Goal: Task Accomplishment & Management: Manage account settings

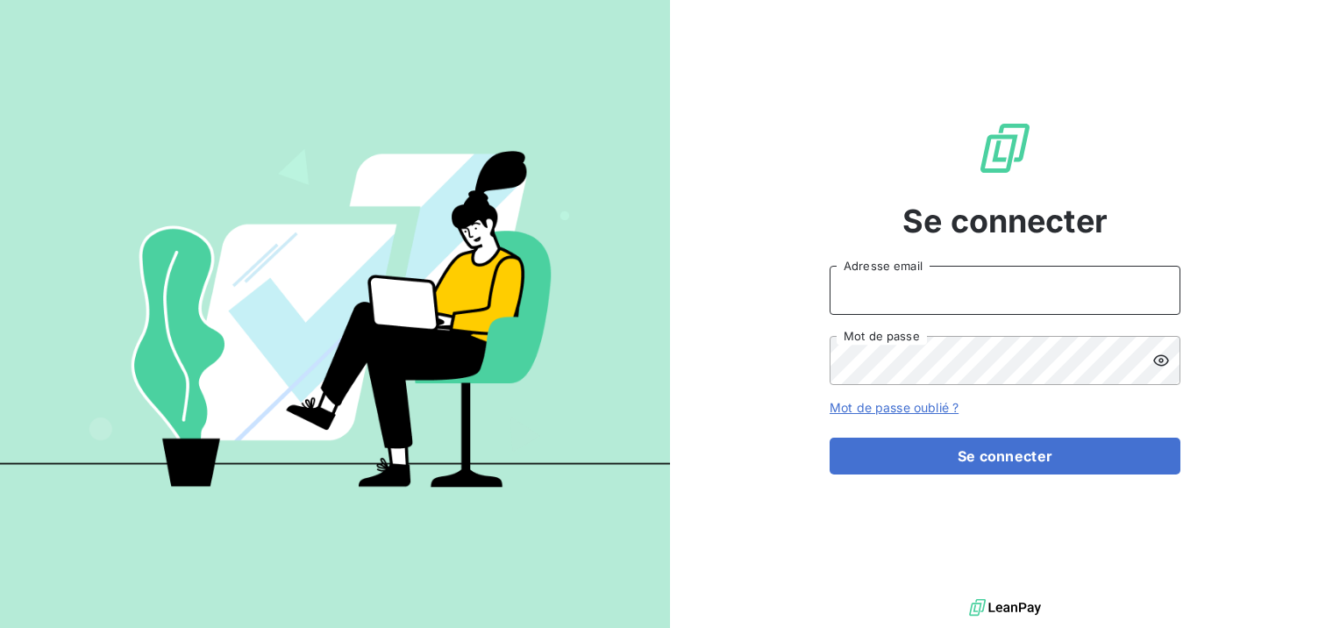
click at [1066, 292] on input "Adresse email" at bounding box center [1005, 290] width 351 height 49
type input "[EMAIL_ADDRESS][DOMAIN_NAME]"
click at [830, 438] on button "Se connecter" at bounding box center [1005, 456] width 351 height 37
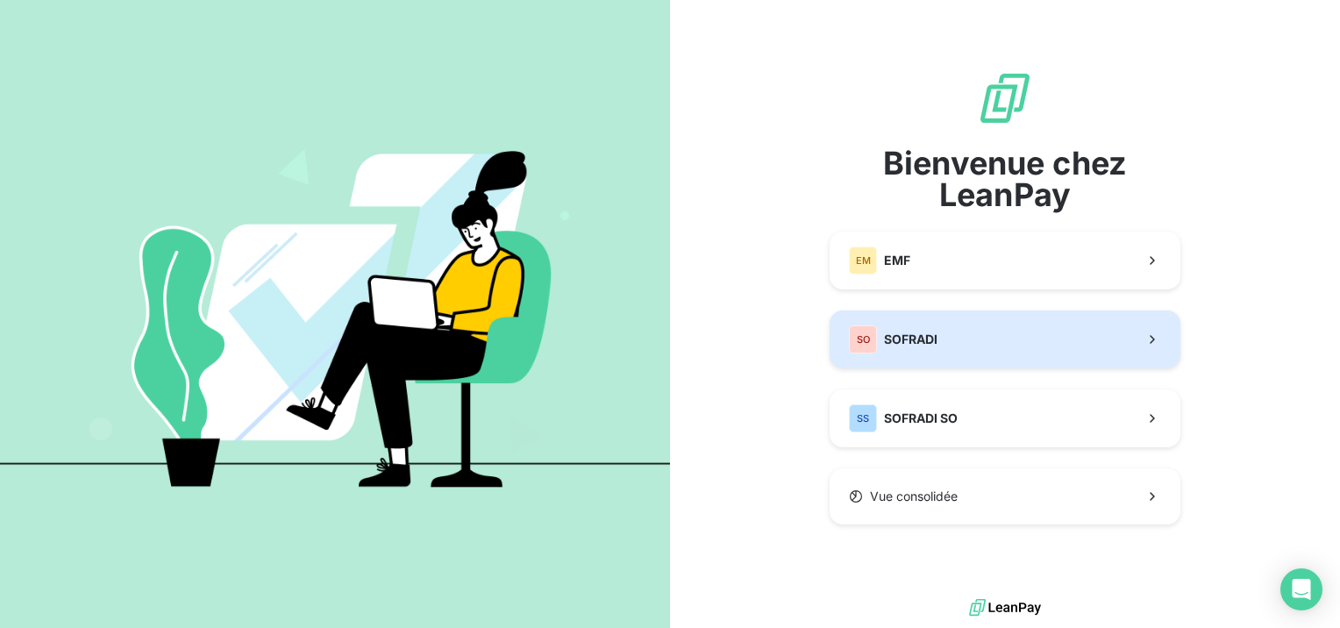
click at [1074, 327] on button "SO SOFRADI" at bounding box center [1005, 339] width 351 height 58
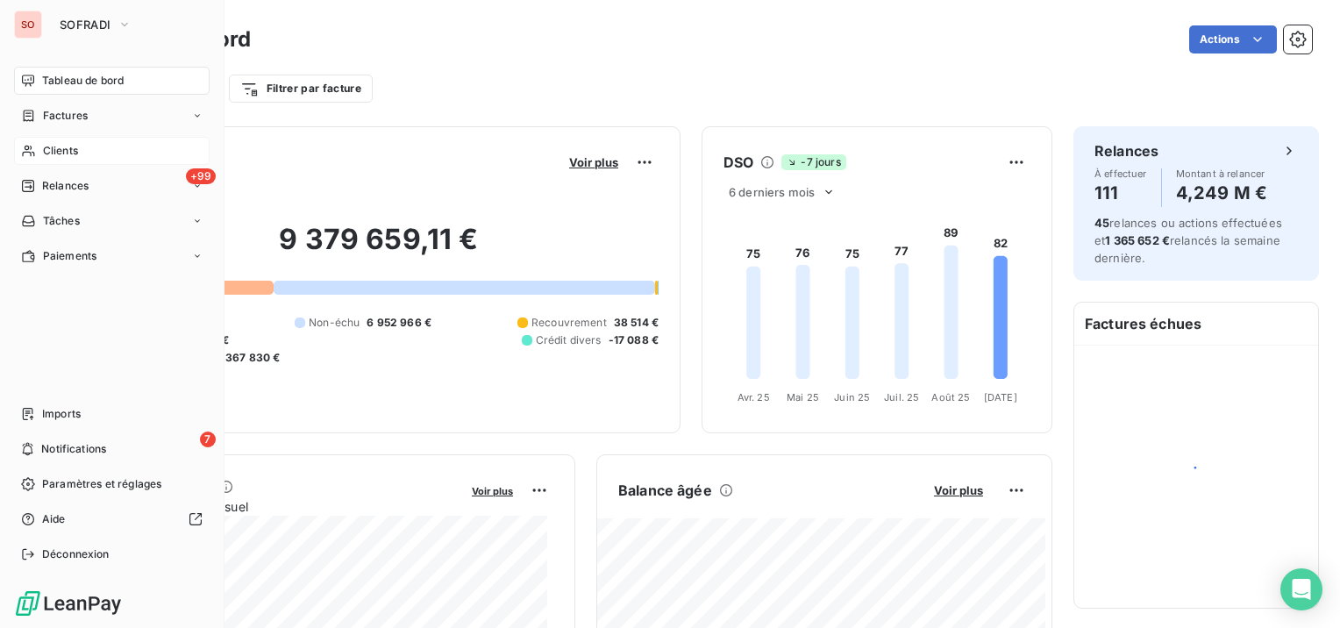
click at [68, 145] on span "Clients" at bounding box center [60, 151] width 35 height 16
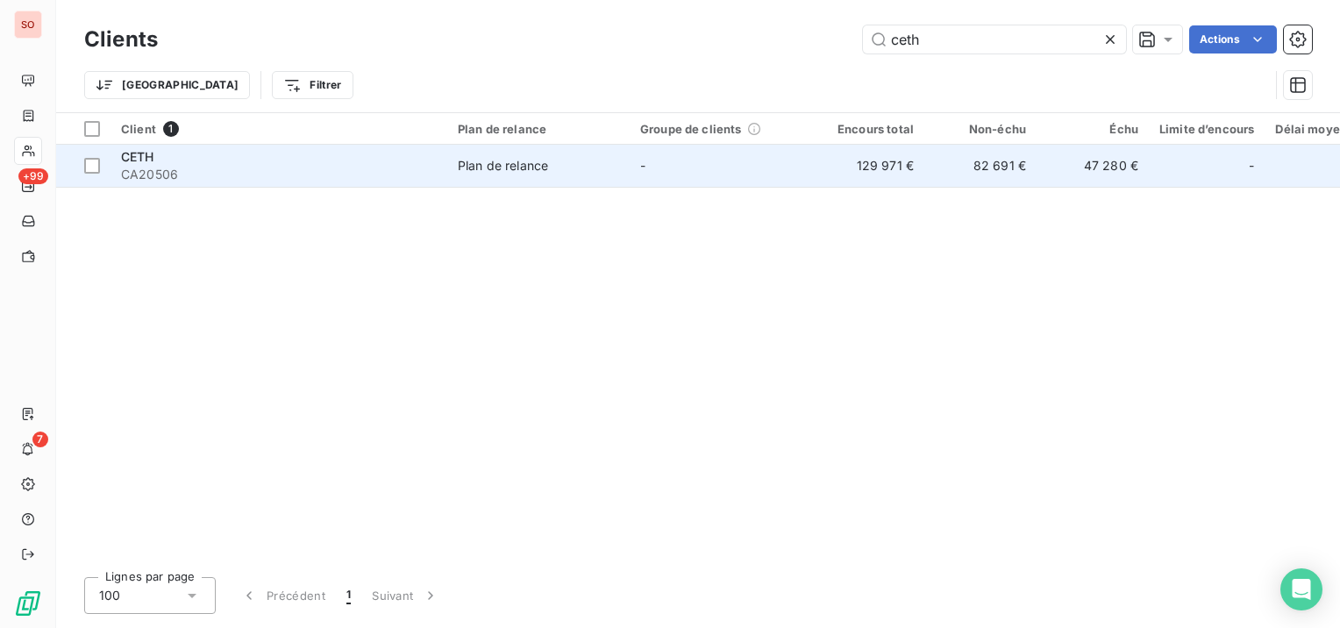
type input "ceth"
click at [440, 173] on td "CETH CA20506" at bounding box center [278, 166] width 337 height 42
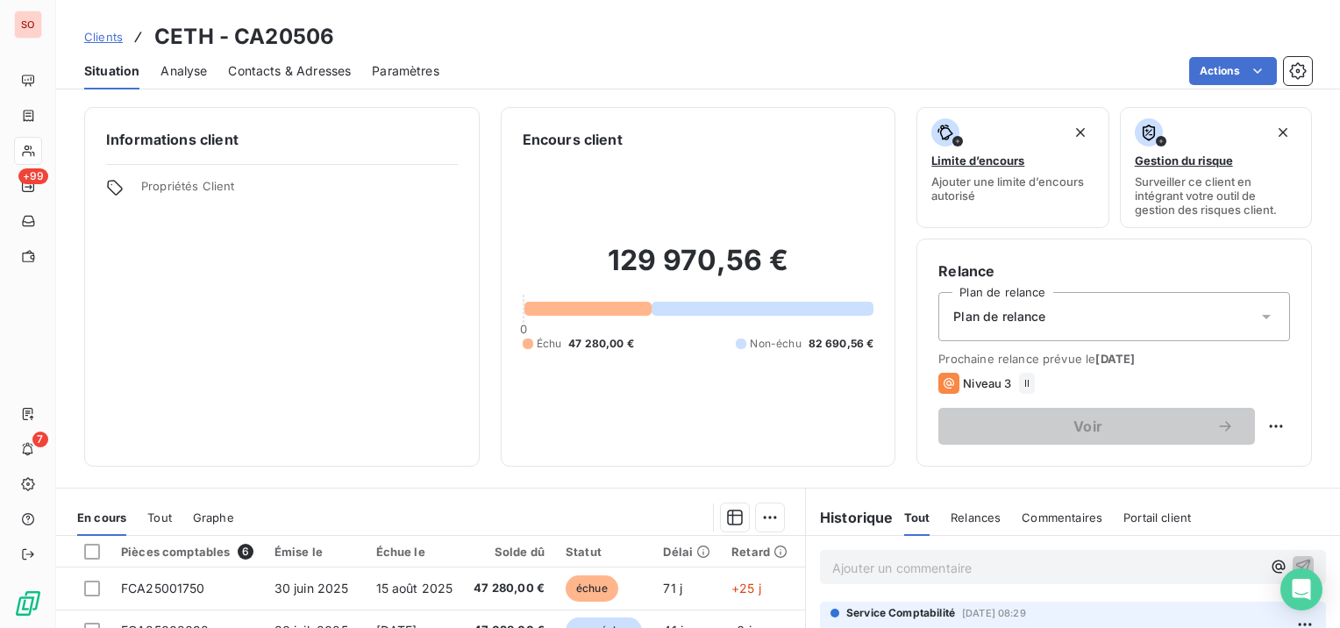
click at [267, 69] on span "Contacts & Adresses" at bounding box center [289, 71] width 123 height 18
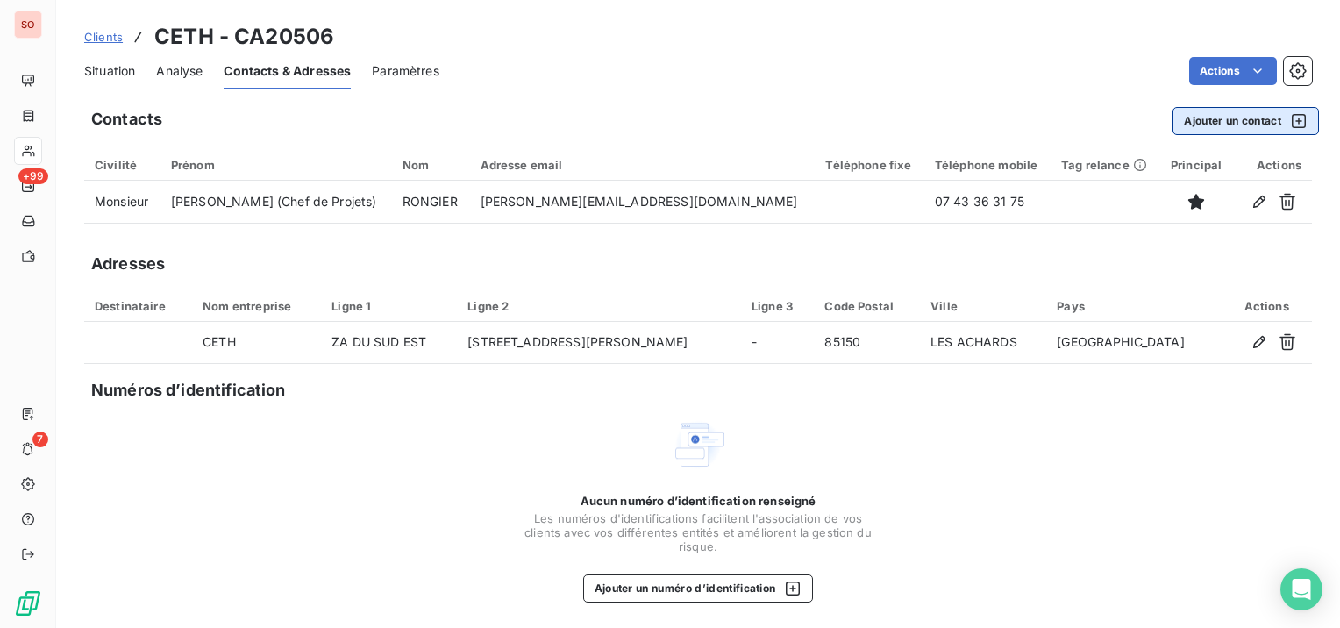
click at [1212, 118] on button "Ajouter un contact" at bounding box center [1245, 121] width 146 height 28
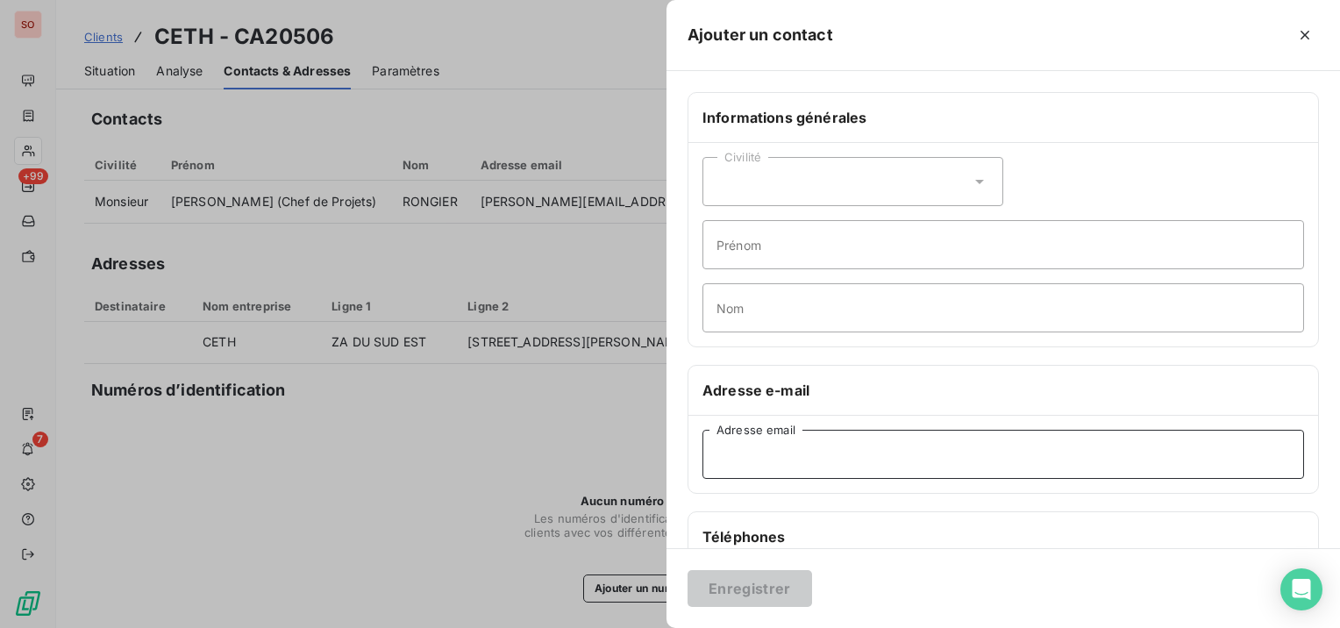
click at [998, 453] on input "Adresse email" at bounding box center [1003, 454] width 602 height 49
paste input "[PERSON_NAME][EMAIL_ADDRESS][DOMAIN_NAME]"
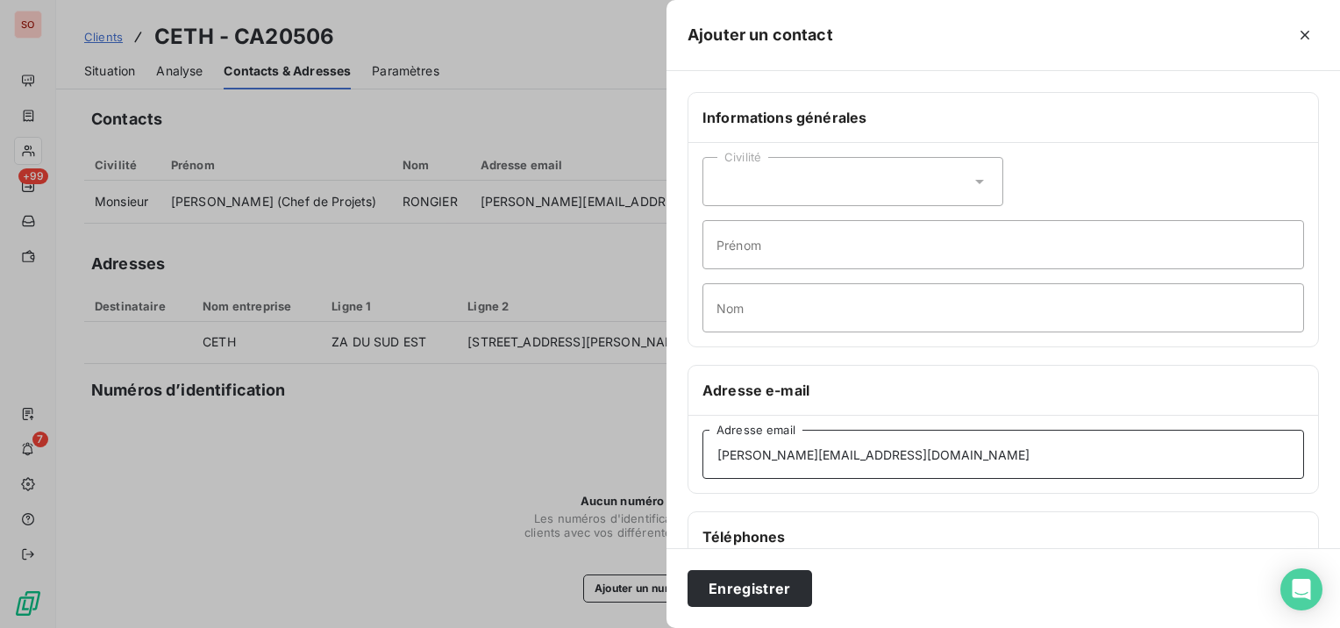
type input "[PERSON_NAME][EMAIL_ADDRESS][DOMAIN_NAME]"
click at [790, 192] on div "Civilité" at bounding box center [852, 181] width 301 height 49
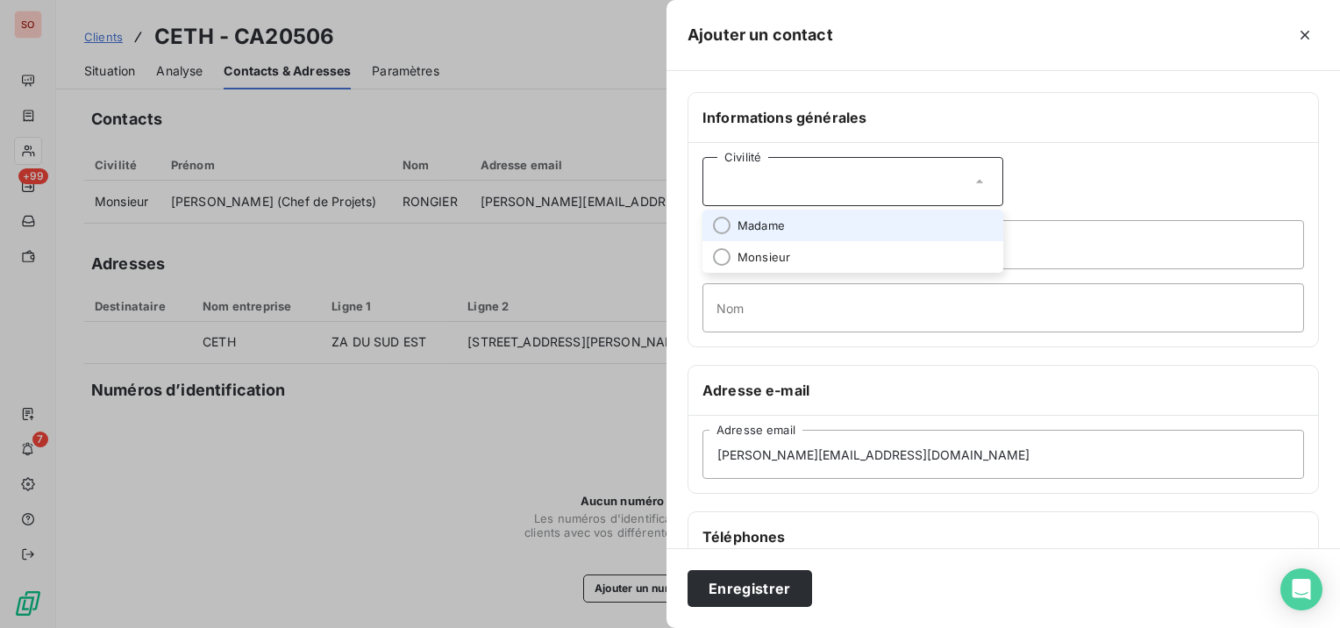
click at [797, 230] on li "Madame" at bounding box center [852, 226] width 301 height 32
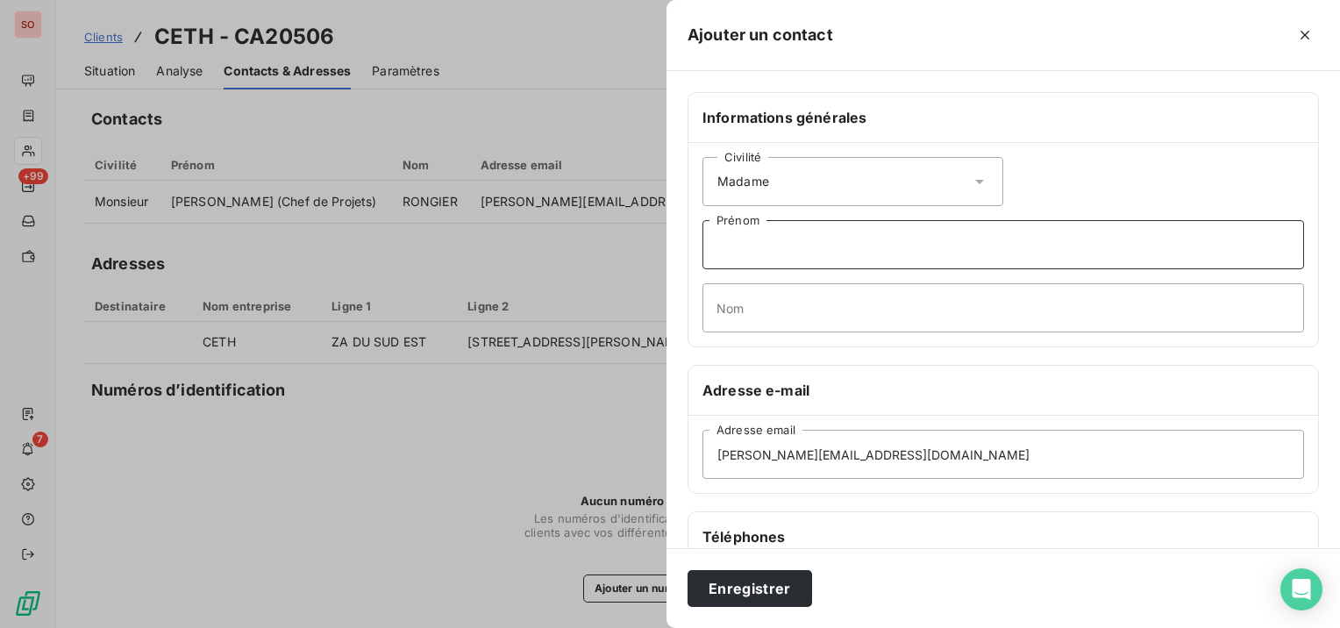
click at [804, 250] on input "Prénom" at bounding box center [1003, 244] width 602 height 49
type input "[PERSON_NAME]"
type input "PELE"
click at [763, 576] on button "Enregistrer" at bounding box center [749, 588] width 125 height 37
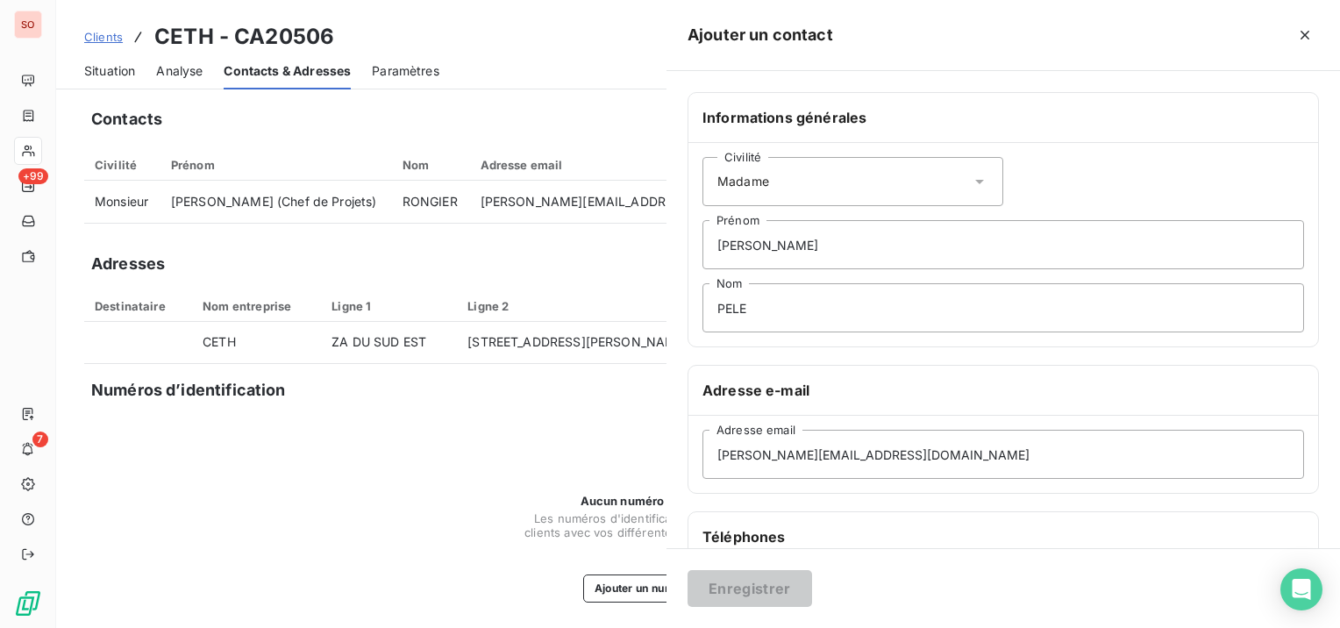
click at [763, 576] on div "Enregistrer" at bounding box center [1002, 588] width 673 height 80
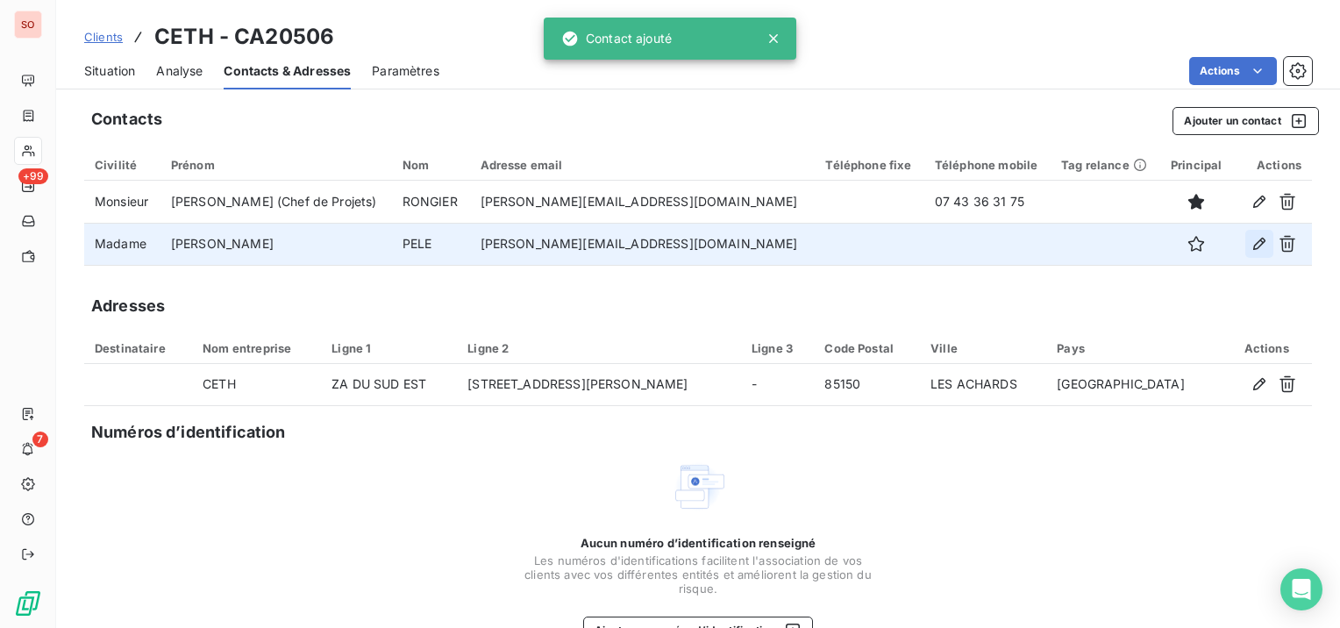
click at [1250, 246] on icon "button" at bounding box center [1259, 244] width 18 height 18
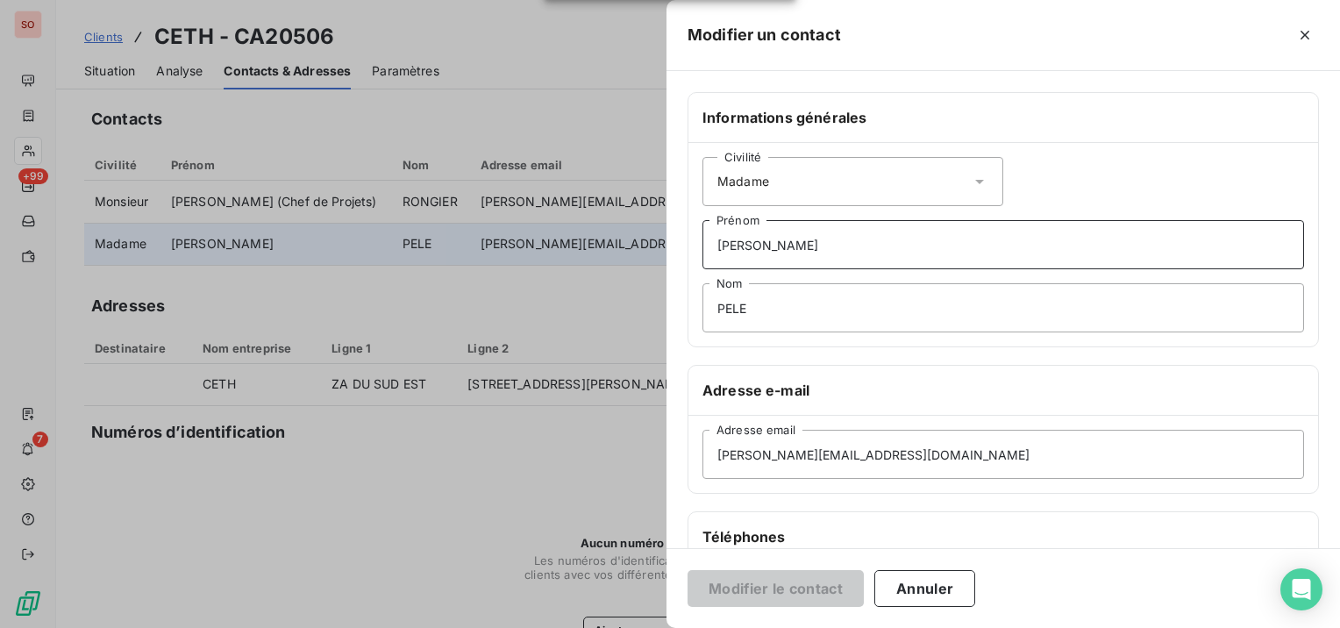
click at [826, 230] on input "[PERSON_NAME]" at bounding box center [1003, 244] width 602 height 49
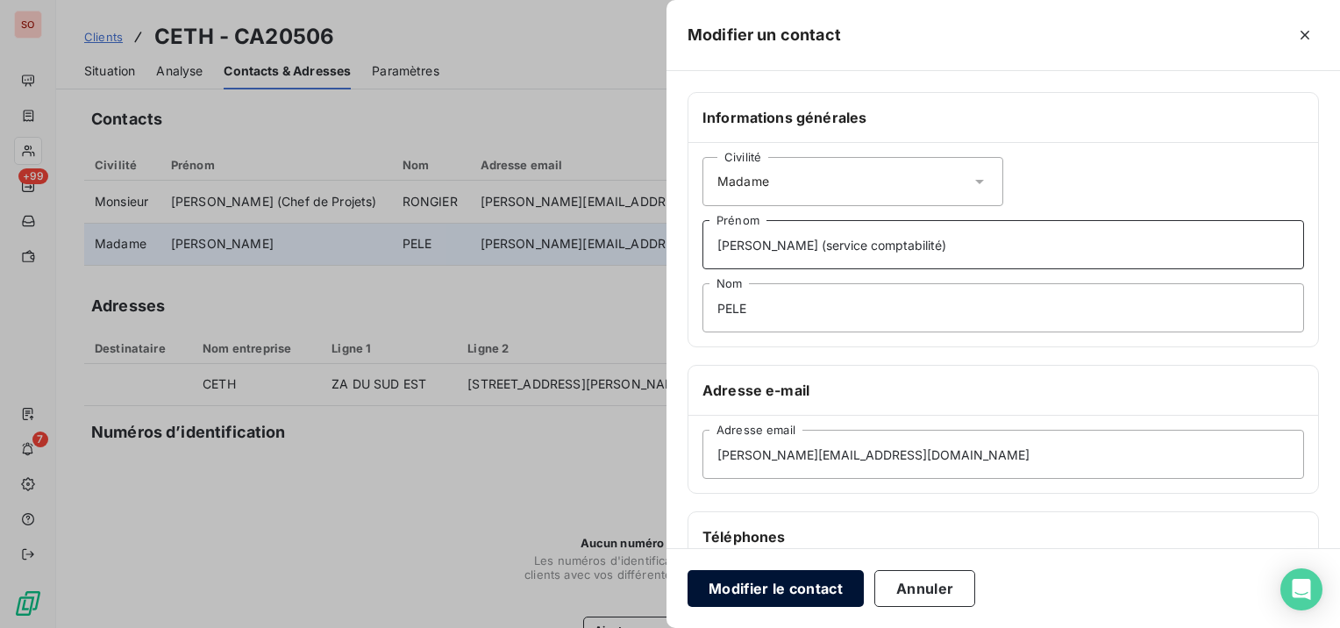
type input "[PERSON_NAME] (service comptabilité)"
click at [824, 589] on button "Modifier le contact" at bounding box center [775, 588] width 176 height 37
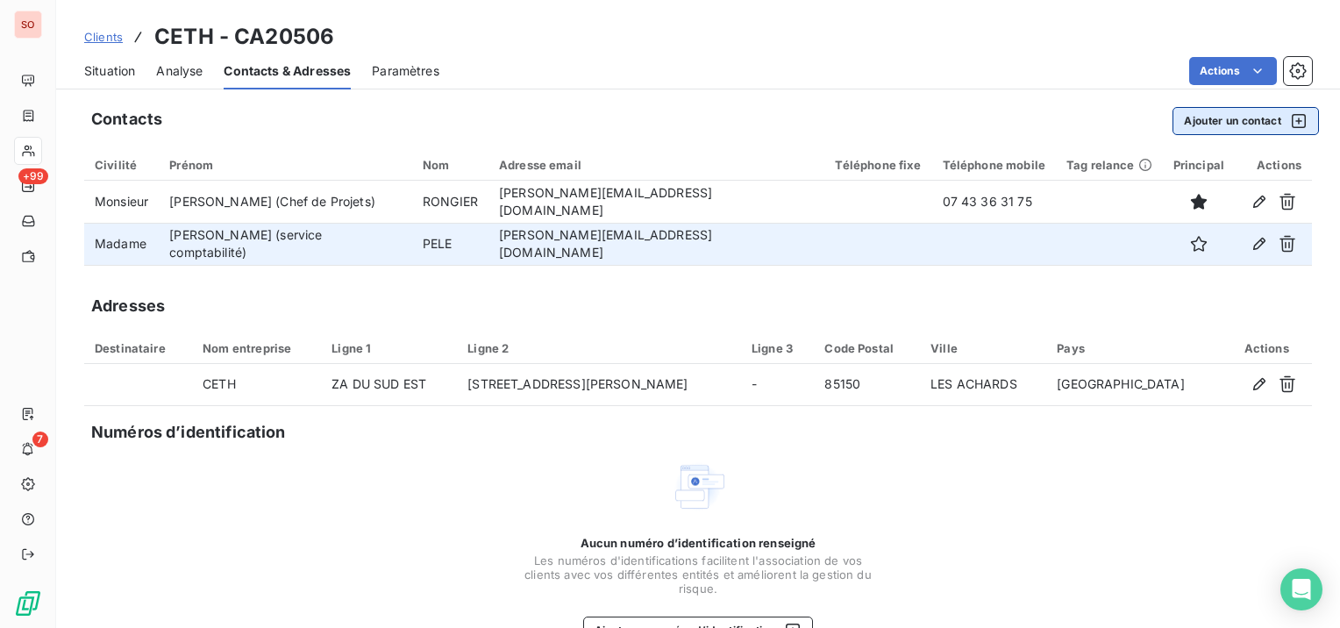
click at [1243, 121] on button "Ajouter un contact" at bounding box center [1245, 121] width 146 height 28
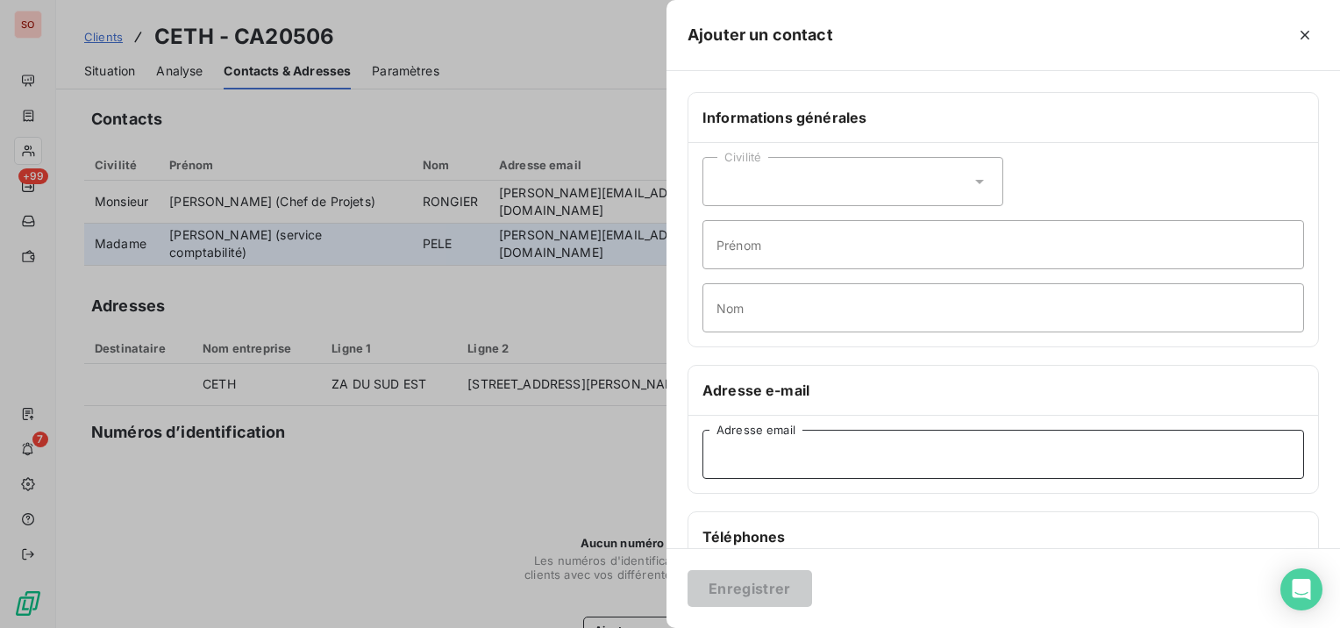
click at [887, 448] on input "Adresse email" at bounding box center [1003, 454] width 602 height 49
paste input "Responsable Achats"
type input "Responsable Achats"
click at [879, 258] on input "Prénom" at bounding box center [1003, 244] width 602 height 49
paste input "Responsable Achats"
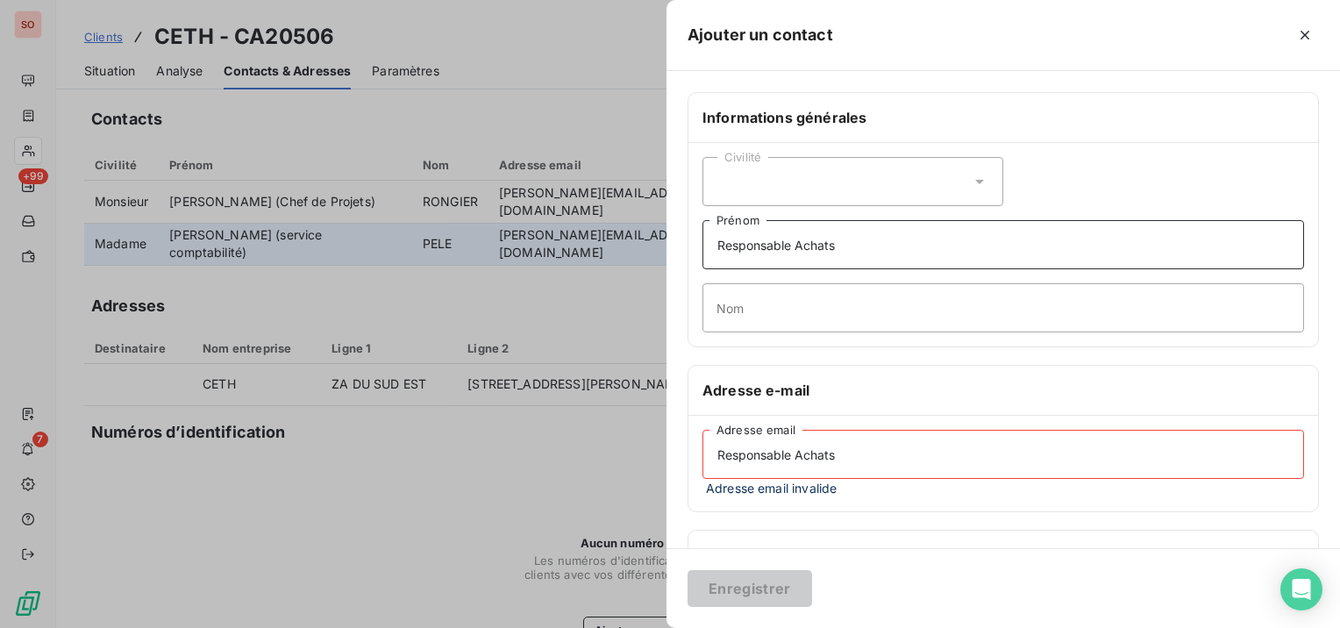
type input "Responsable Achats"
drag, startPoint x: 924, startPoint y: 445, endPoint x: 675, endPoint y: 457, distance: 249.3
click at [675, 457] on div "Informations générales Civilité Responsable Achats Prénom Nom Adresse e-mail Re…" at bounding box center [1002, 490] width 673 height 797
paste input "[PERSON_NAME][EMAIL_ADDRESS][DOMAIN_NAME]"
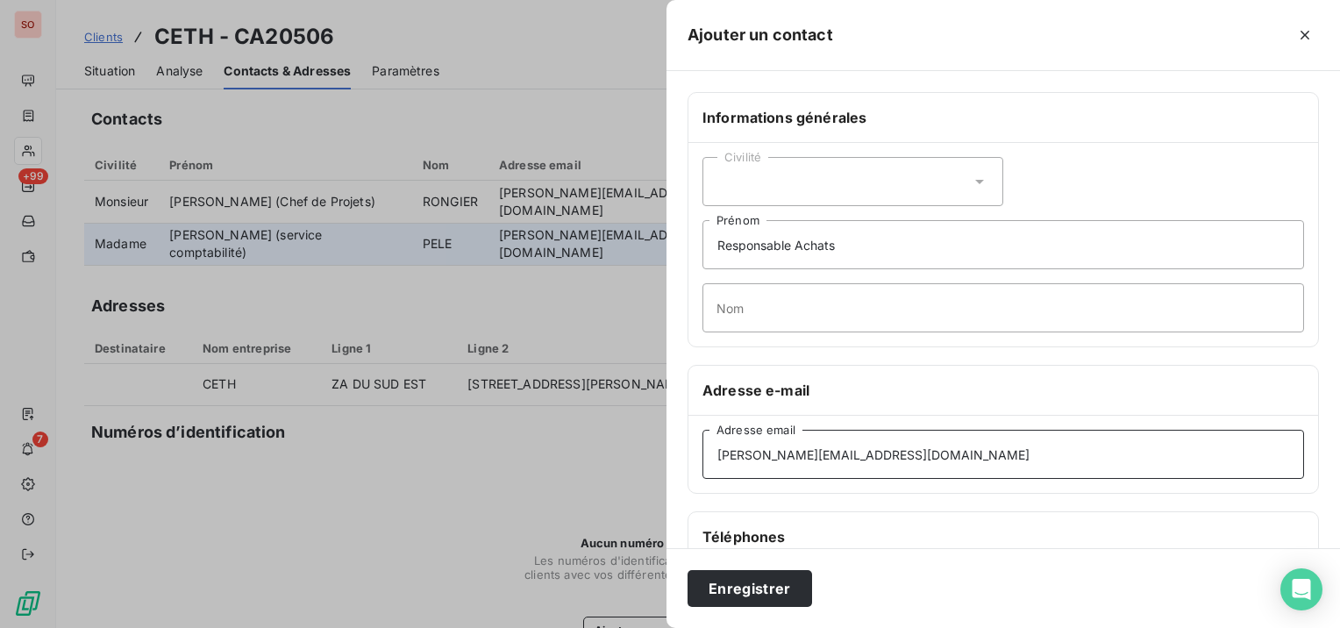
type input "[PERSON_NAME][EMAIL_ADDRESS][DOMAIN_NAME]"
click at [850, 245] on input "Responsable Achats" at bounding box center [1003, 244] width 602 height 49
click at [709, 249] on input "Responsable Achats" at bounding box center [1003, 244] width 602 height 49
click at [950, 261] on input "[PERSON_NAME] (Responsable Achats" at bounding box center [1003, 244] width 602 height 49
type input "[PERSON_NAME] (Responsable Achats)"
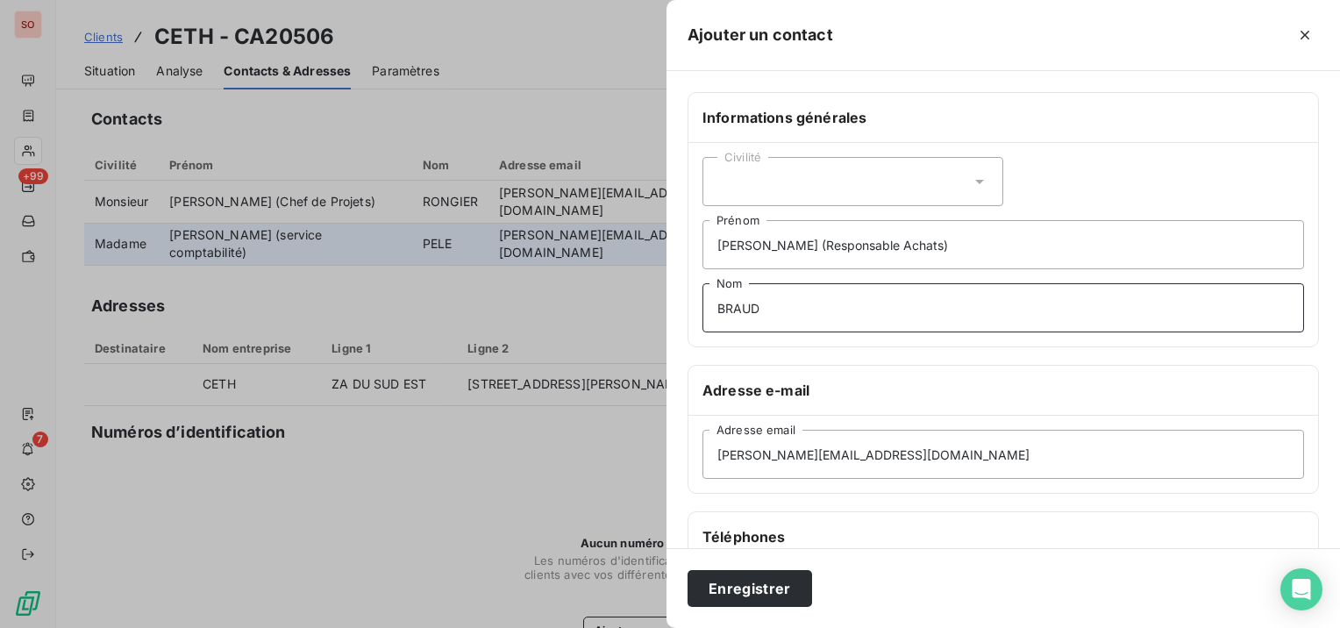
type input "BRAUD"
click at [898, 172] on div "Civilité" at bounding box center [852, 181] width 301 height 49
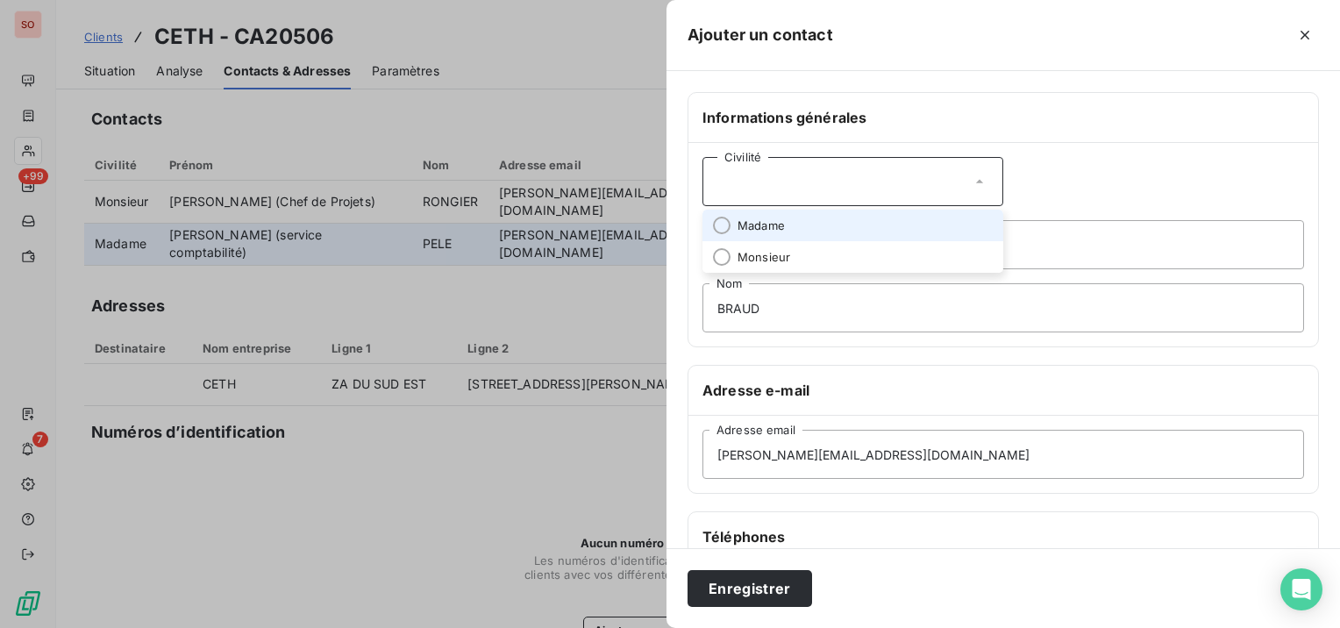
click at [893, 224] on li "Madame" at bounding box center [852, 226] width 301 height 32
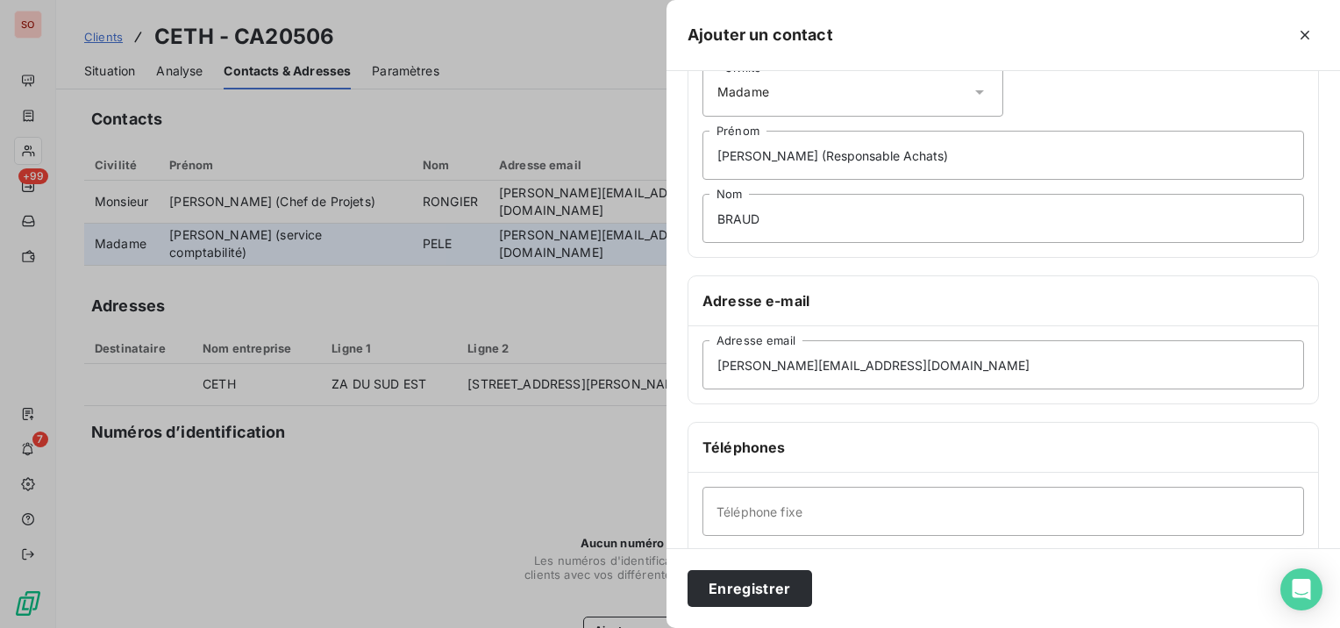
scroll to position [175, 0]
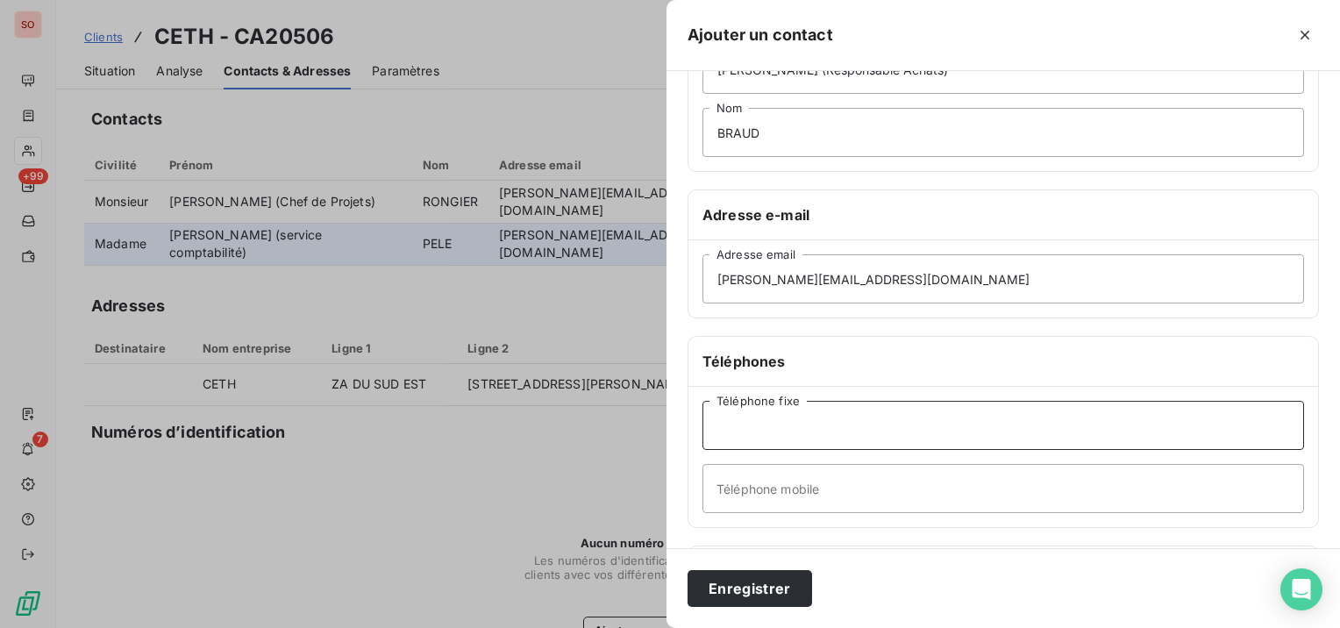
click at [806, 431] on input "Téléphone fixe" at bounding box center [1003, 425] width 602 height 49
click at [920, 493] on input "Téléphone mobile" at bounding box center [1003, 488] width 602 height 49
paste input "0757434572"
click at [729, 488] on input "0757434572" at bounding box center [1003, 488] width 602 height 49
click at [748, 487] on input "07 57434572" at bounding box center [1003, 488] width 602 height 49
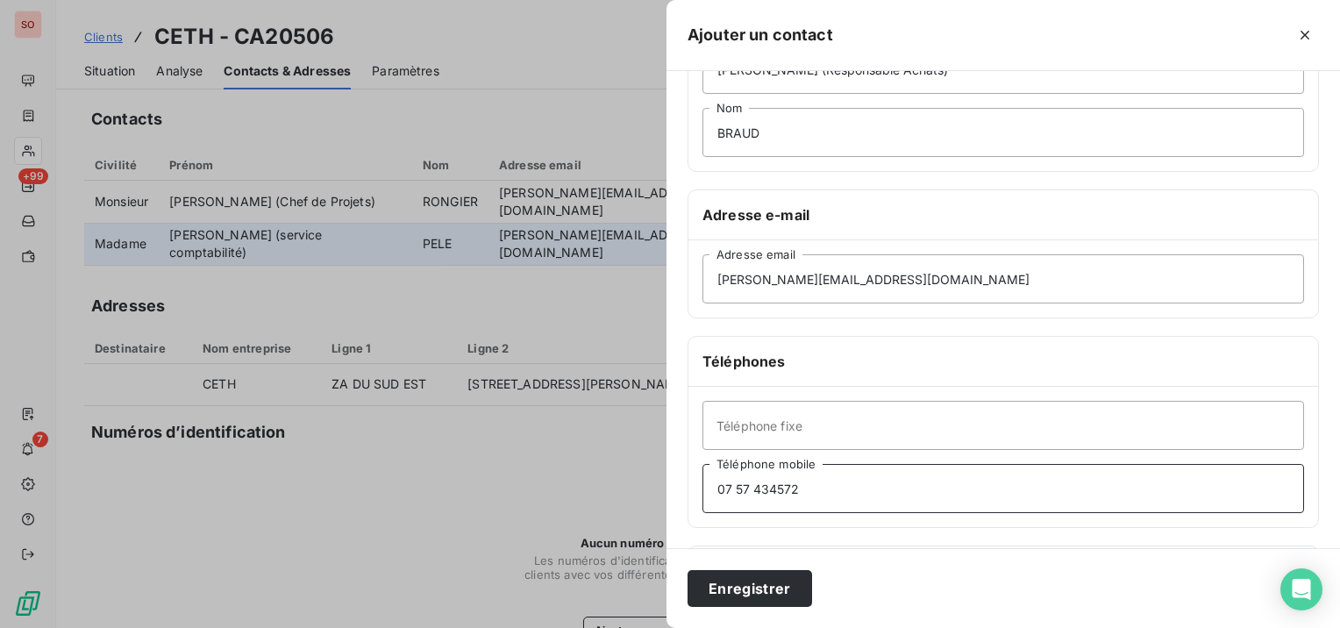
click at [765, 488] on input "07 57 434572" at bounding box center [1003, 488] width 602 height 49
click at [785, 488] on input "07 57 43 4572" at bounding box center [1003, 488] width 602 height 49
type input "07 57 43 45 72"
click at [775, 580] on button "Enregistrer" at bounding box center [749, 588] width 125 height 37
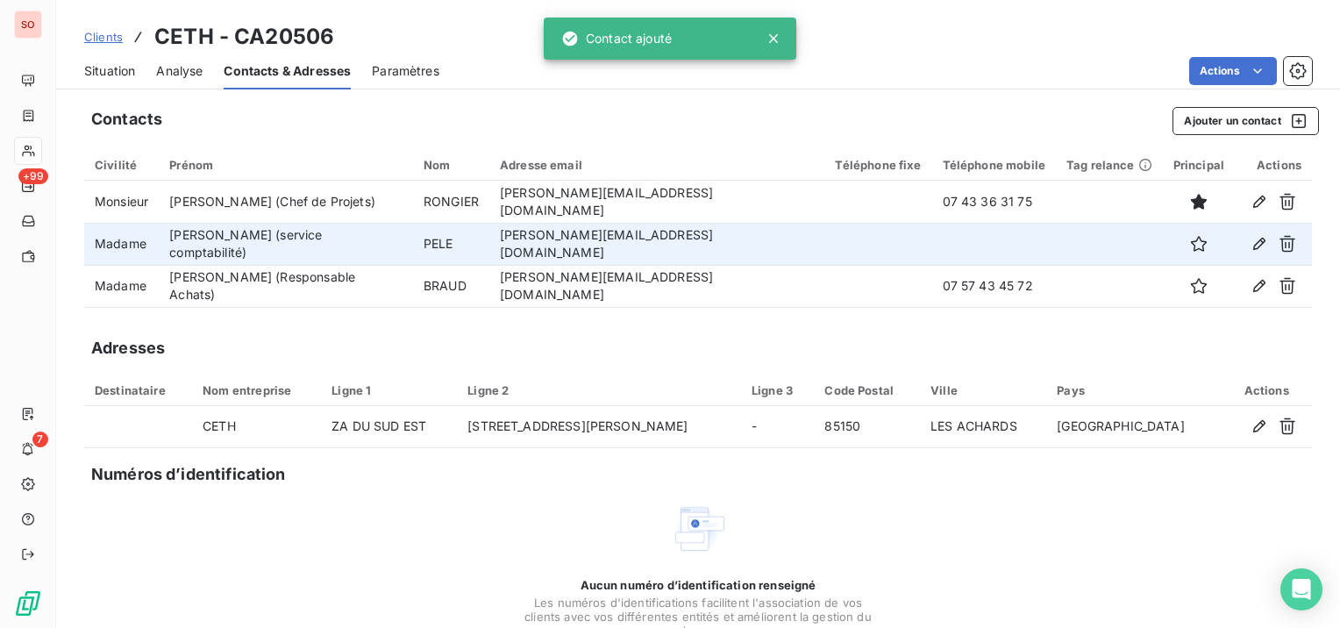
click at [112, 36] on span "Clients" at bounding box center [103, 37] width 39 height 14
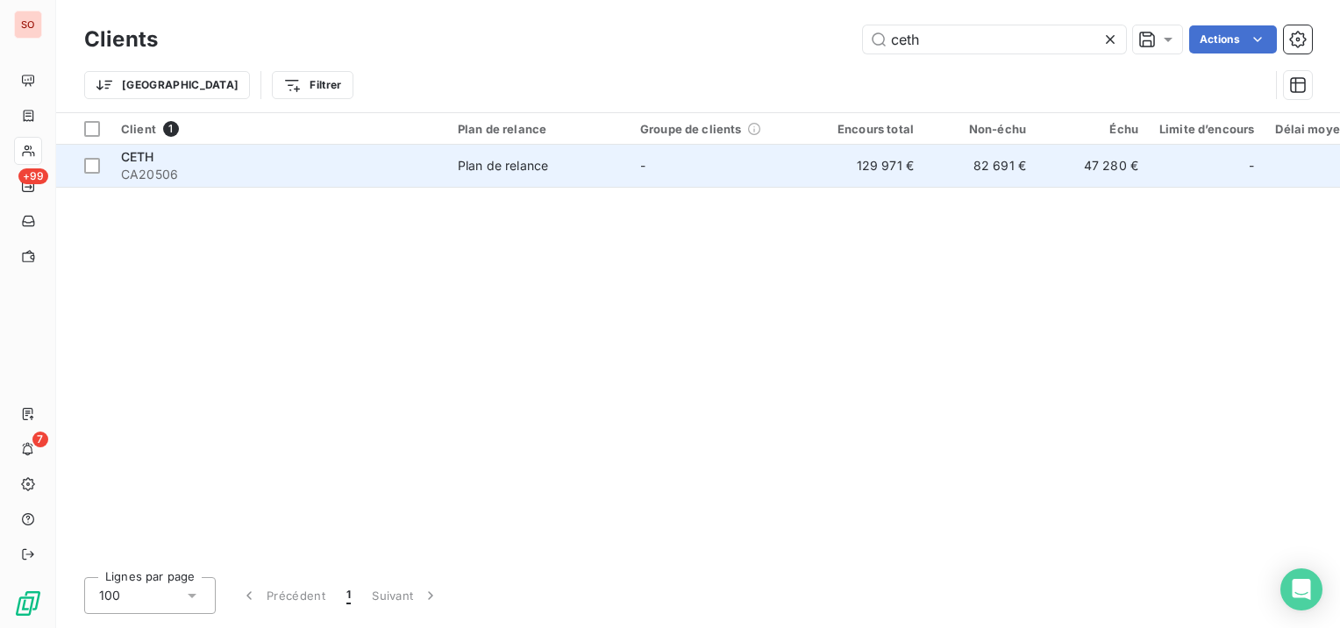
click at [431, 163] on div "CETH" at bounding box center [279, 157] width 316 height 18
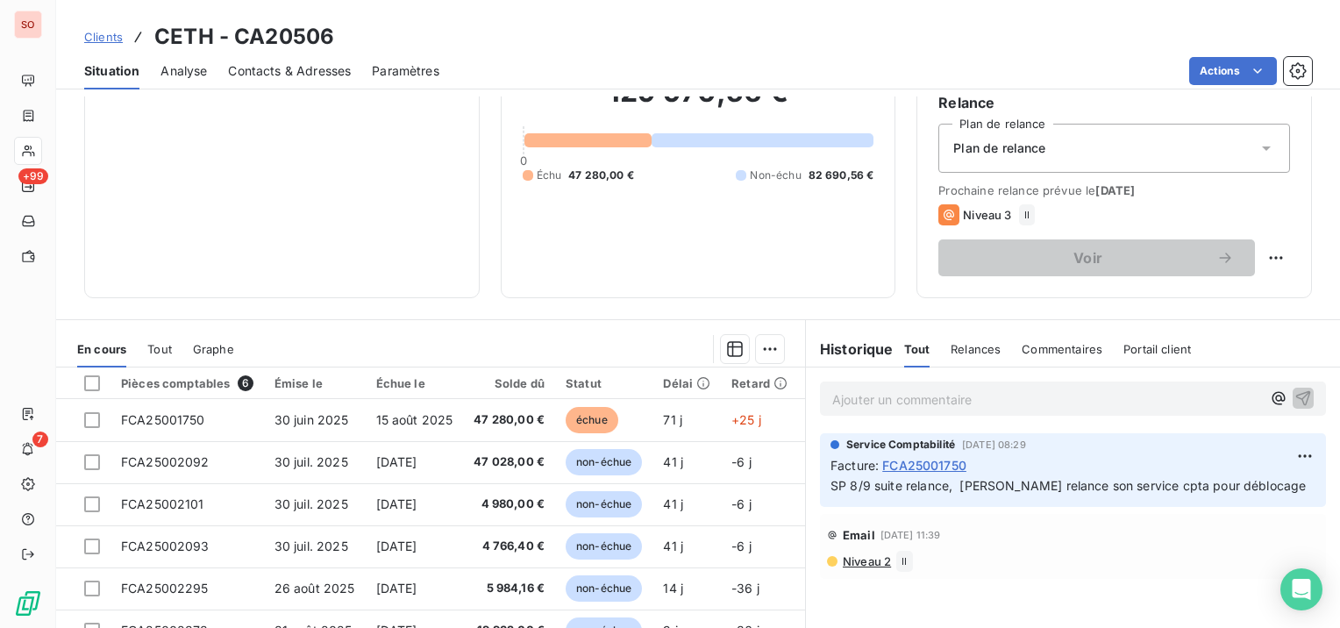
scroll to position [175, 0]
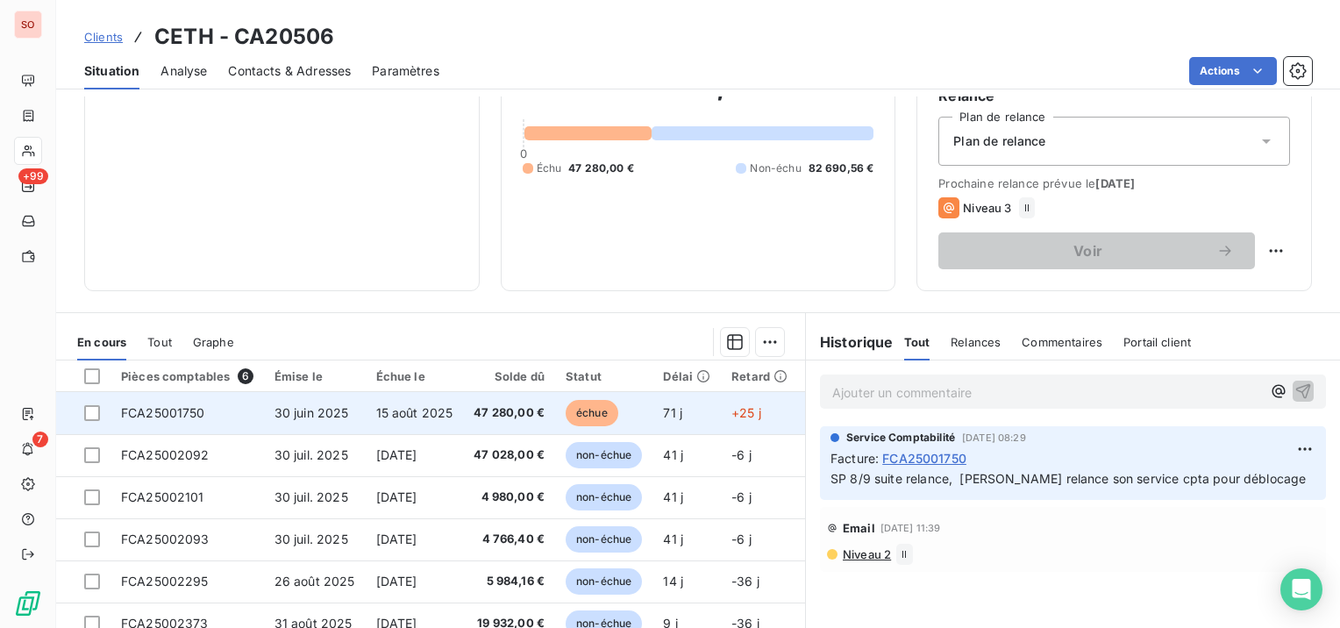
click at [411, 407] on span "15 août 2025" at bounding box center [414, 412] width 77 height 15
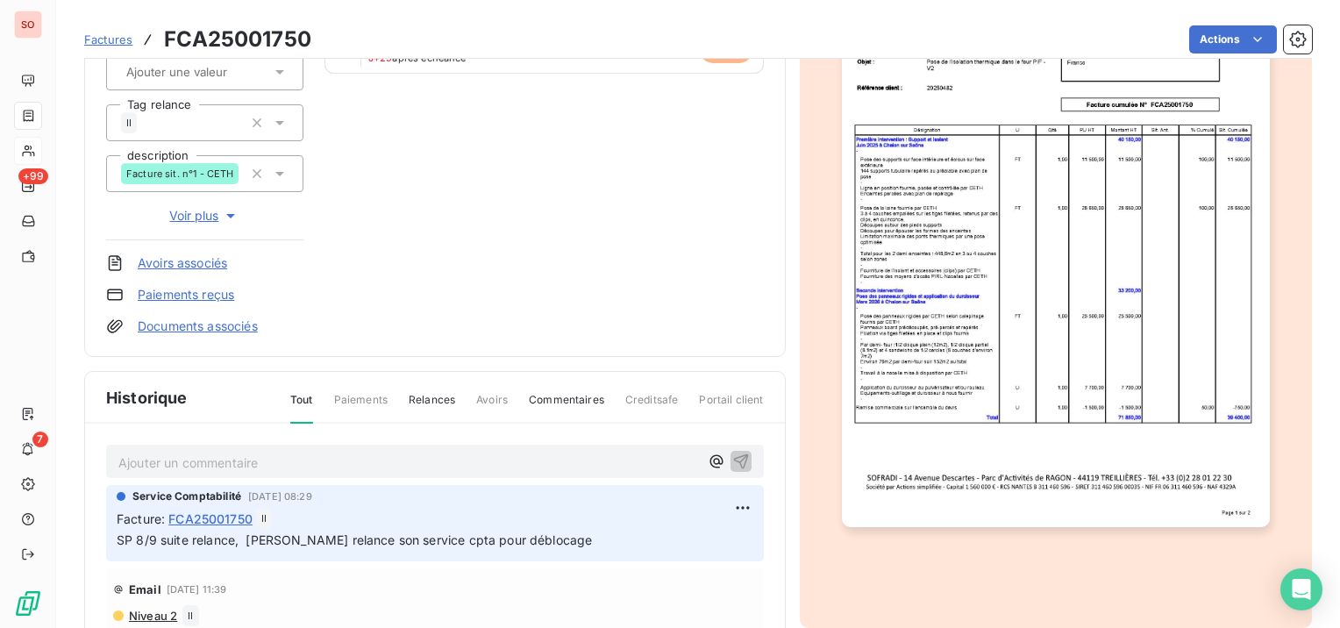
scroll to position [351, 0]
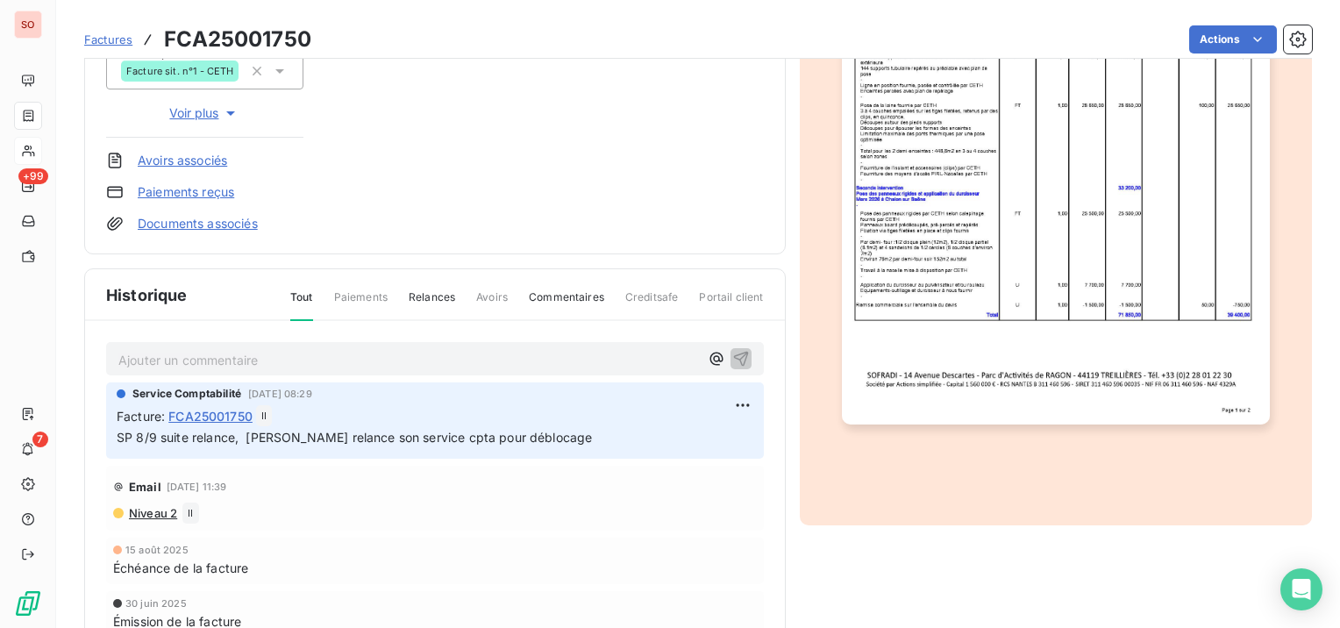
click at [341, 351] on p "Ajouter un commentaire ﻿" at bounding box center [408, 360] width 580 height 22
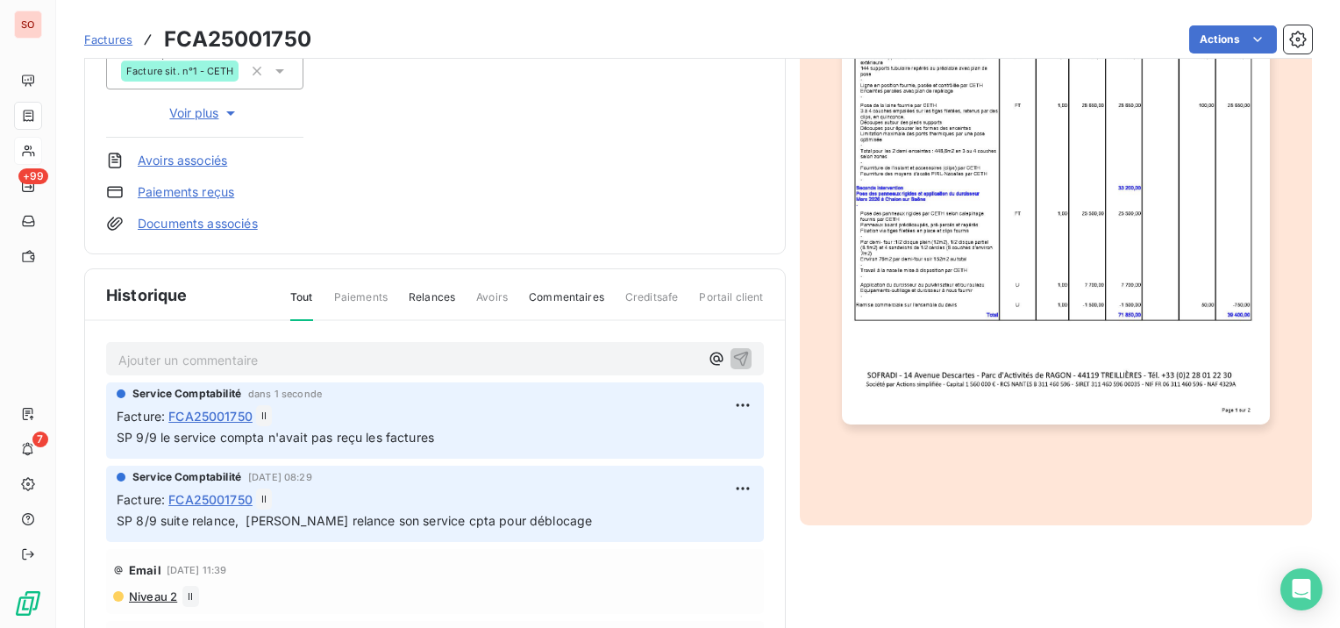
scroll to position [0, 0]
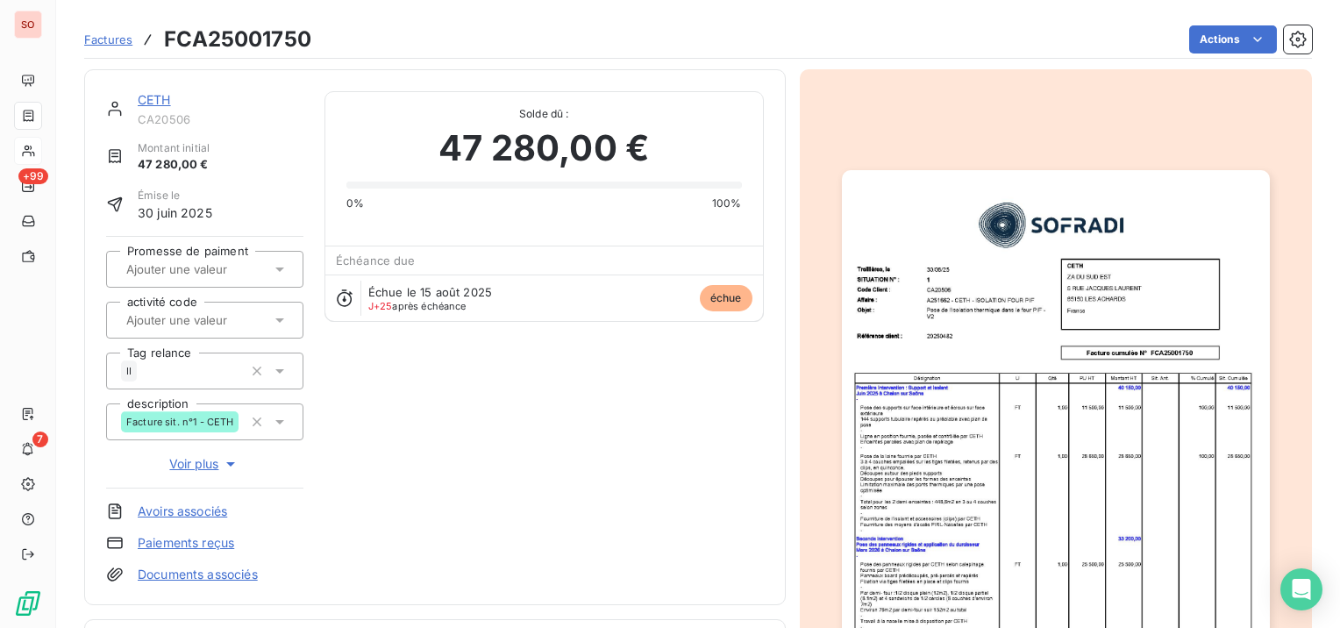
click at [147, 98] on link "CETH" at bounding box center [154, 99] width 33 height 15
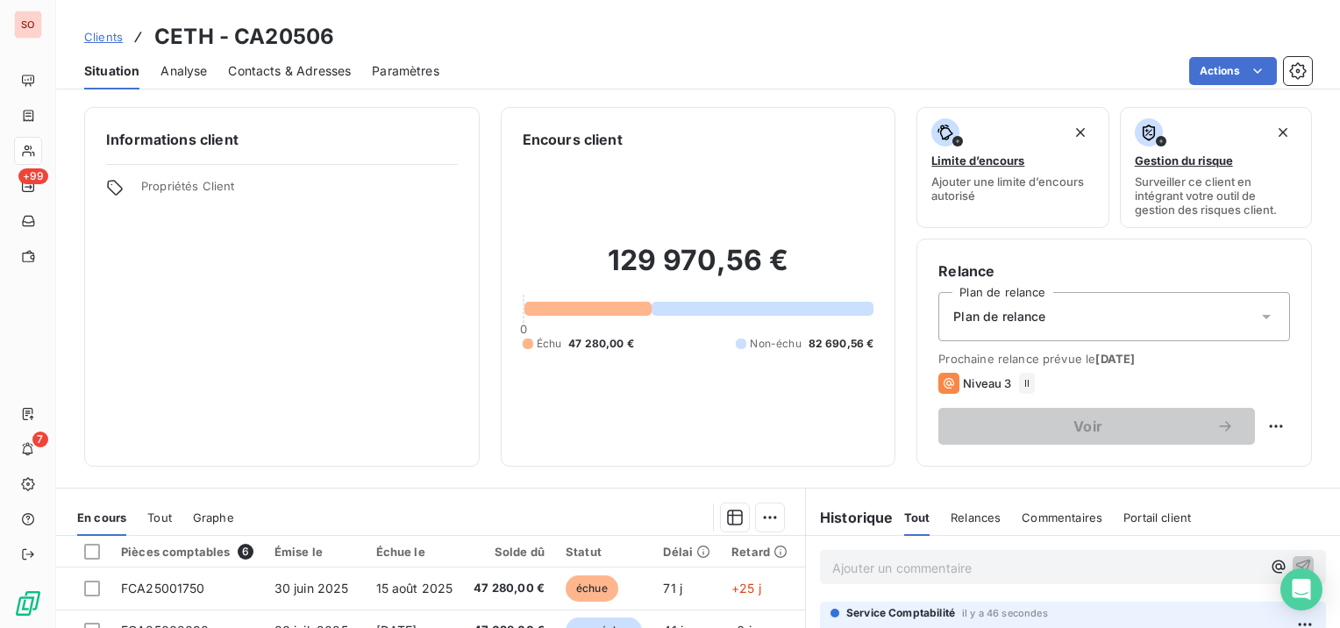
click at [99, 42] on span "Clients" at bounding box center [103, 37] width 39 height 14
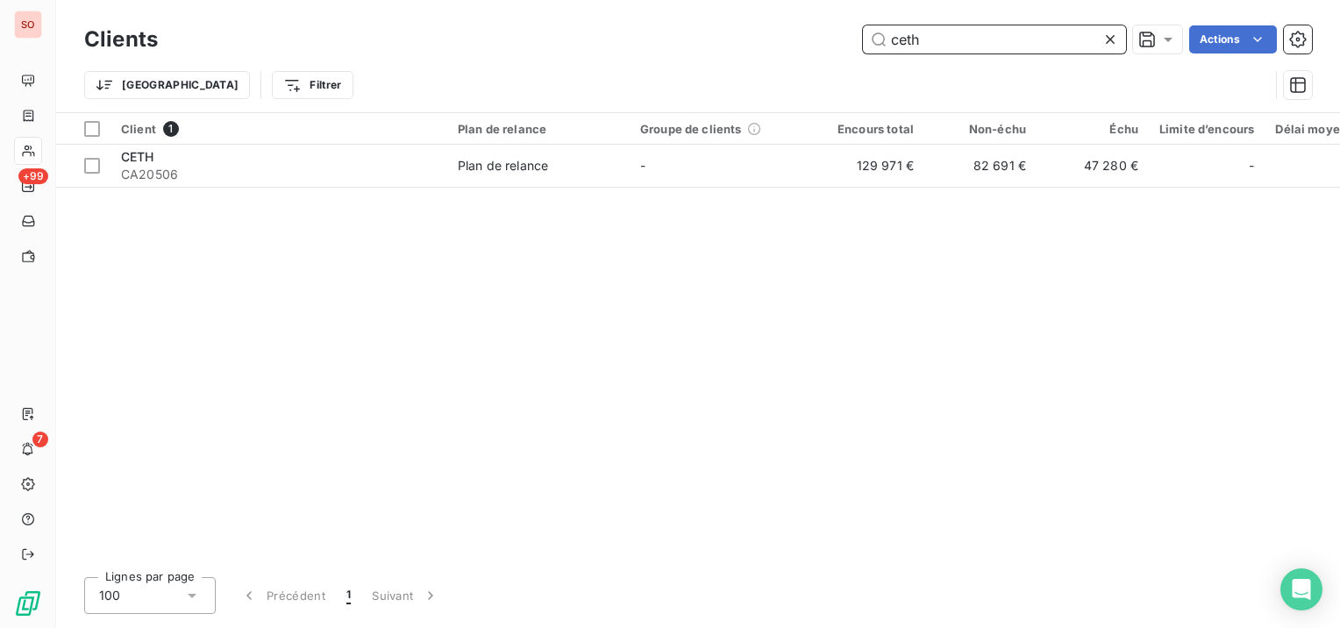
drag, startPoint x: 926, startPoint y: 37, endPoint x: 808, endPoint y: 37, distance: 118.4
click at [810, 39] on div "ceth Actions" at bounding box center [745, 39] width 1133 height 28
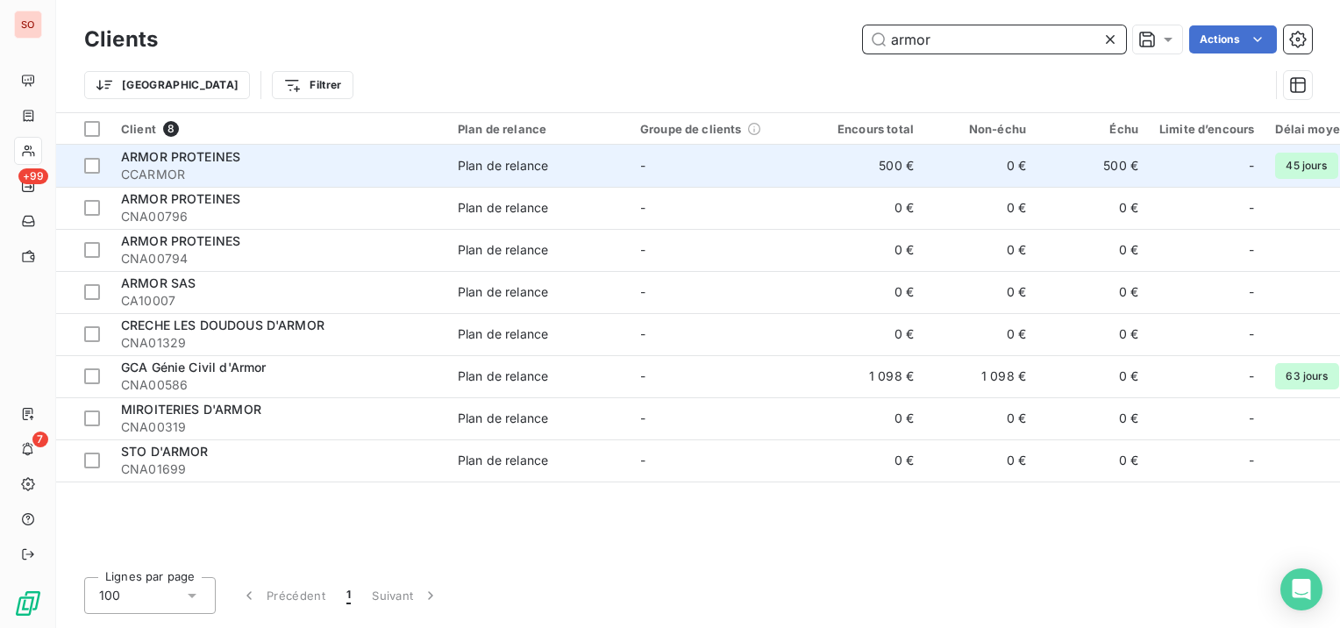
type input "armor"
click at [211, 171] on span "CCARMOR" at bounding box center [279, 175] width 316 height 18
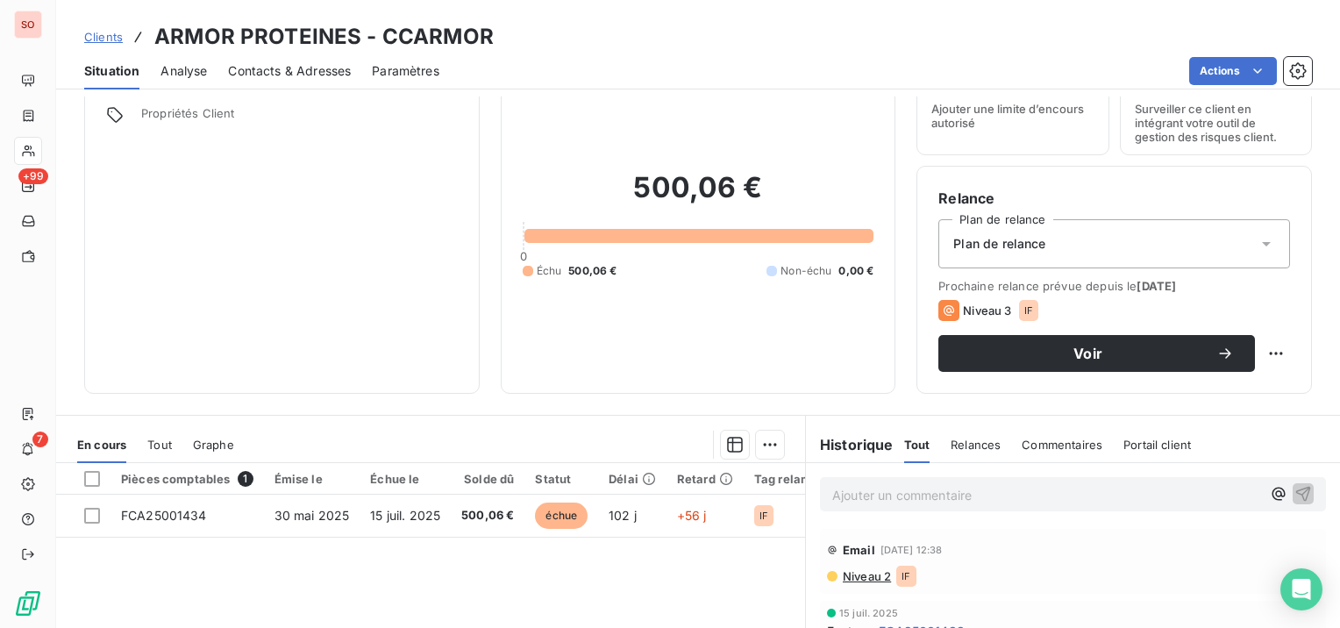
scroll to position [88, 0]
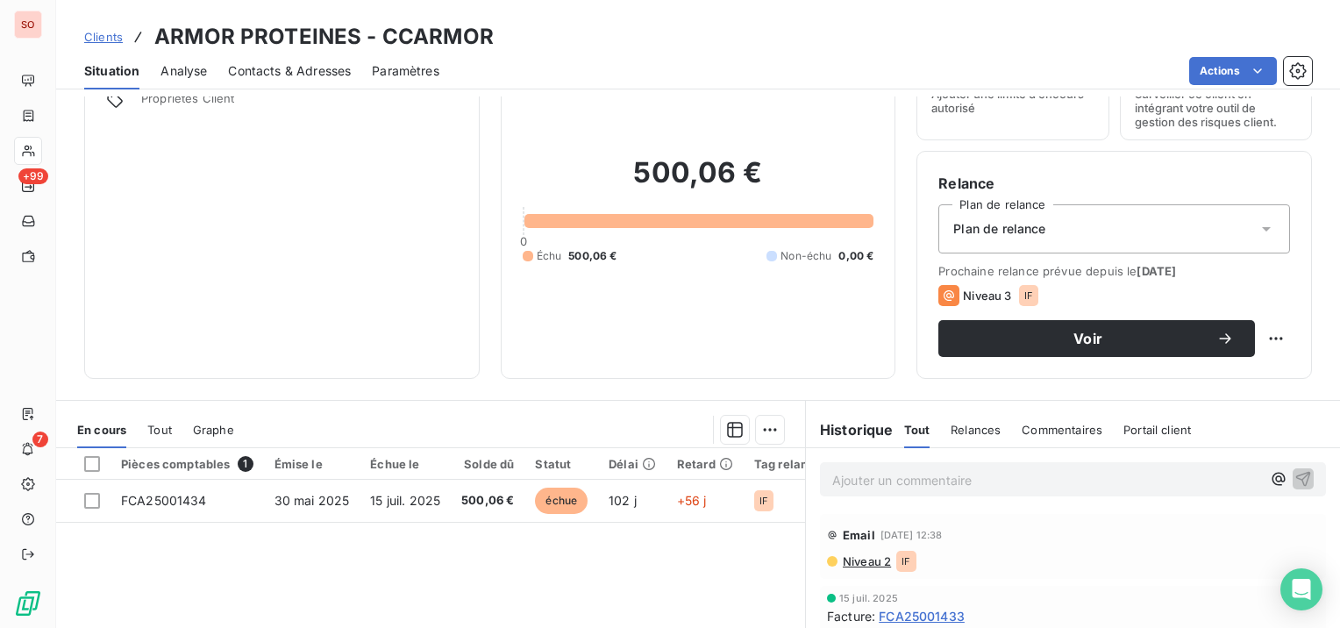
click at [321, 69] on span "Contacts & Adresses" at bounding box center [289, 71] width 123 height 18
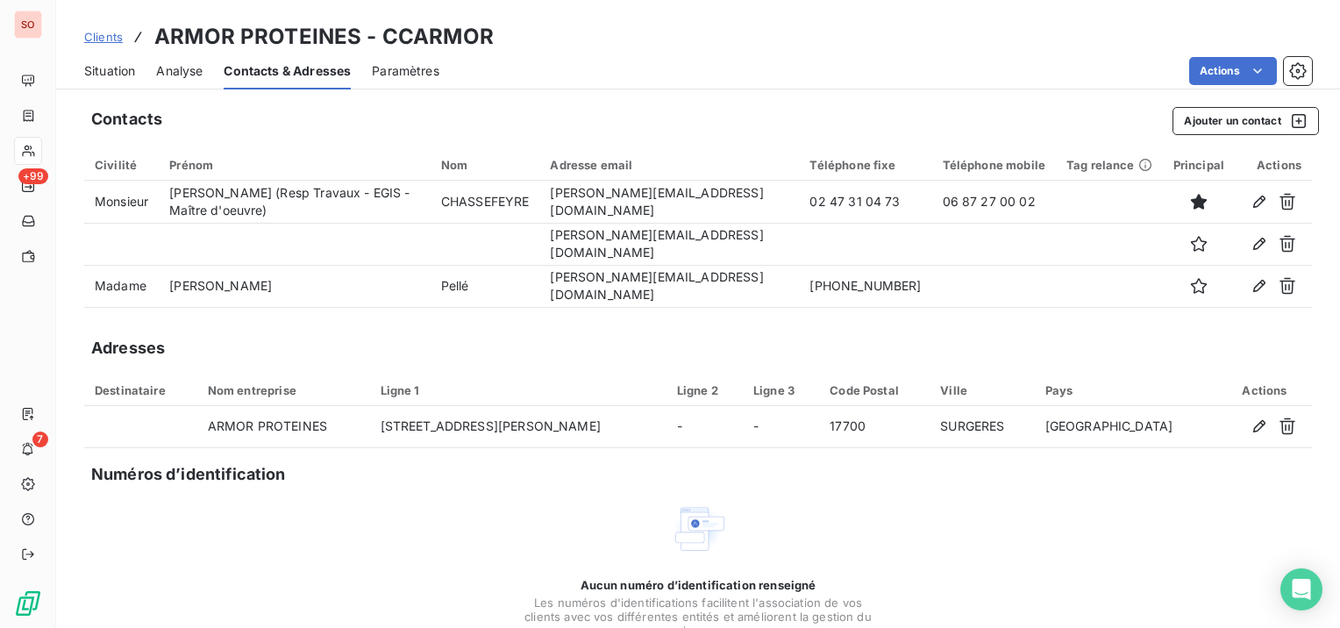
click at [126, 70] on span "Situation" at bounding box center [109, 71] width 51 height 18
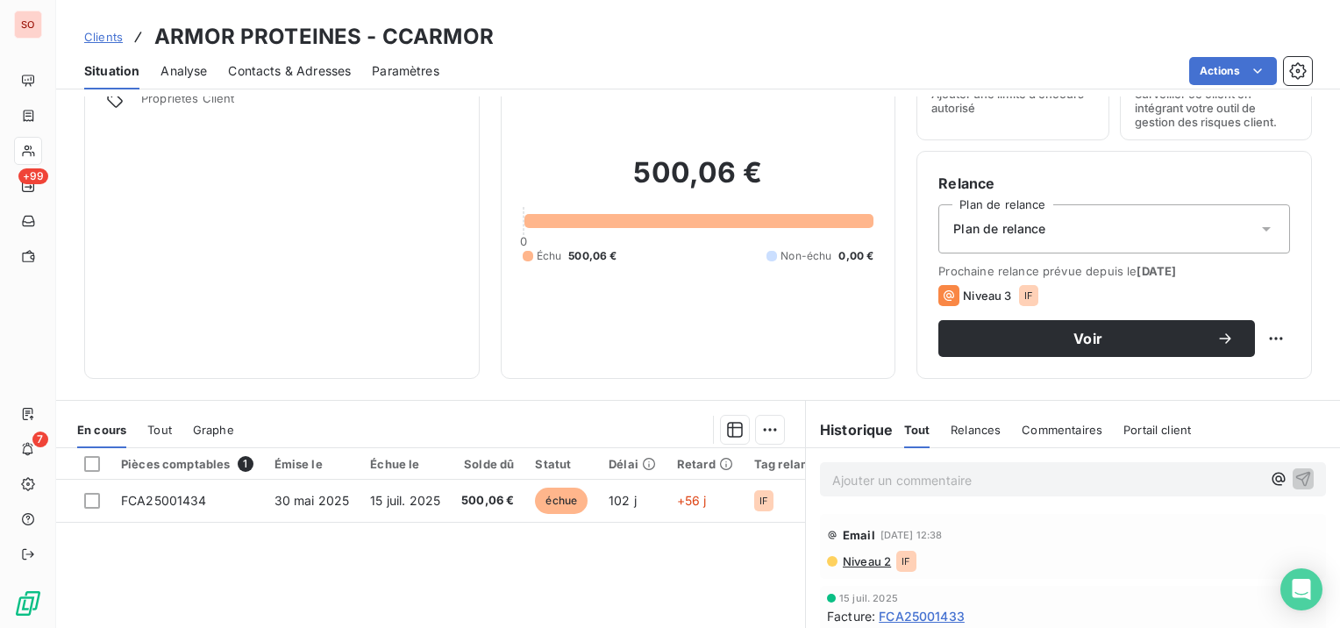
click at [864, 554] on span "Niveau 2" at bounding box center [866, 561] width 50 height 14
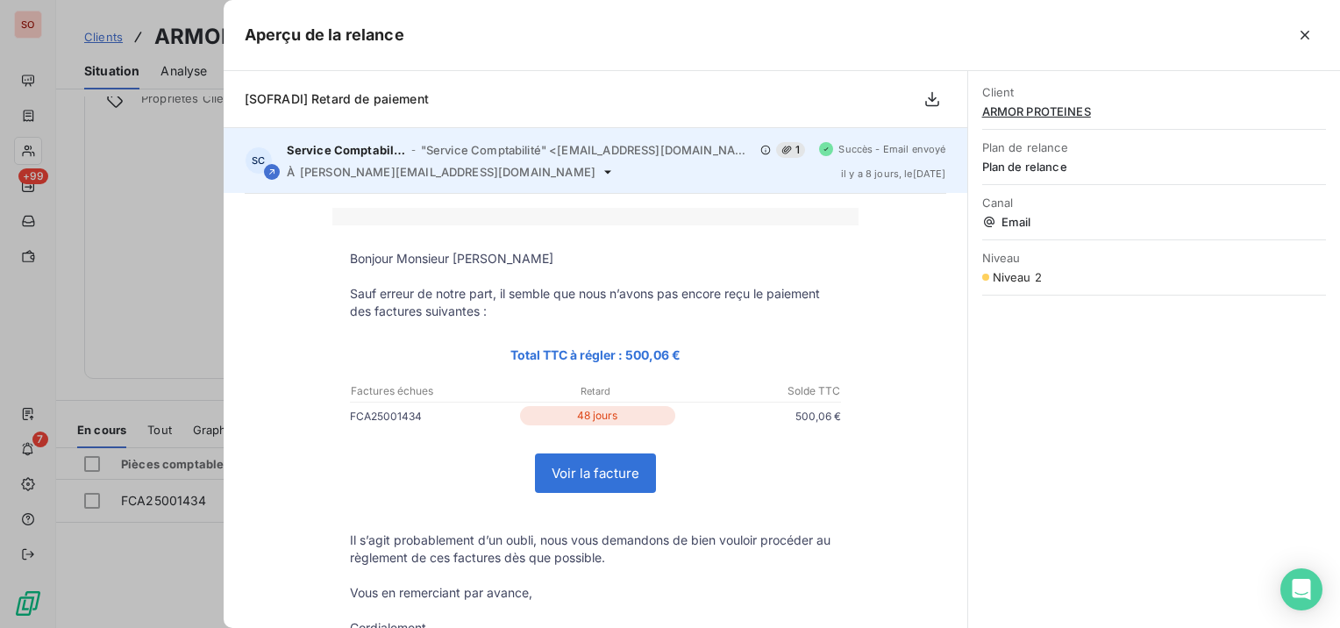
click at [545, 174] on div "À [PERSON_NAME][EMAIL_ADDRESS][DOMAIN_NAME]" at bounding box center [546, 172] width 519 height 14
click at [502, 169] on span "[PERSON_NAME][EMAIL_ADDRESS][DOMAIN_NAME]" at bounding box center [448, 172] width 296 height 14
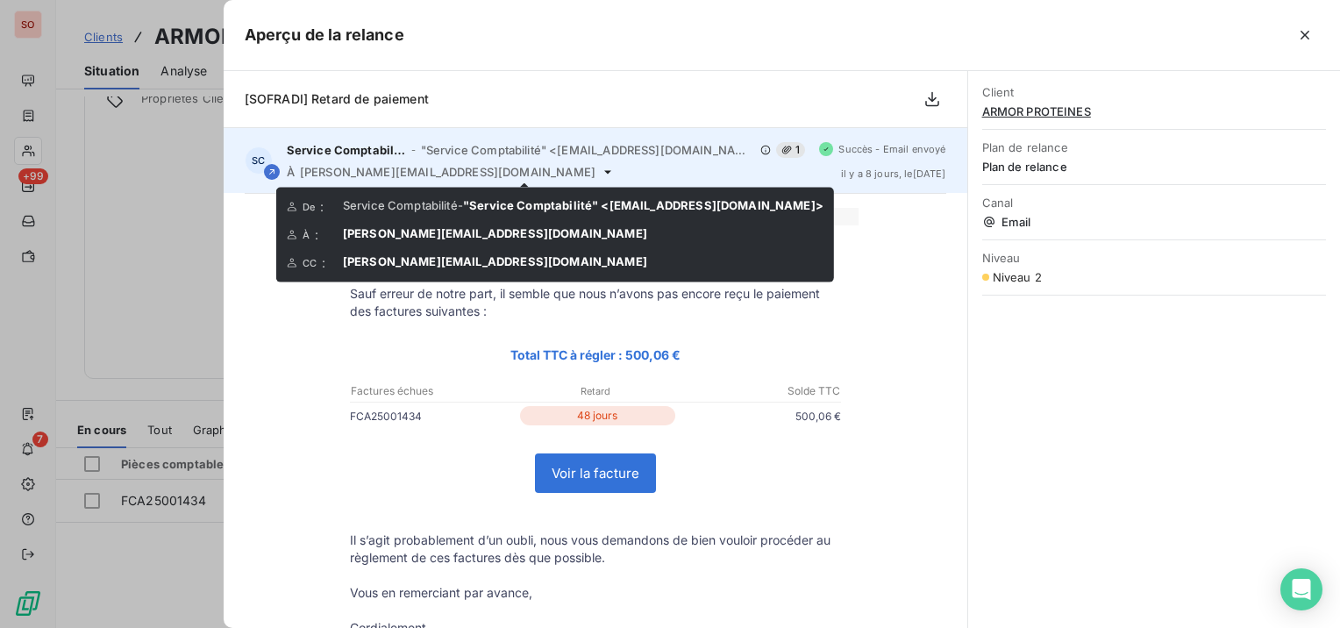
click at [604, 172] on icon at bounding box center [607, 172] width 7 height 4
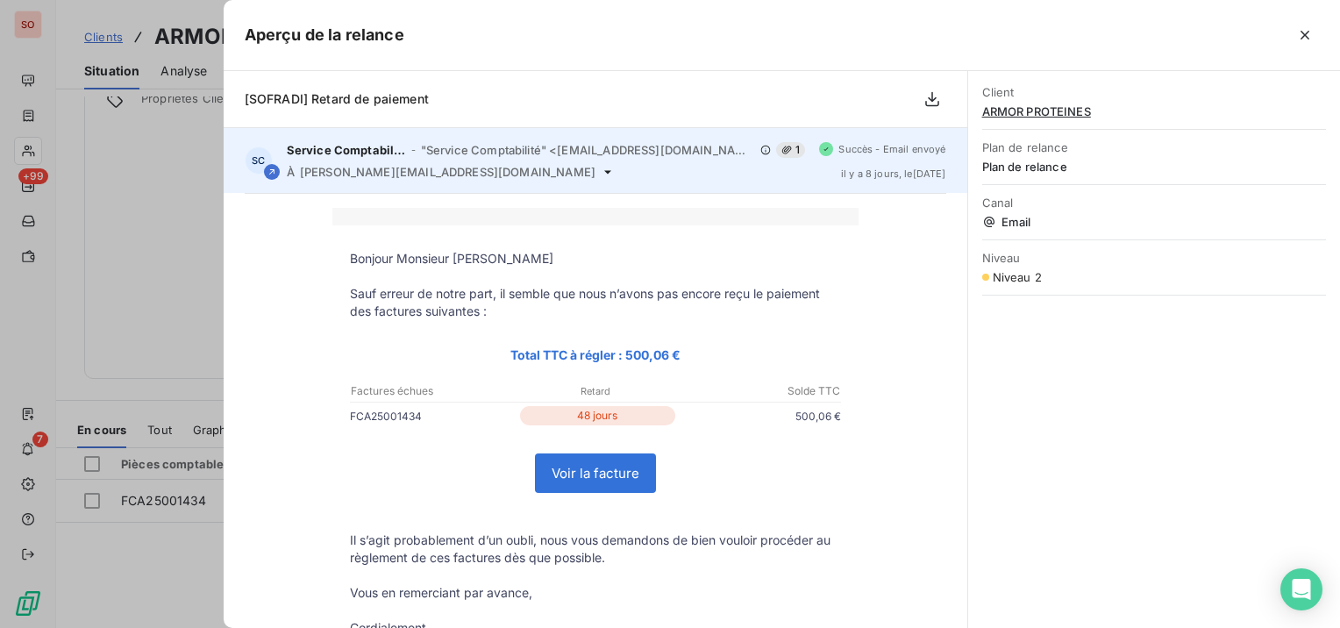
click at [604, 172] on icon at bounding box center [607, 172] width 7 height 4
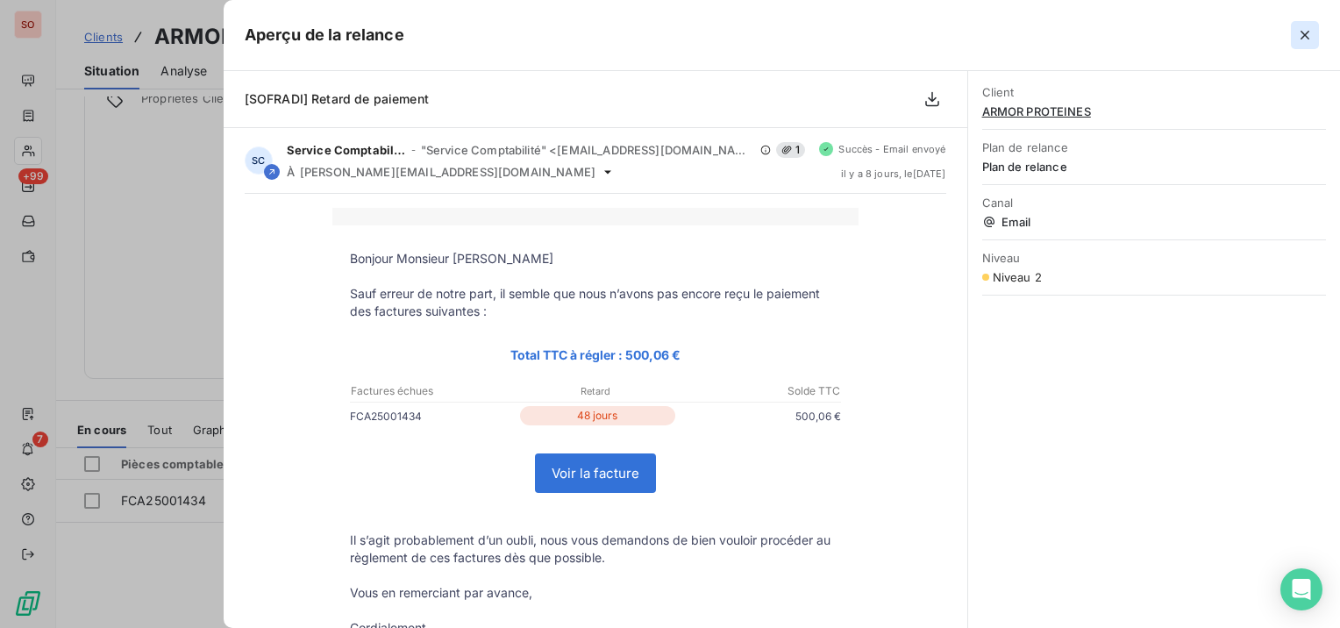
click at [1305, 31] on icon "button" at bounding box center [1305, 35] width 18 height 18
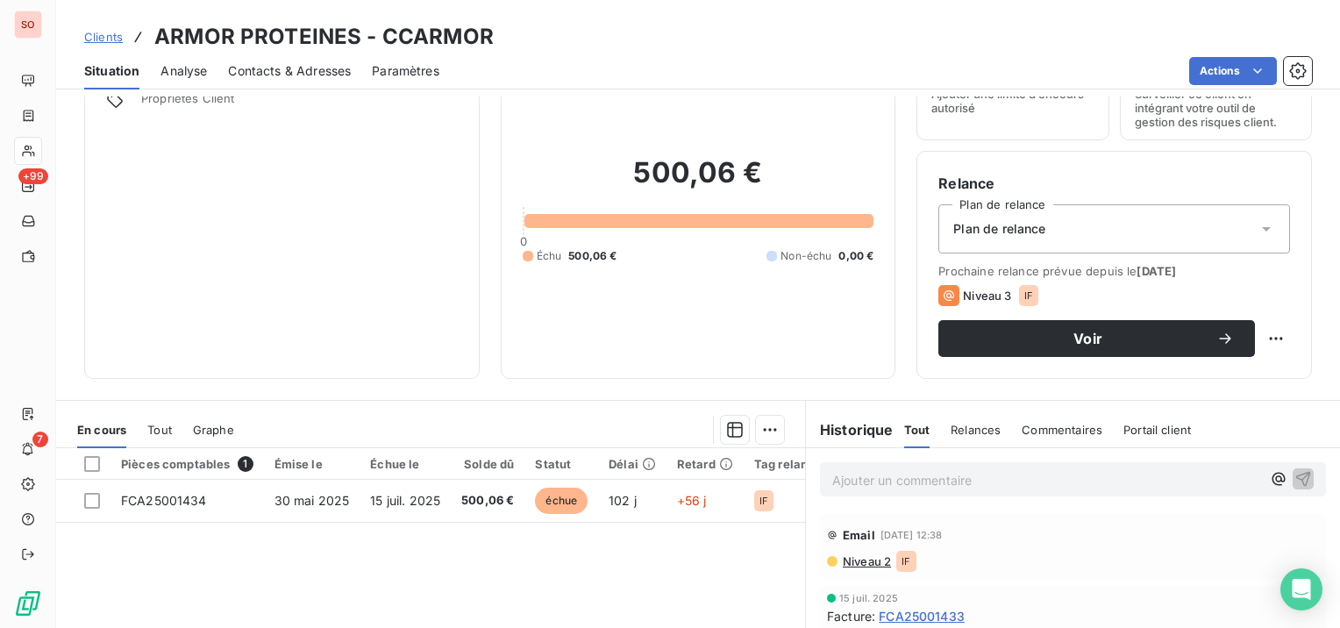
scroll to position [0, 0]
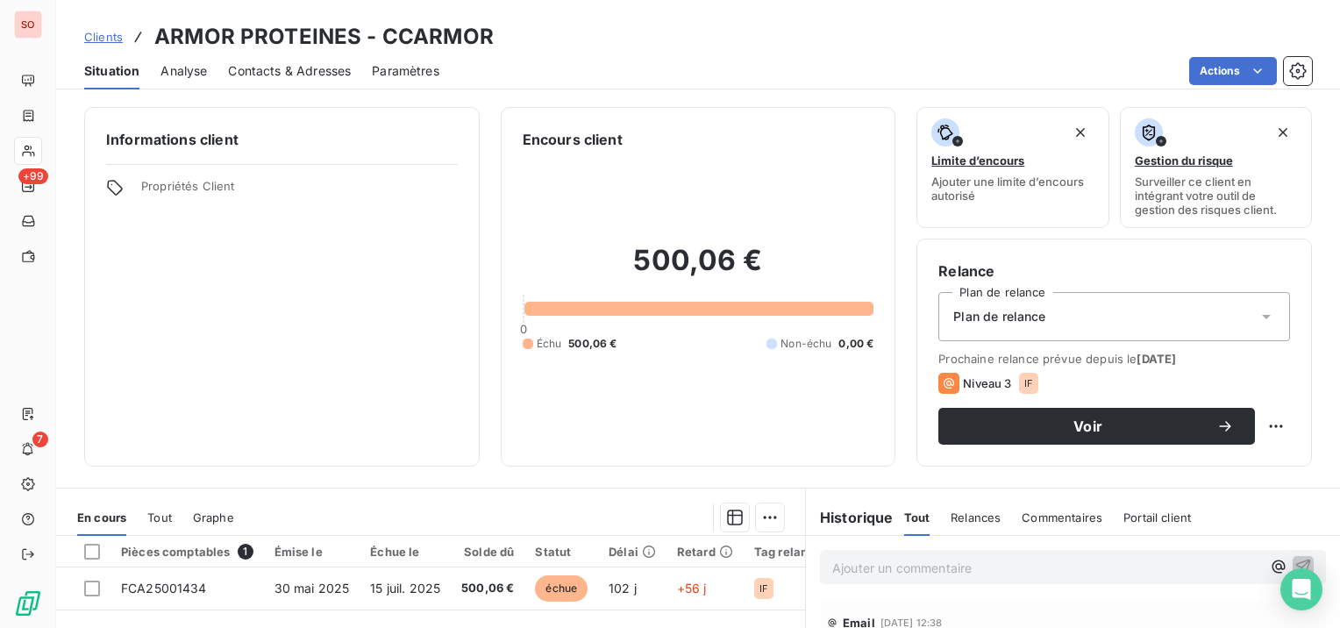
click at [329, 66] on span "Contacts & Adresses" at bounding box center [289, 71] width 123 height 18
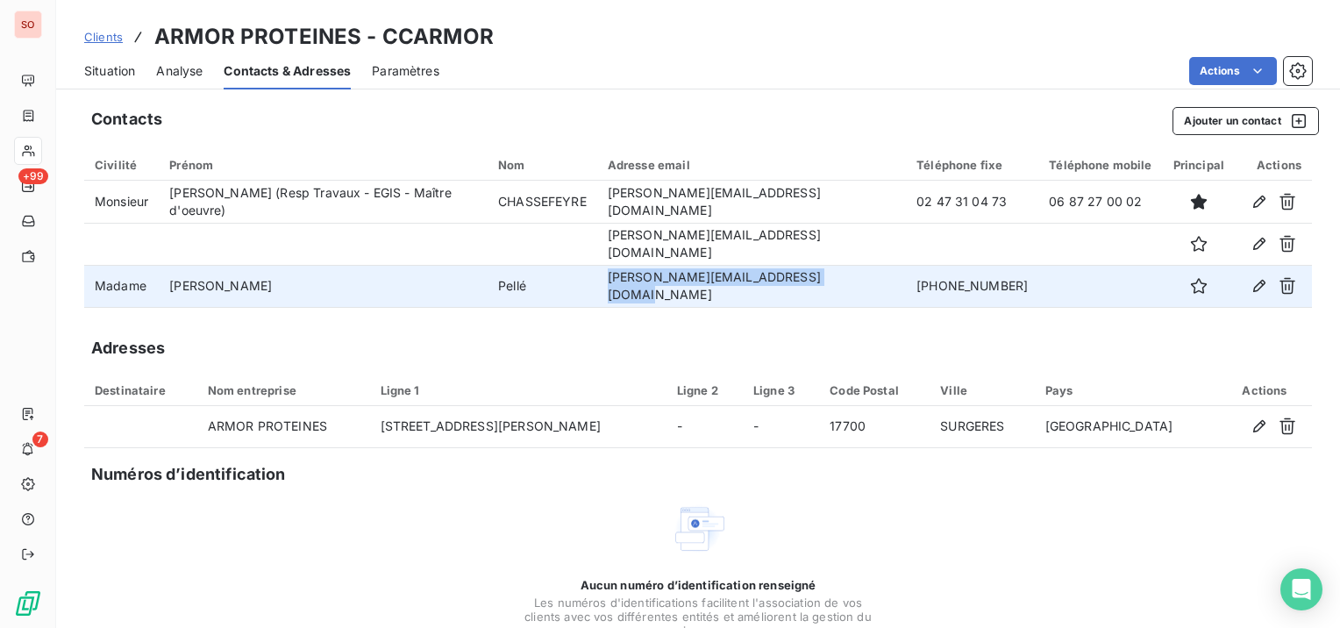
drag, startPoint x: 844, startPoint y: 285, endPoint x: 622, endPoint y: 287, distance: 221.9
click at [622, 287] on td "[PERSON_NAME][EMAIL_ADDRESS][DOMAIN_NAME]" at bounding box center [751, 286] width 309 height 42
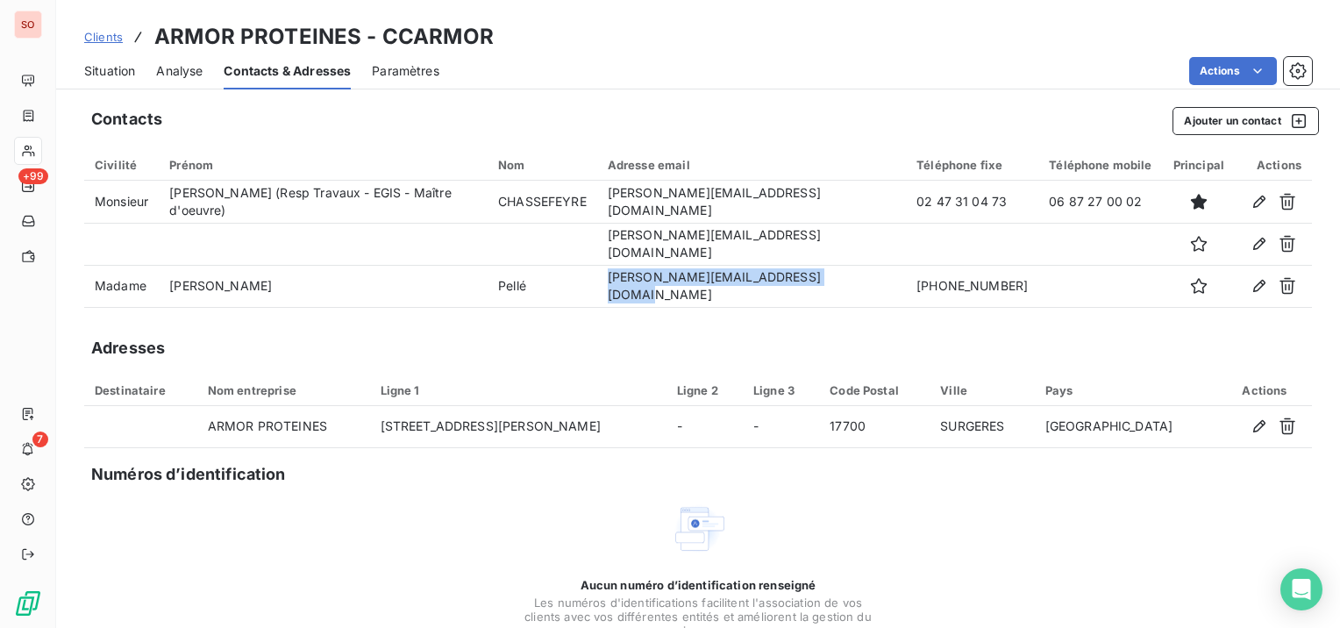
copy td "[PERSON_NAME][EMAIL_ADDRESS][DOMAIN_NAME]"
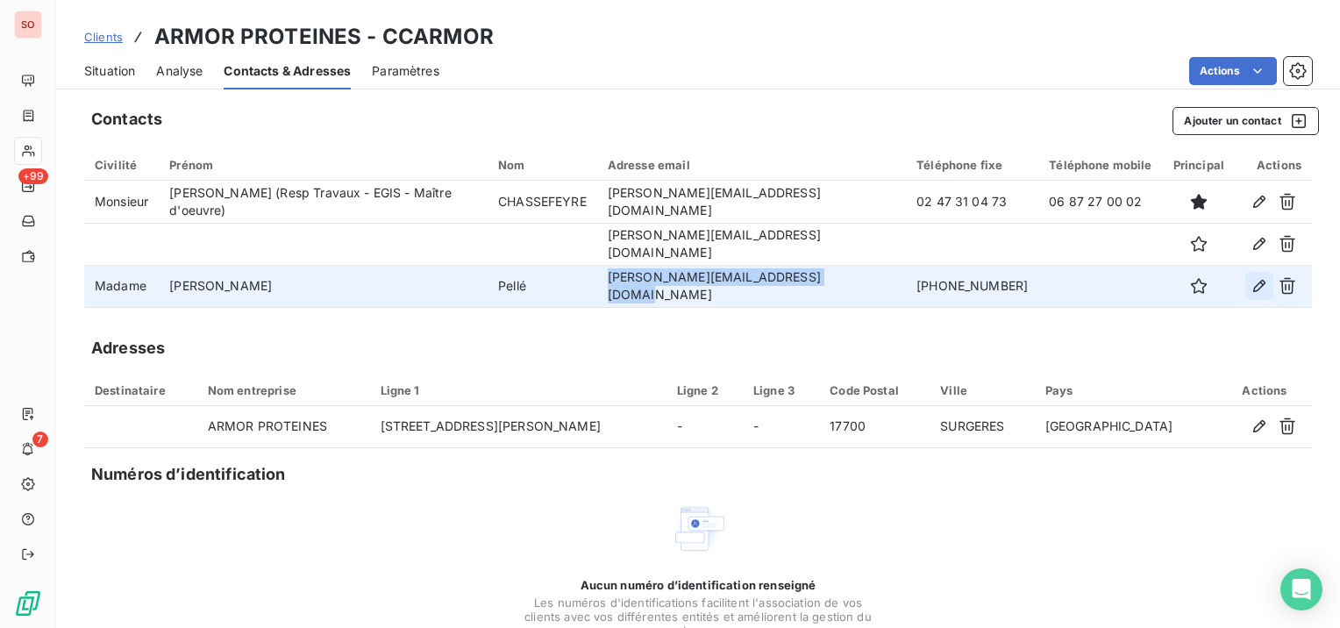
click at [1253, 282] on icon "button" at bounding box center [1259, 286] width 12 height 12
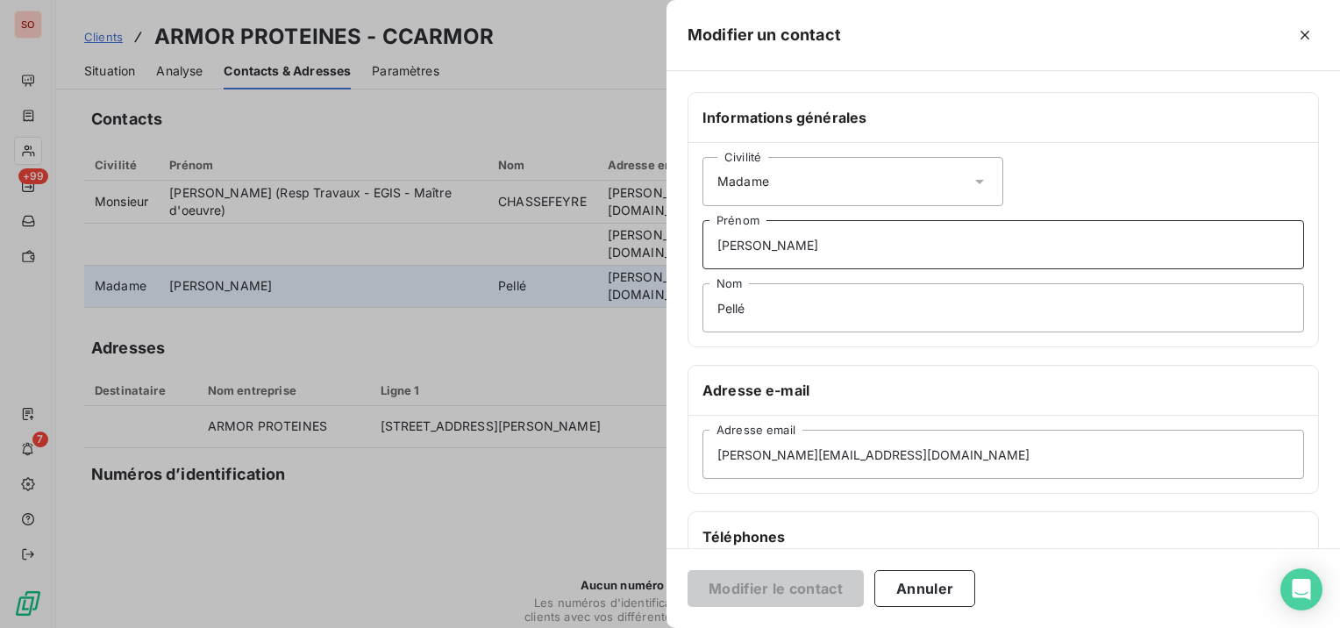
click at [899, 248] on input "[PERSON_NAME]" at bounding box center [1003, 244] width 602 height 49
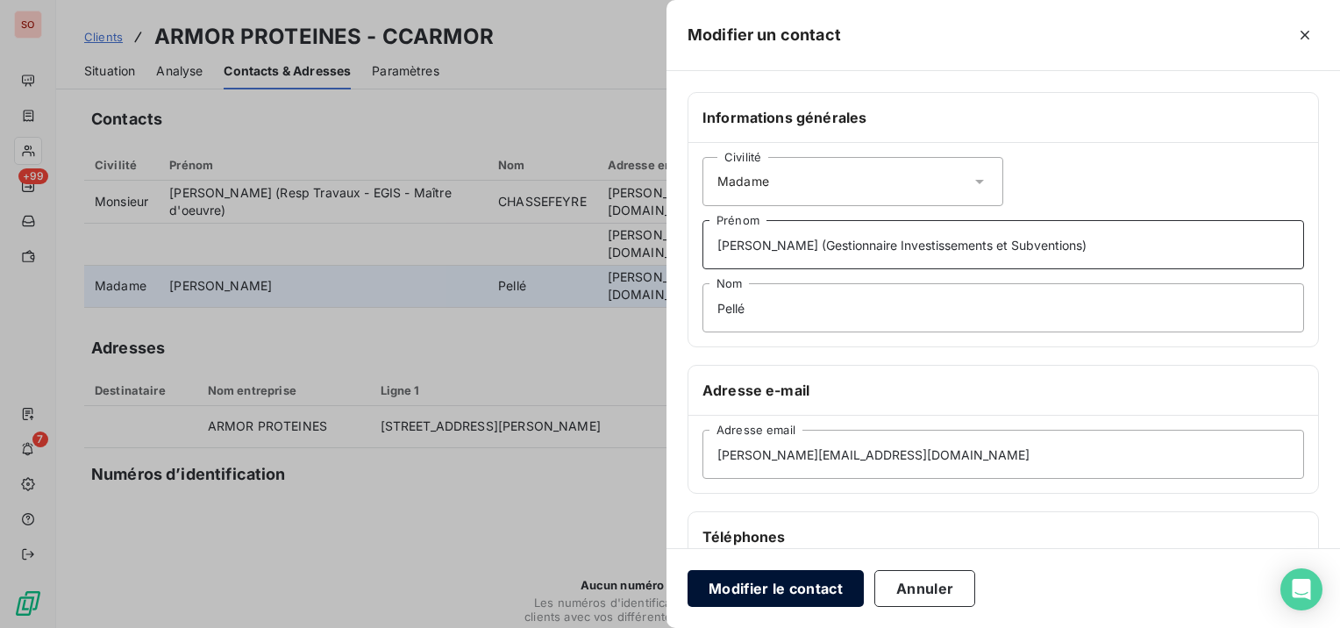
type input "[PERSON_NAME] (Gestionnaire Investissements et Subventions)"
click at [822, 572] on button "Modifier le contact" at bounding box center [775, 588] width 176 height 37
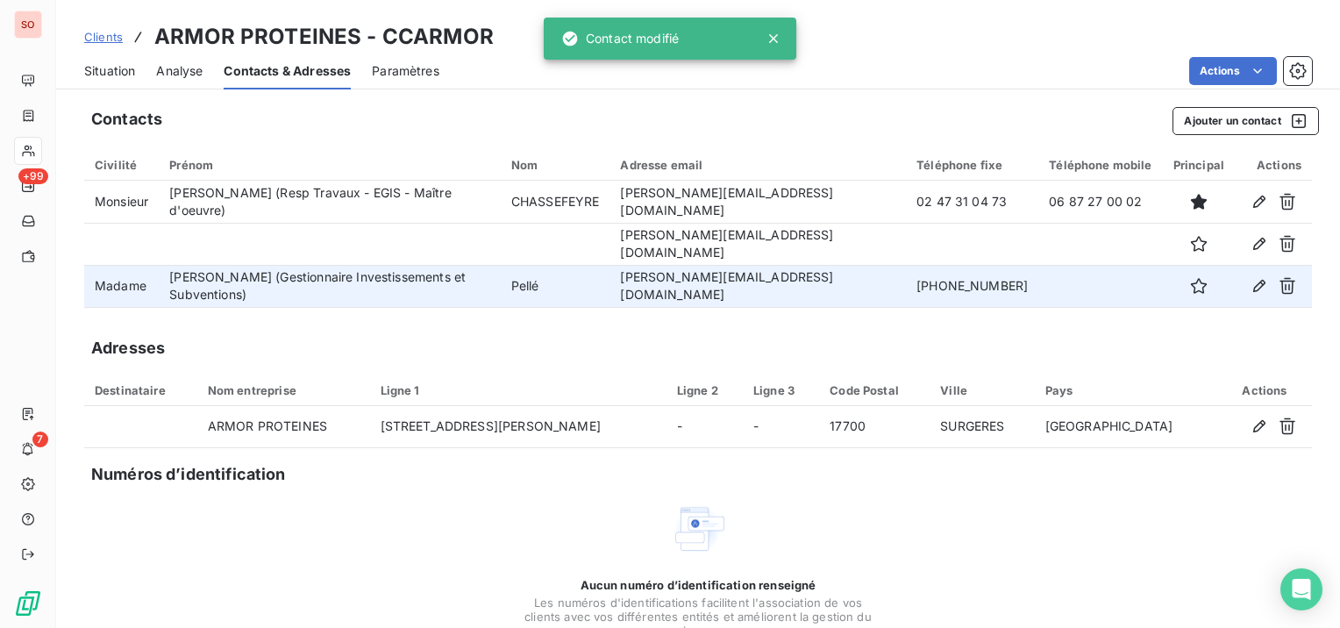
click at [125, 62] on span "Situation" at bounding box center [109, 71] width 51 height 18
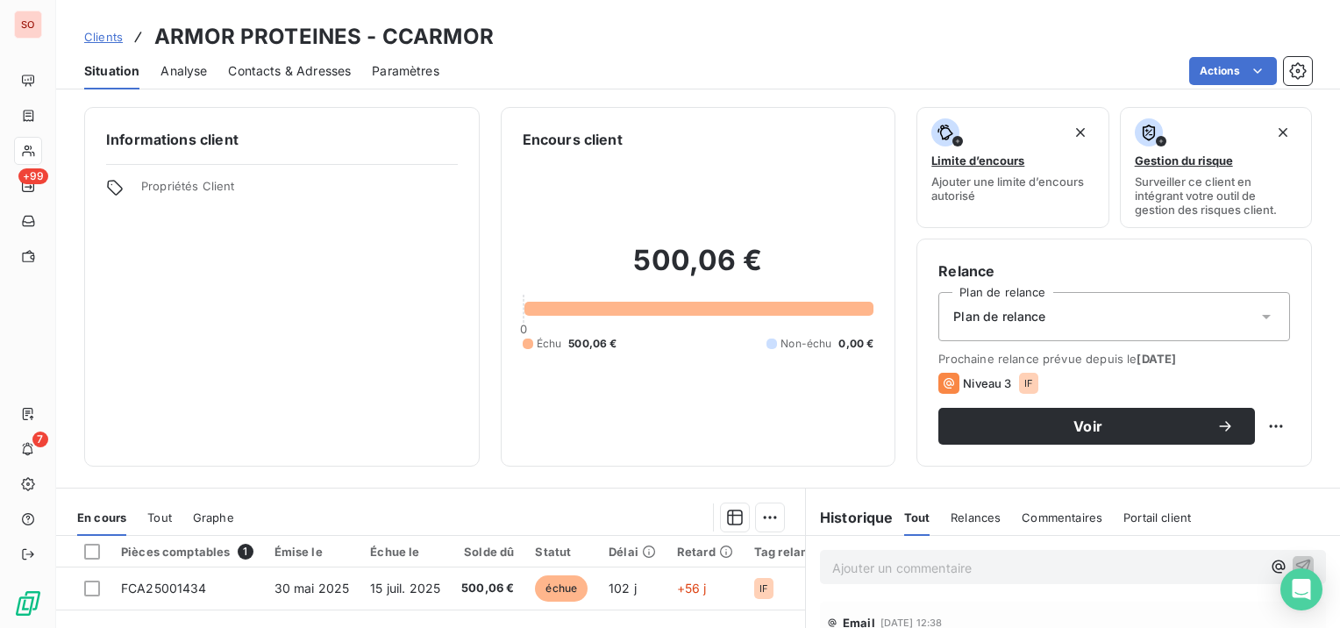
scroll to position [263, 0]
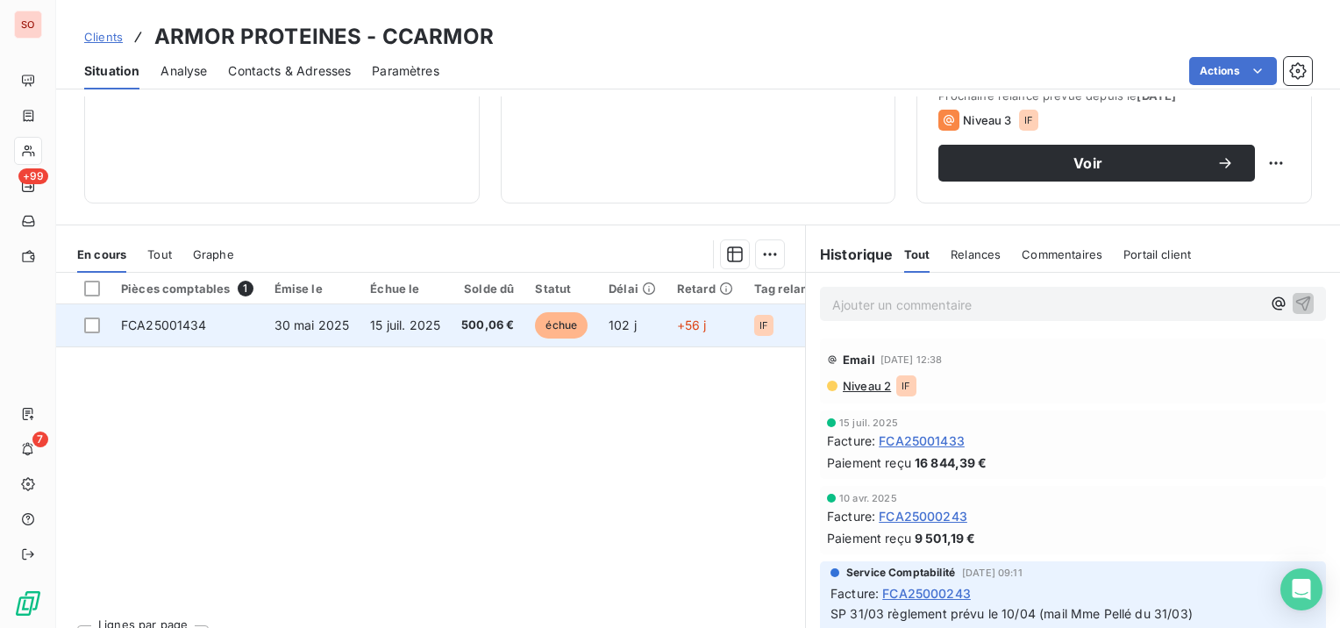
click at [479, 324] on span "500,06 €" at bounding box center [487, 326] width 53 height 18
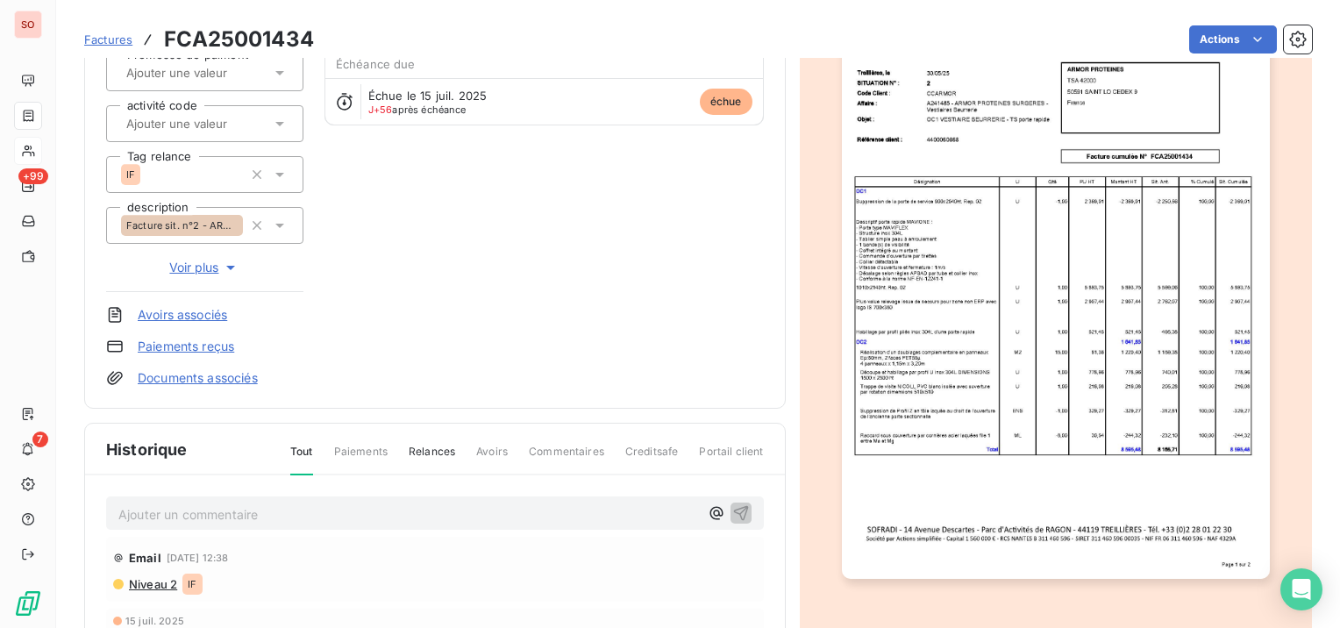
scroll to position [263, 0]
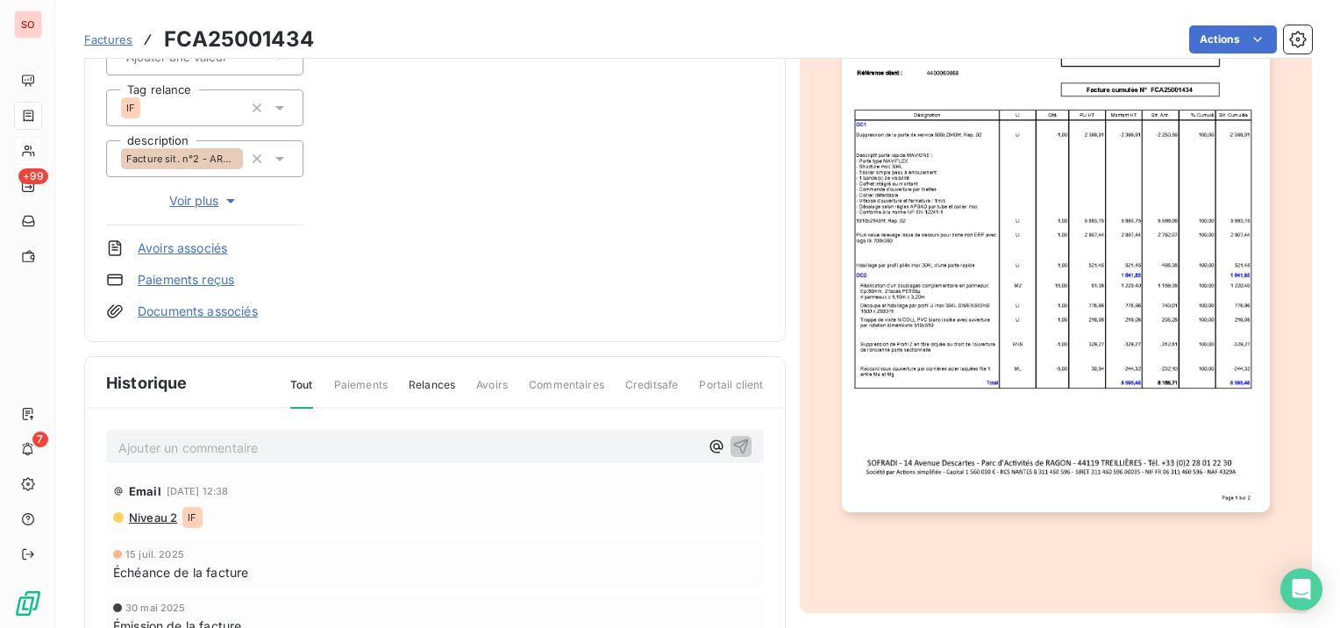
click at [544, 435] on div "Ajouter un commentaire ﻿" at bounding box center [408, 447] width 580 height 24
click at [542, 439] on p "Ajouter un commentaire ﻿" at bounding box center [408, 448] width 580 height 22
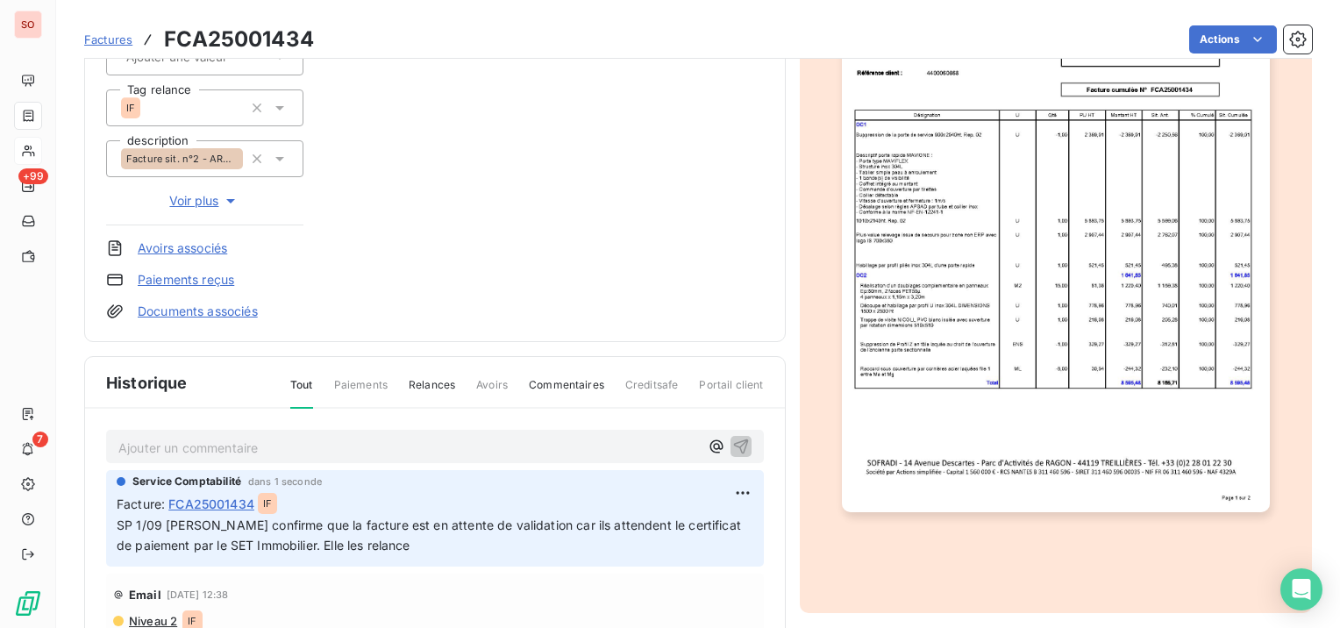
click at [249, 449] on p "Ajouter un commentaire ﻿" at bounding box center [408, 448] width 580 height 22
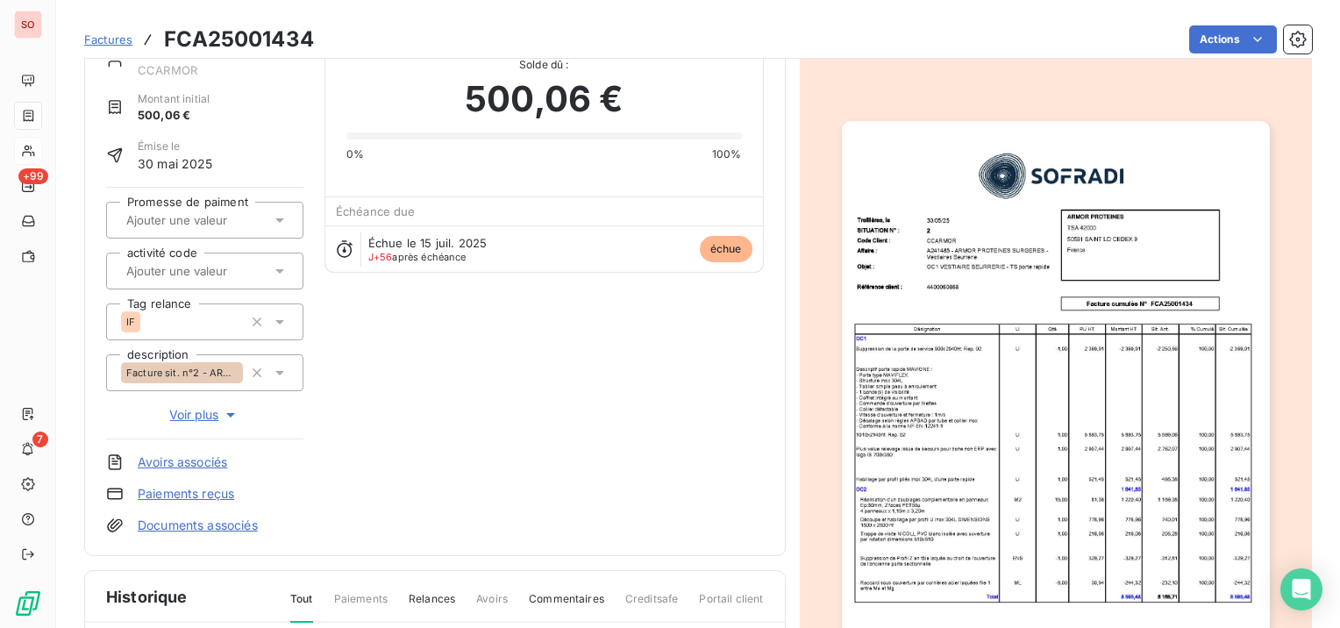
scroll to position [0, 0]
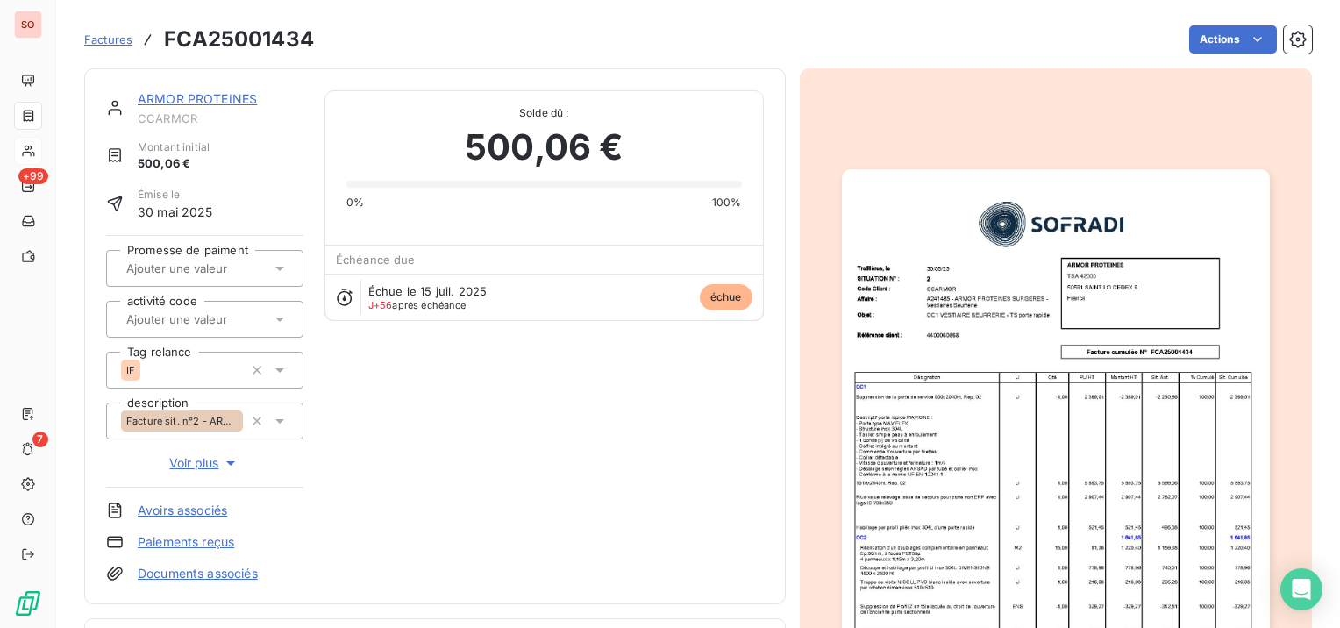
click at [242, 95] on link "ARMOR PROTEINES" at bounding box center [197, 98] width 119 height 15
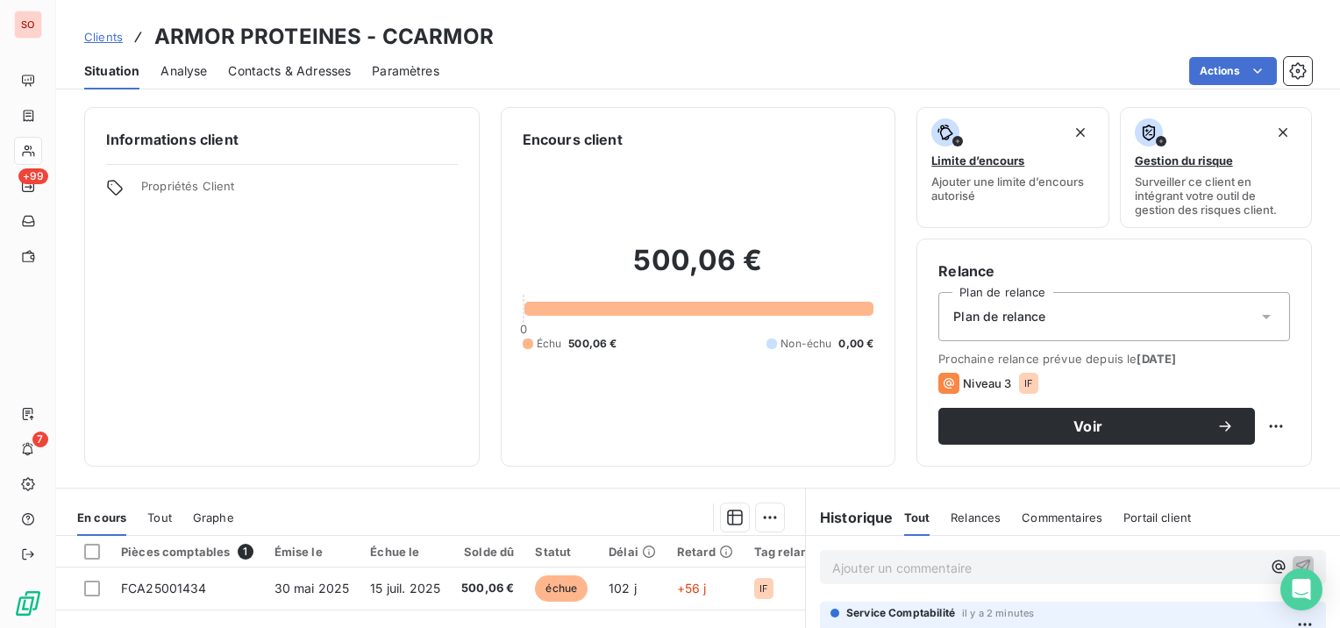
click at [109, 32] on span "Clients" at bounding box center [103, 37] width 39 height 14
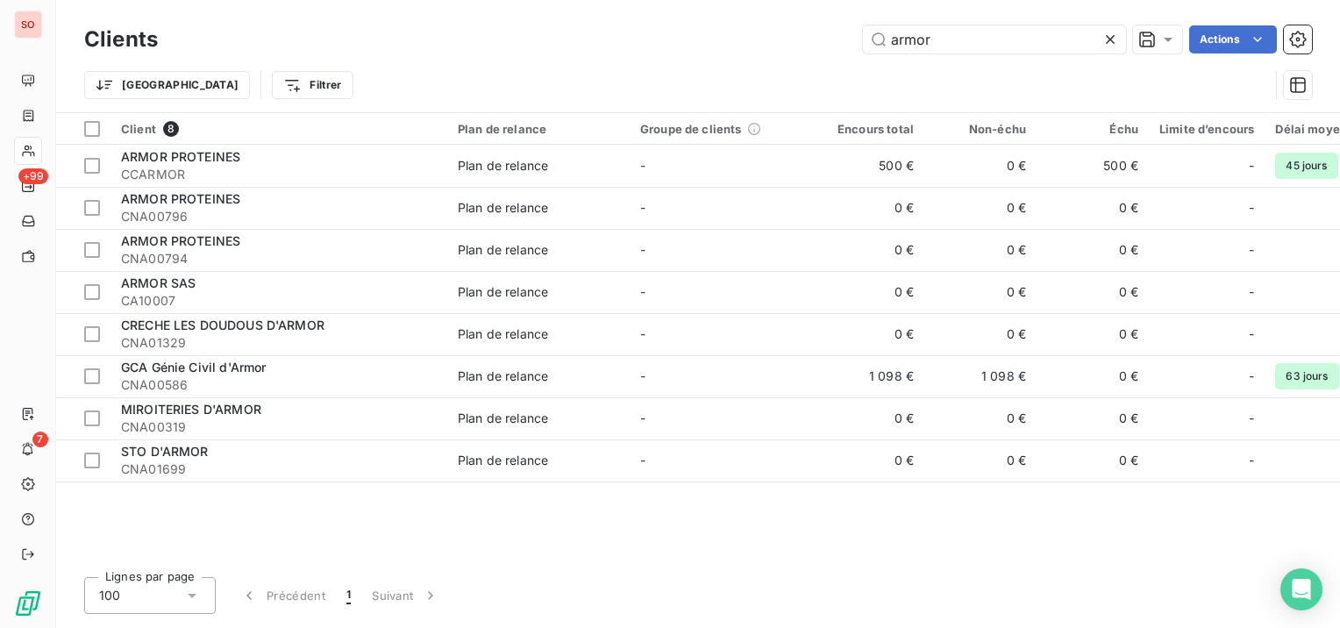
drag, startPoint x: 976, startPoint y: 42, endPoint x: 850, endPoint y: 28, distance: 127.0
click at [850, 28] on div "armor Actions" at bounding box center [745, 39] width 1133 height 28
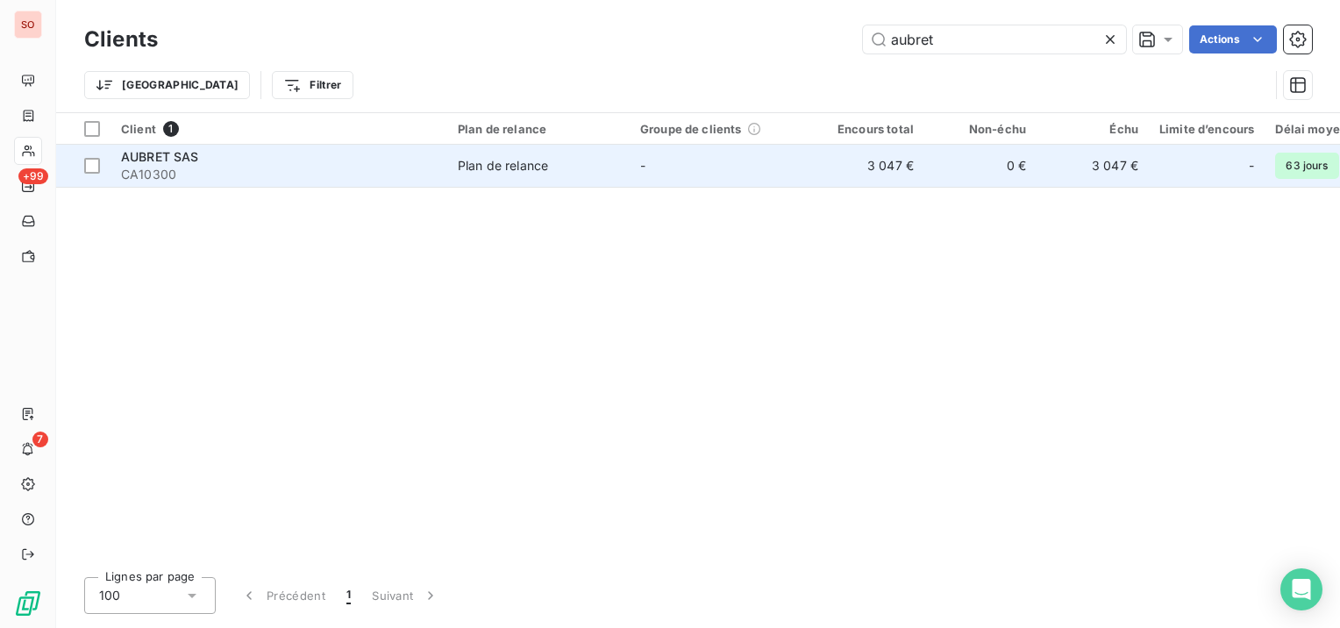
type input "aubret"
click at [606, 161] on span "Plan de relance" at bounding box center [538, 166] width 161 height 18
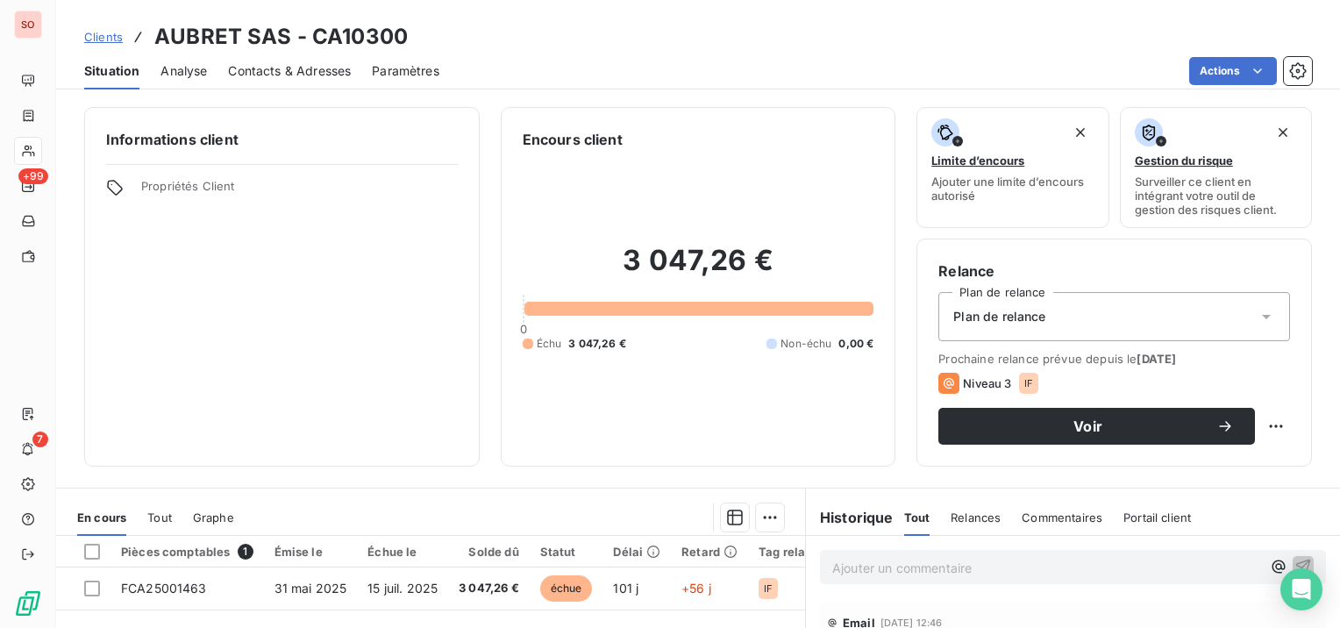
scroll to position [88, 0]
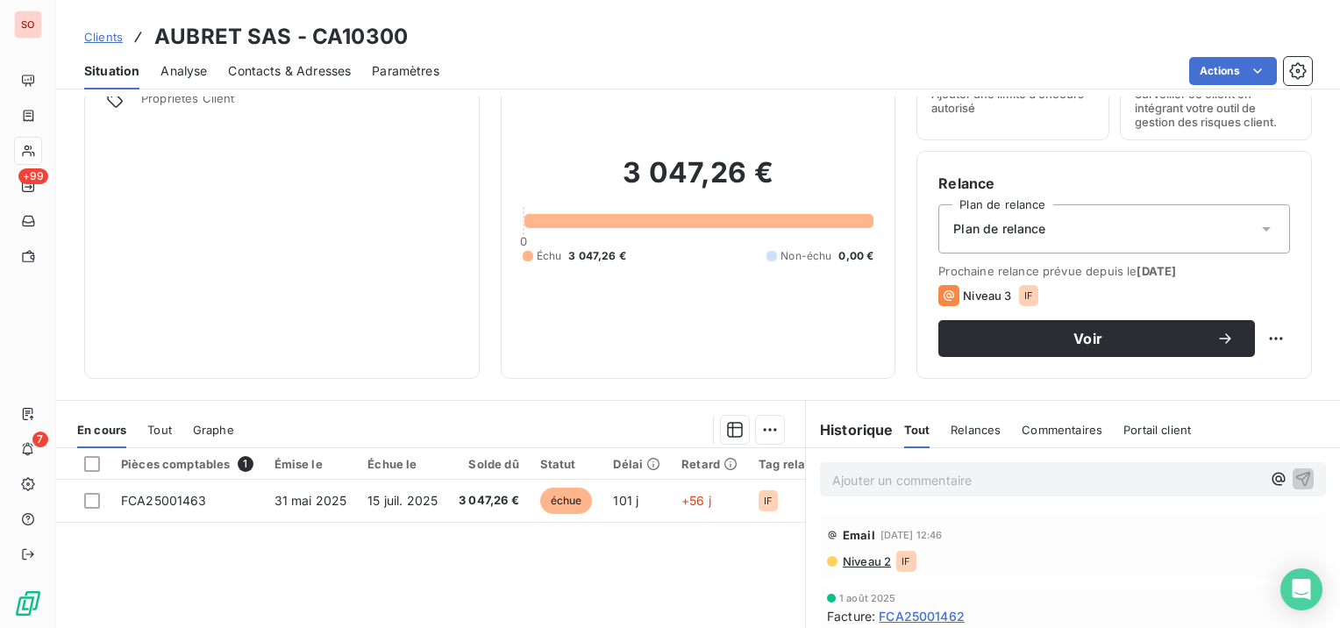
click at [267, 60] on div "Contacts & Adresses" at bounding box center [289, 71] width 123 height 37
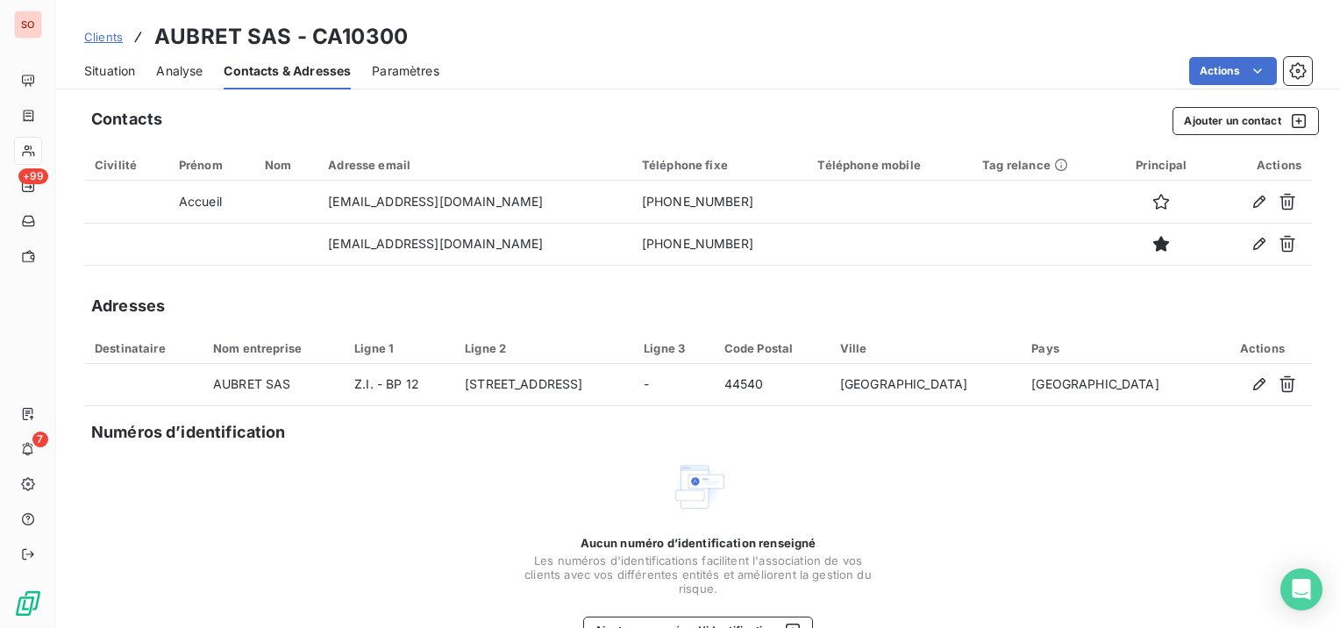
click at [116, 70] on span "Situation" at bounding box center [109, 71] width 51 height 18
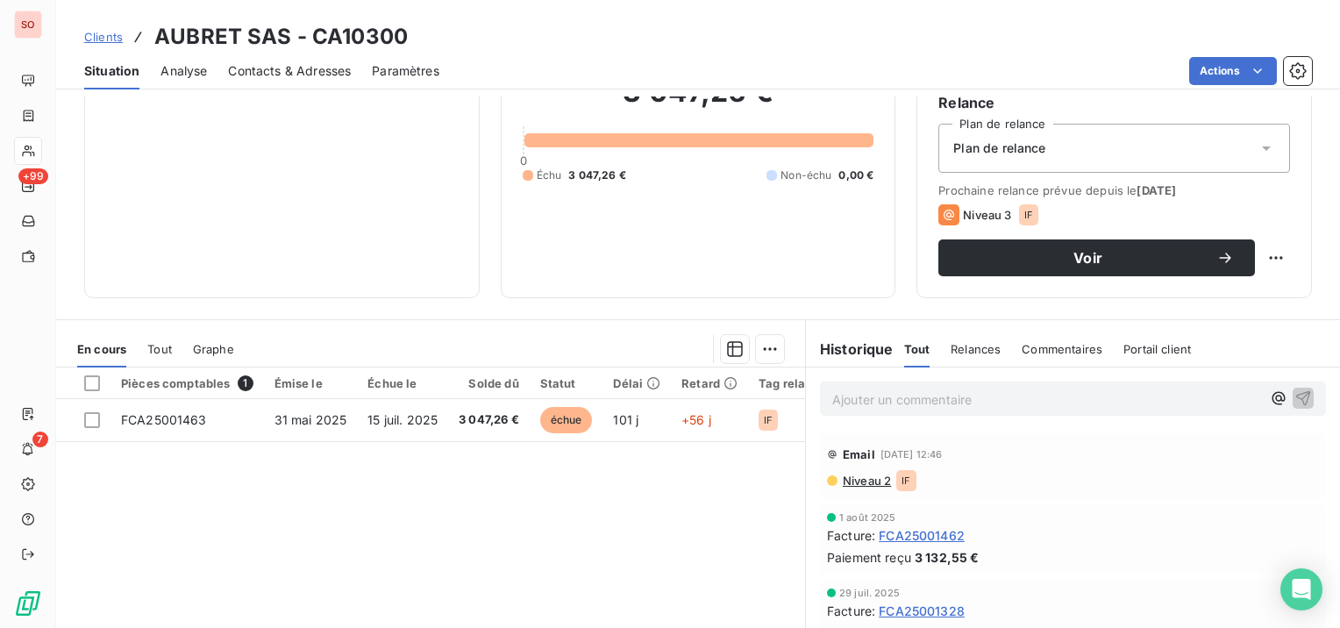
scroll to position [175, 0]
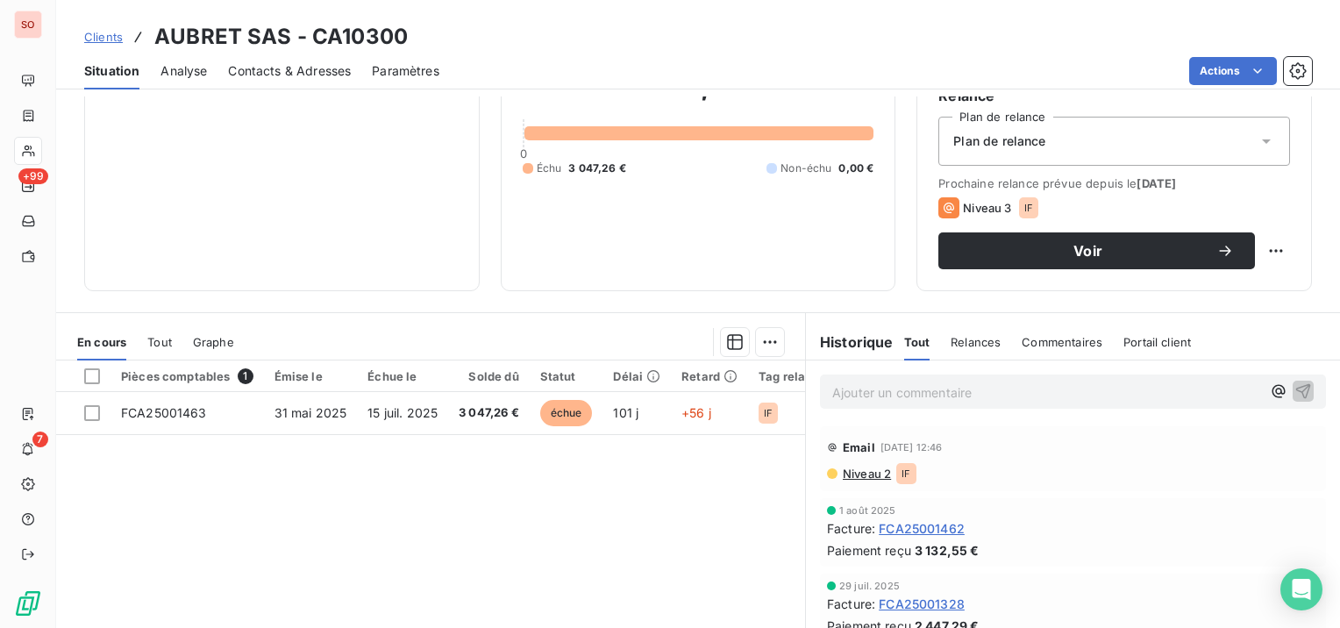
click at [873, 473] on span "Niveau 2" at bounding box center [866, 473] width 50 height 14
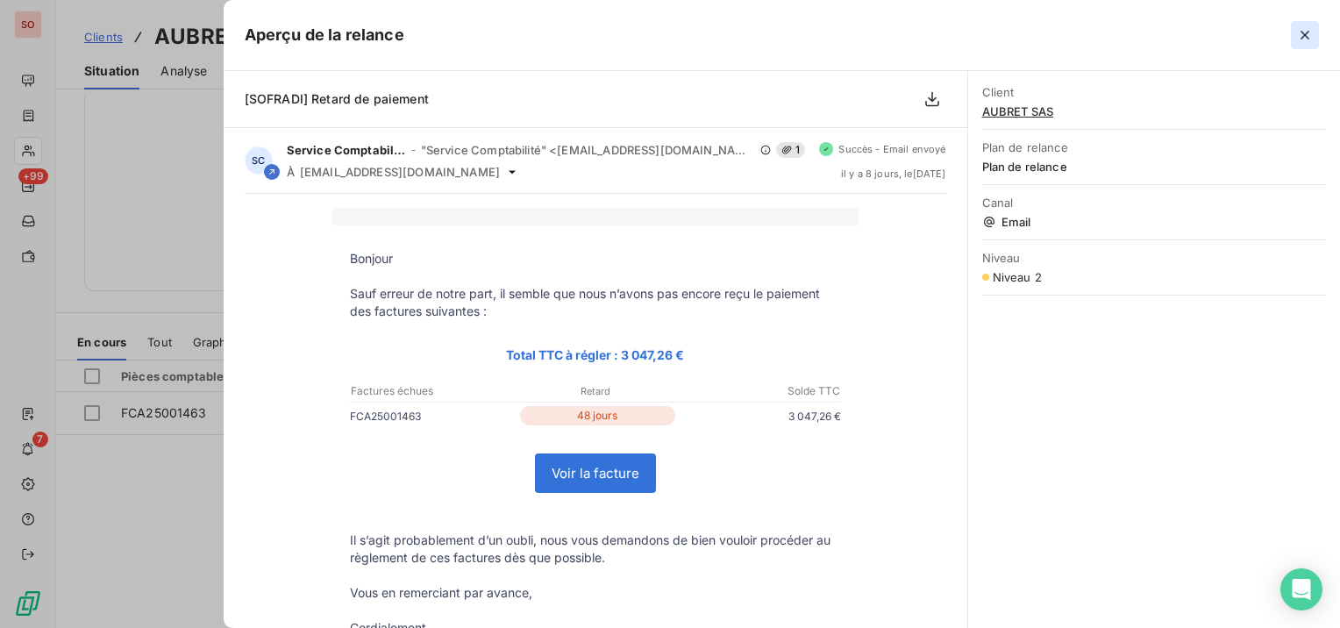
click at [1303, 30] on icon "button" at bounding box center [1305, 35] width 18 height 18
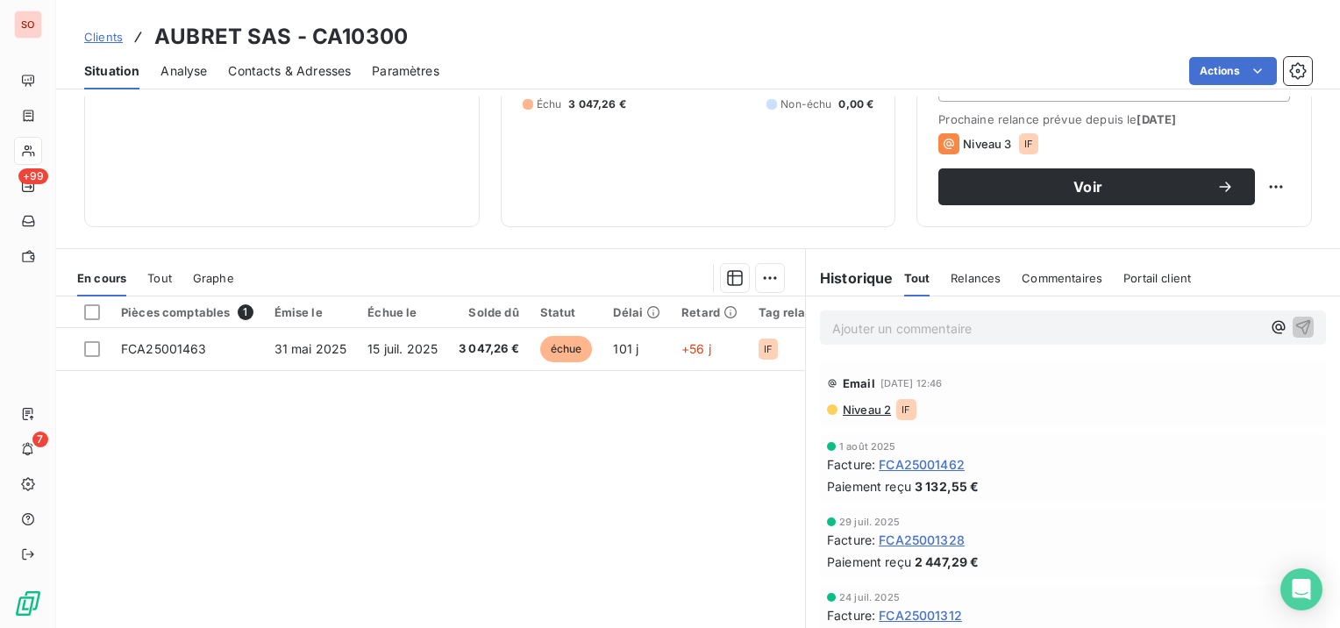
scroll to position [258, 0]
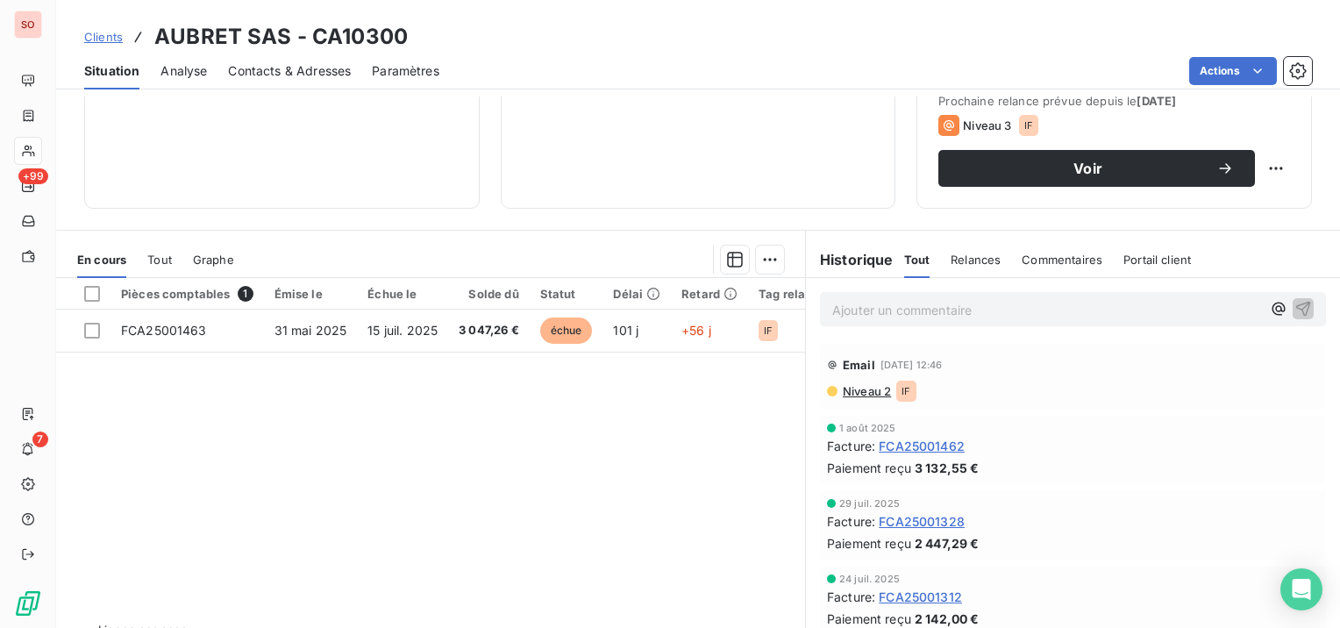
click at [326, 62] on span "Contacts & Adresses" at bounding box center [289, 71] width 123 height 18
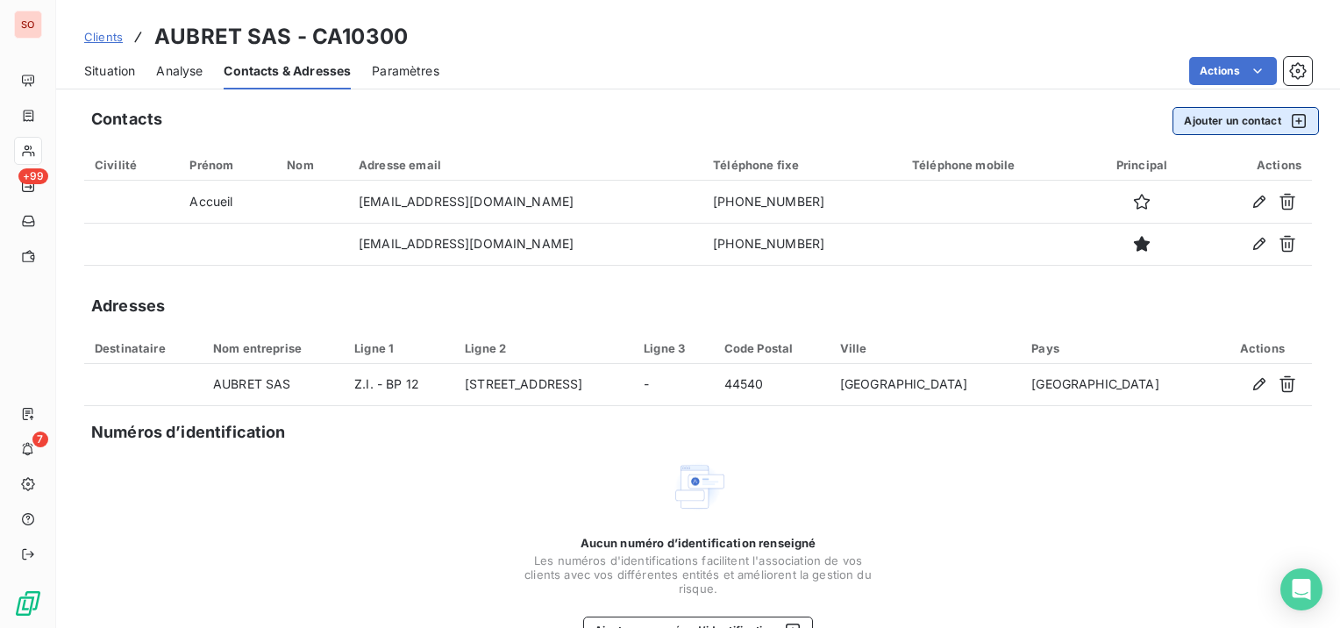
click at [1229, 122] on button "Ajouter un contact" at bounding box center [1245, 121] width 146 height 28
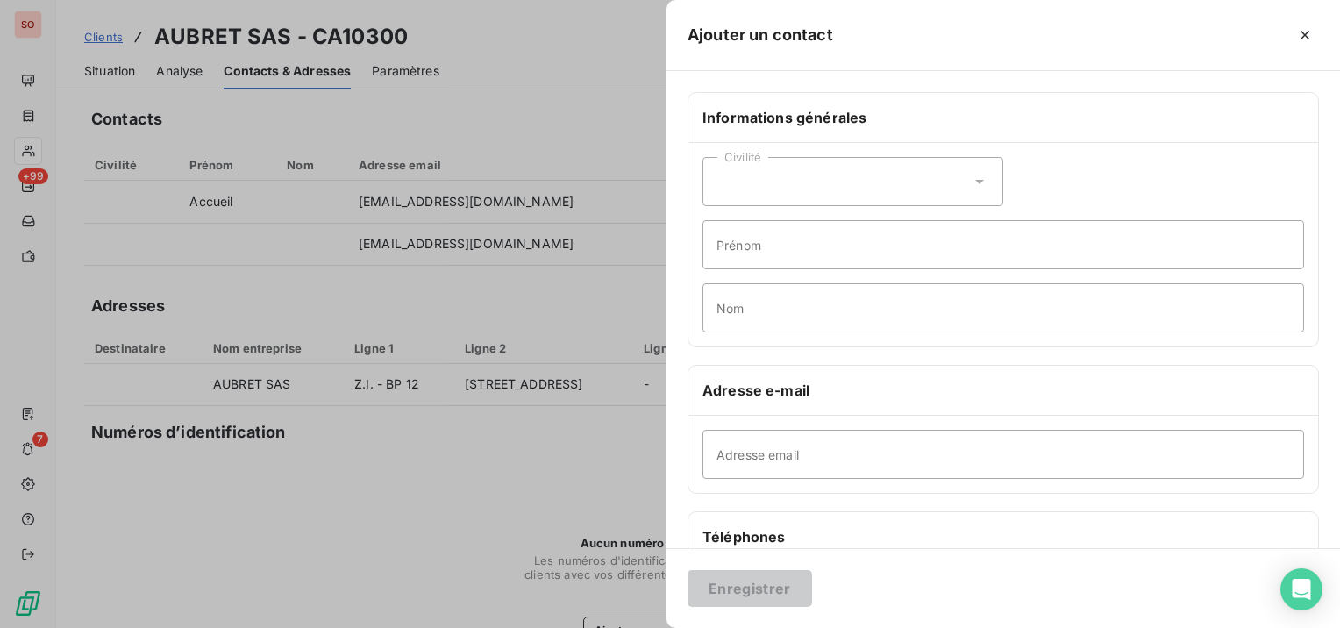
click at [975, 180] on icon at bounding box center [979, 182] width 9 height 4
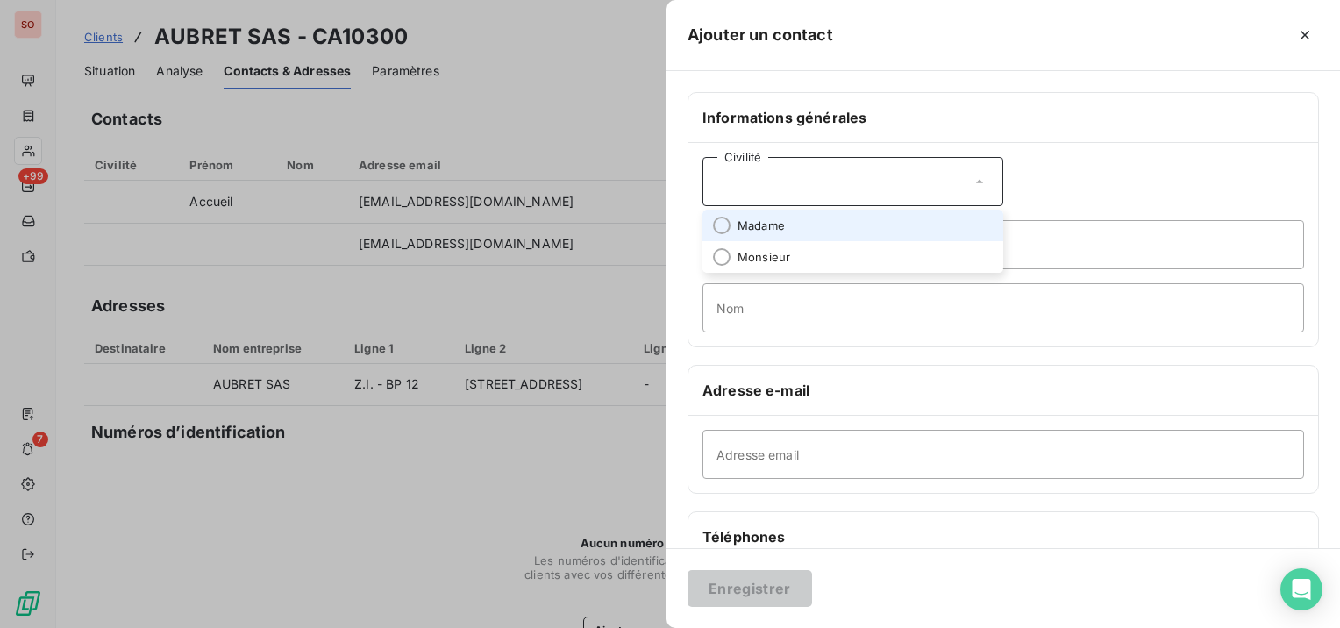
click at [958, 219] on li "Madame" at bounding box center [852, 226] width 301 height 32
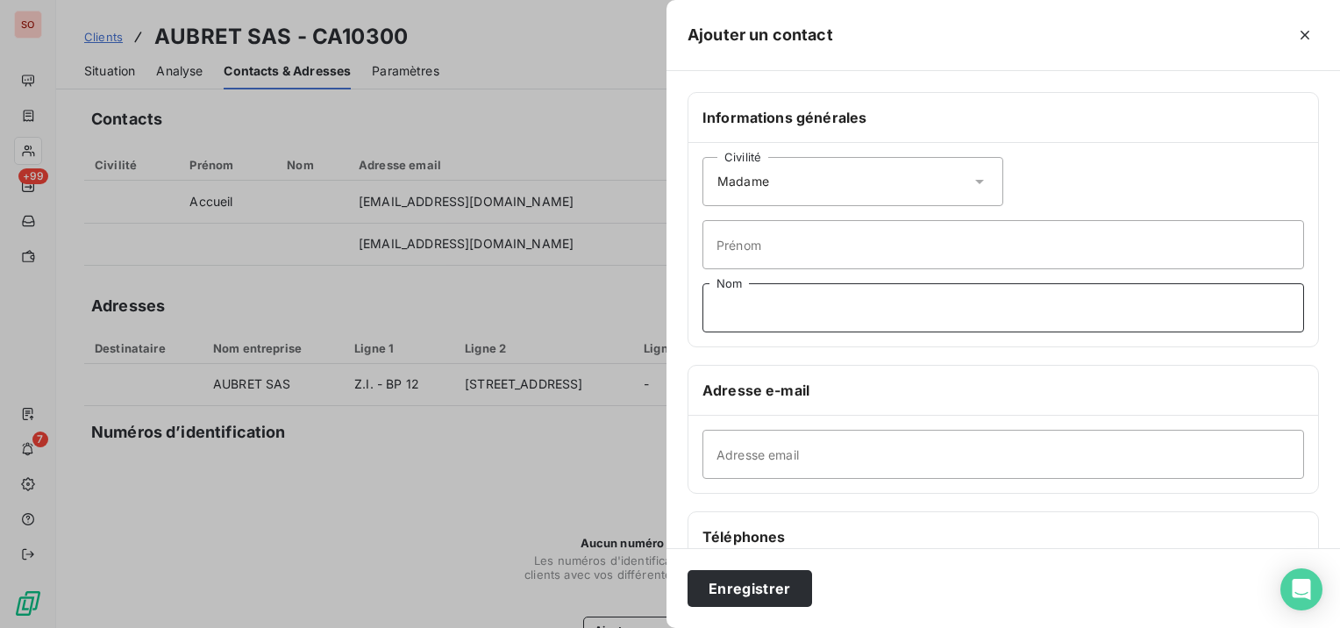
click at [929, 309] on input "Nom" at bounding box center [1003, 307] width 602 height 49
type input "BALLU"
click at [936, 260] on input "Prénom" at bounding box center [1003, 244] width 602 height 49
type input "(compta)"
click at [772, 588] on button "Enregistrer" at bounding box center [749, 588] width 125 height 37
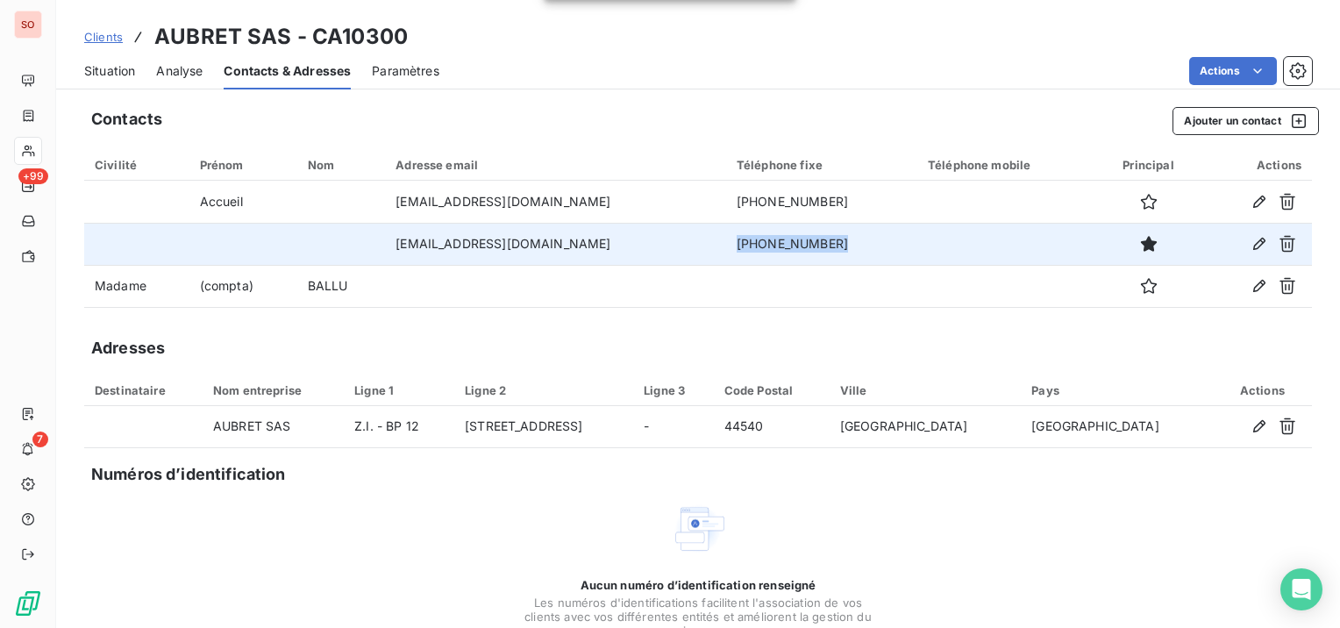
drag, startPoint x: 863, startPoint y: 242, endPoint x: 734, endPoint y: 242, distance: 128.9
click at [734, 242] on td "[PHONE_NUMBER]" at bounding box center [821, 244] width 191 height 42
copy td "[PHONE_NUMBER]"
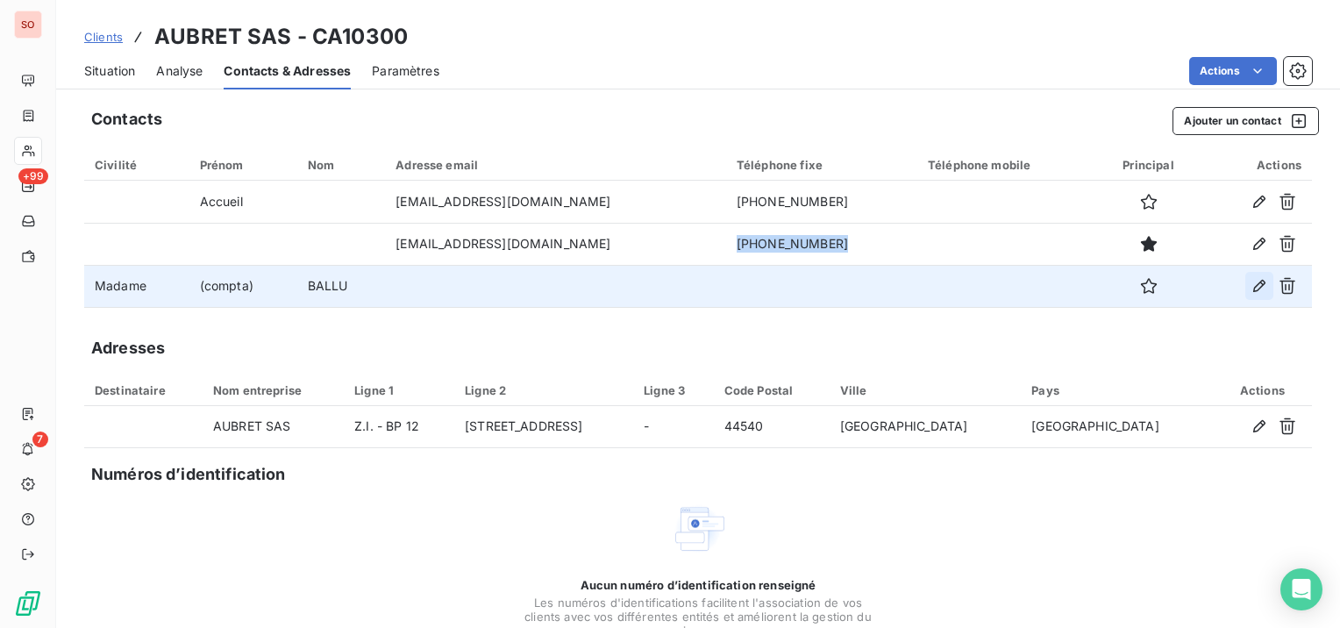
click at [1250, 279] on icon "button" at bounding box center [1259, 286] width 18 height 18
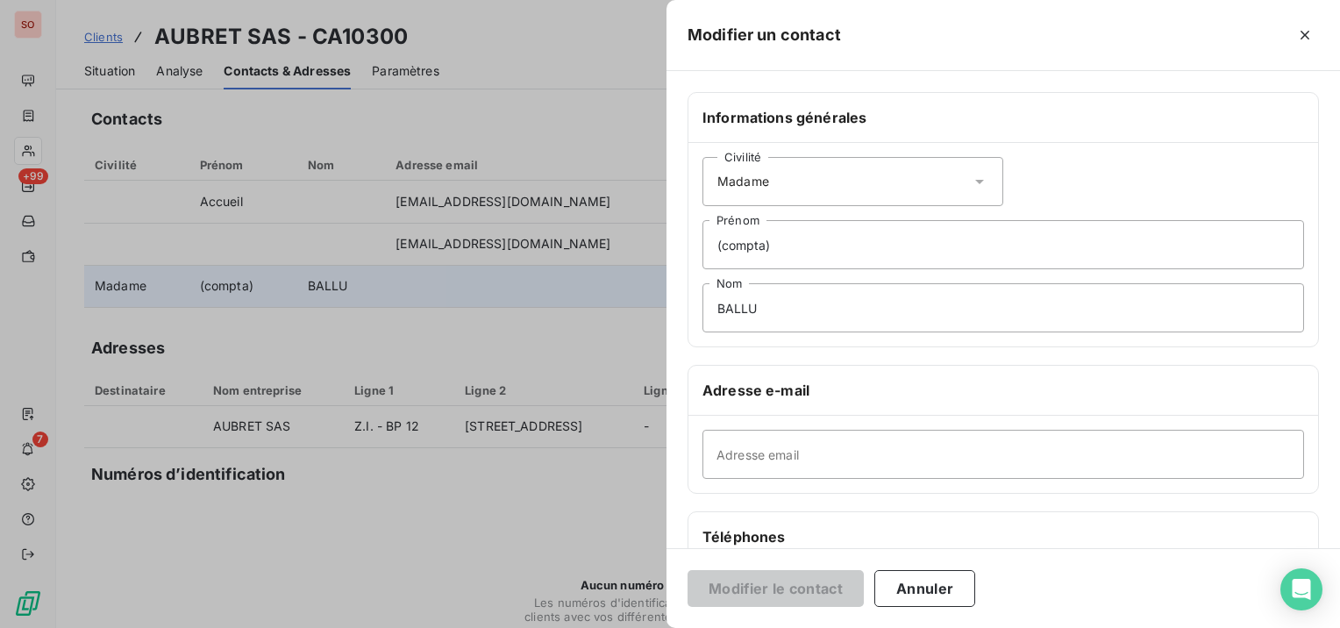
click at [125, 61] on div at bounding box center [670, 314] width 1340 height 628
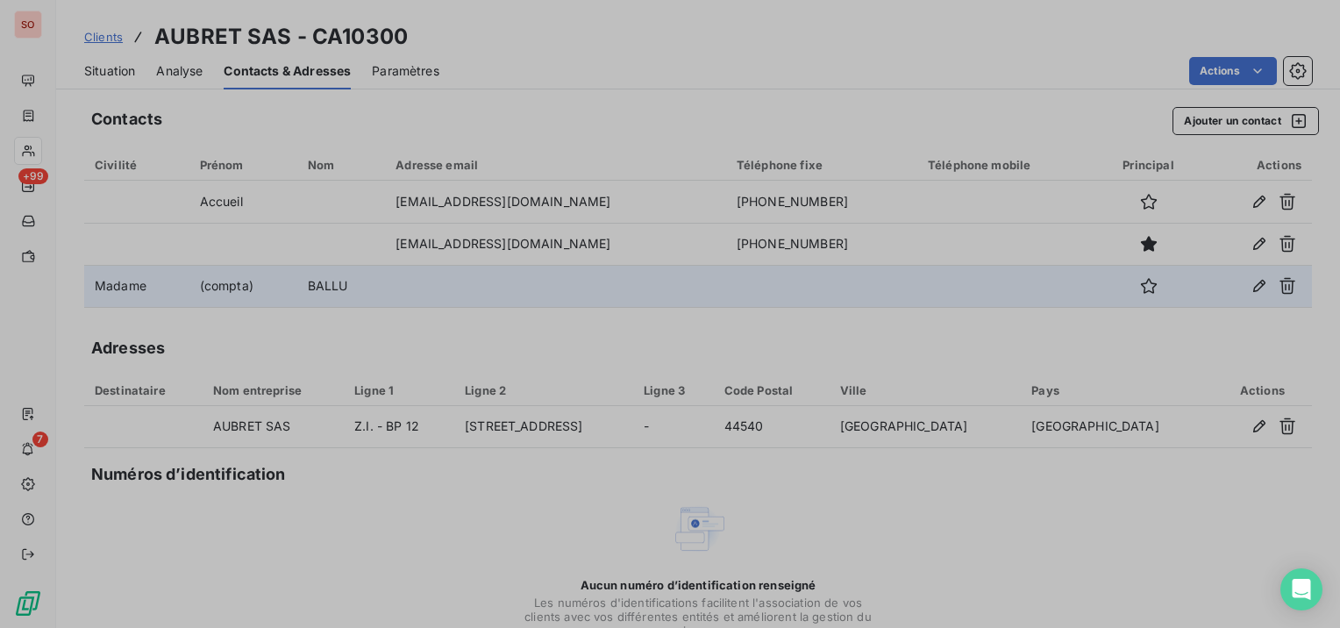
click at [121, 68] on span "Situation" at bounding box center [109, 71] width 51 height 18
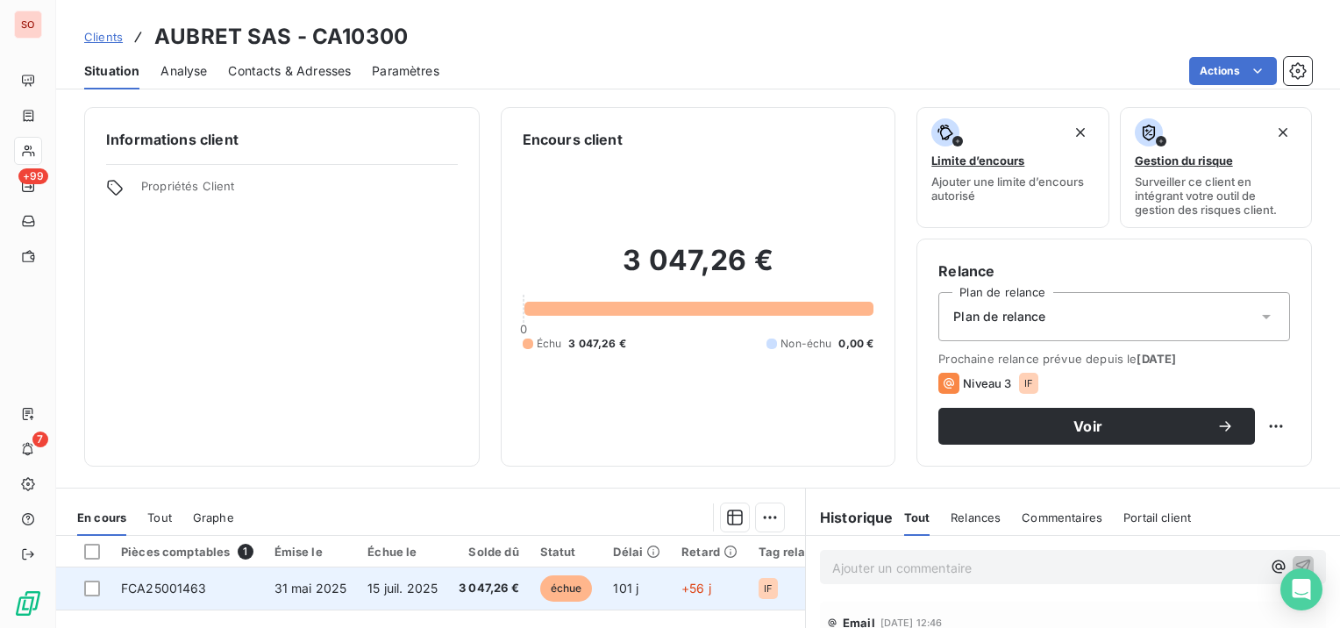
click at [304, 585] on span "31 mai 2025" at bounding box center [310, 587] width 73 height 15
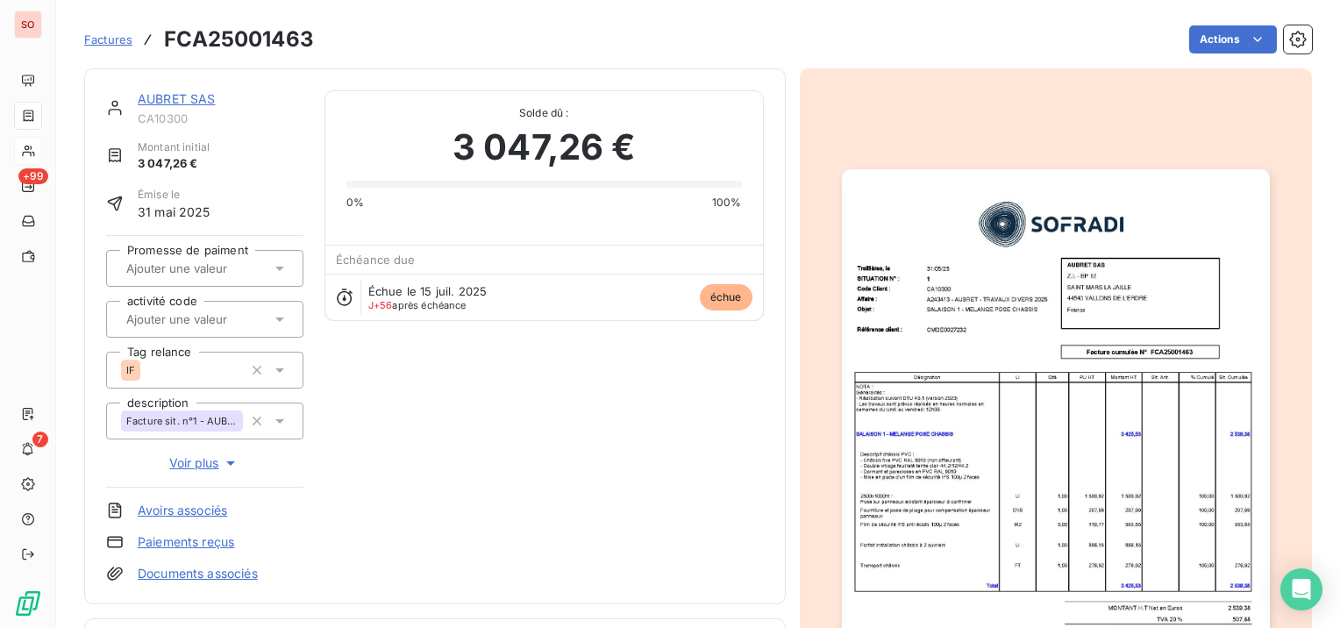
click at [1021, 453] on img "button" at bounding box center [1056, 471] width 428 height 605
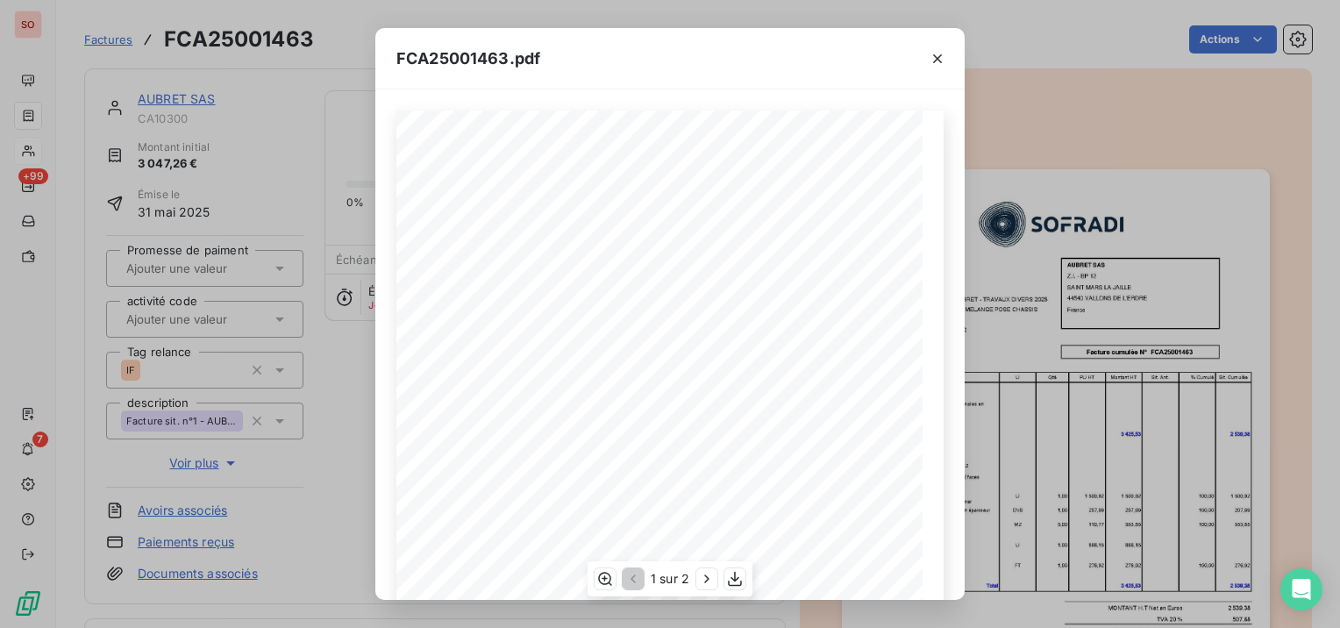
scroll to position [175, 0]
click at [940, 54] on icon "button" at bounding box center [938, 59] width 18 height 18
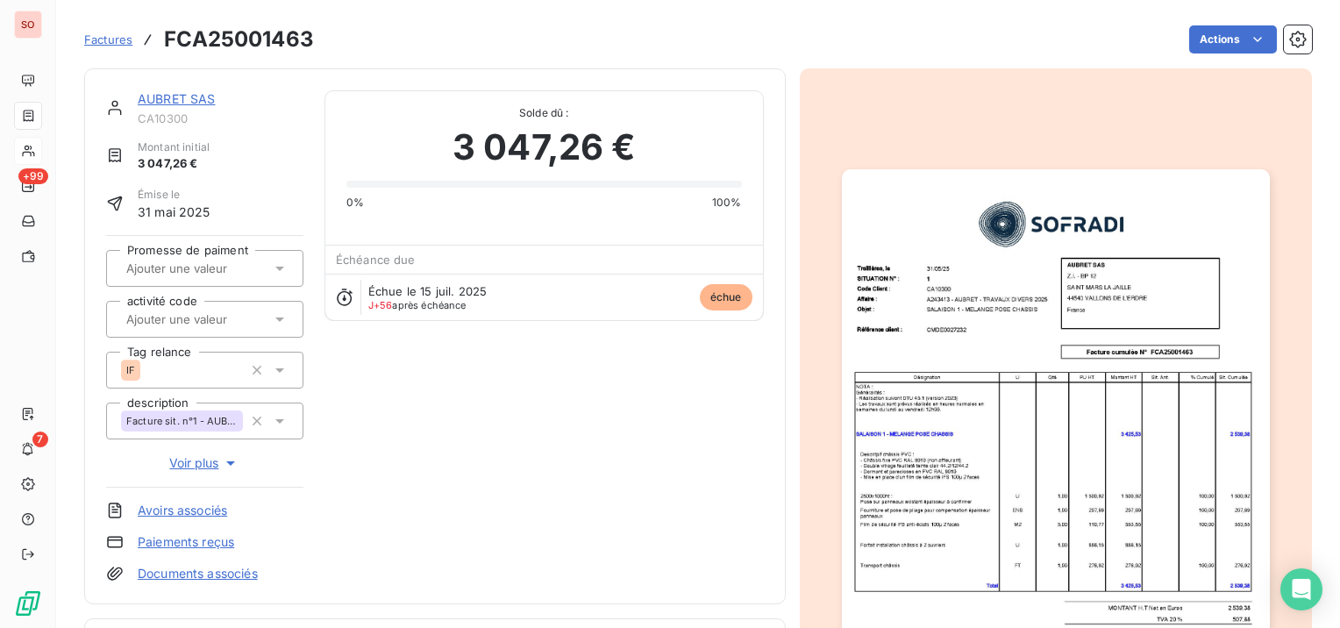
click at [176, 98] on link "AUBRET SAS" at bounding box center [177, 98] width 78 height 15
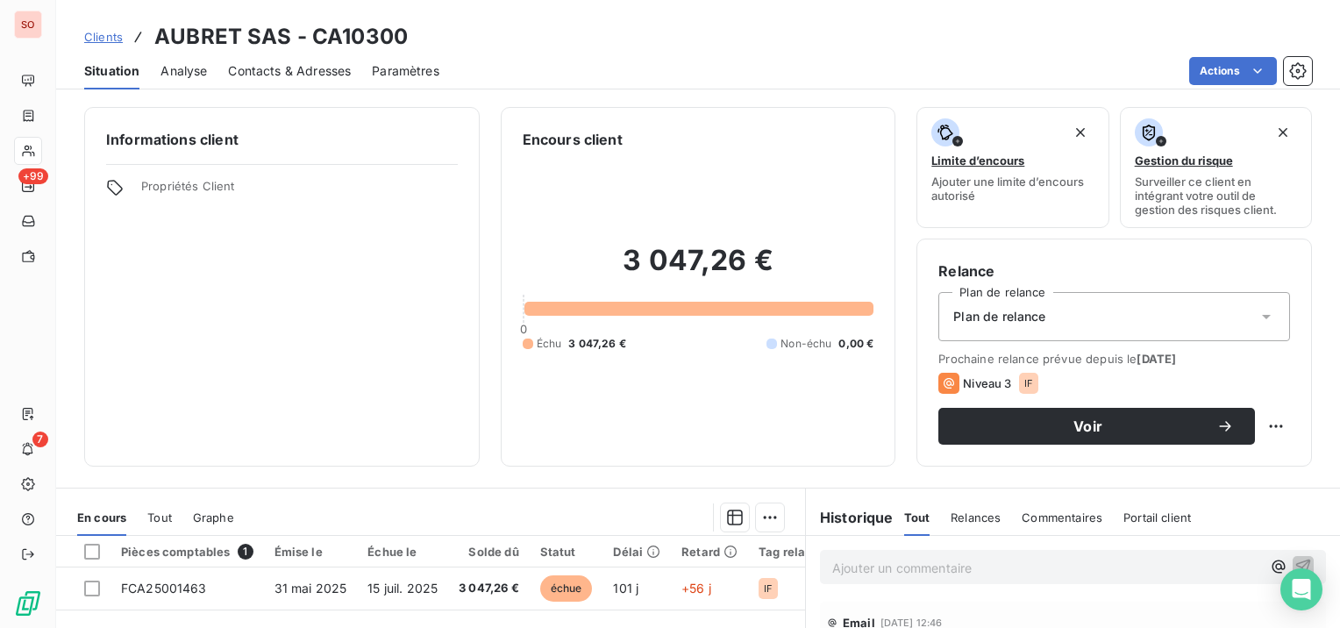
click at [324, 62] on span "Contacts & Adresses" at bounding box center [289, 71] width 123 height 18
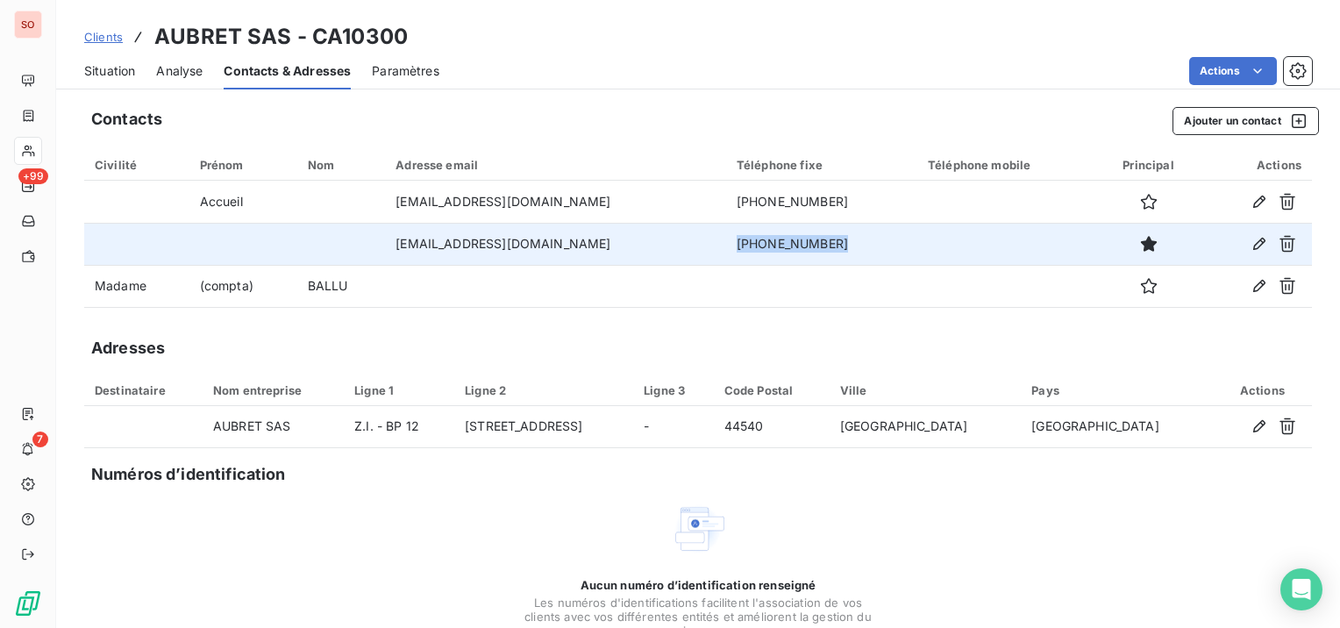
drag, startPoint x: 830, startPoint y: 238, endPoint x: 738, endPoint y: 243, distance: 92.2
click at [738, 243] on td "[PHONE_NUMBER]" at bounding box center [821, 244] width 191 height 42
copy td "[PHONE_NUMBER]"
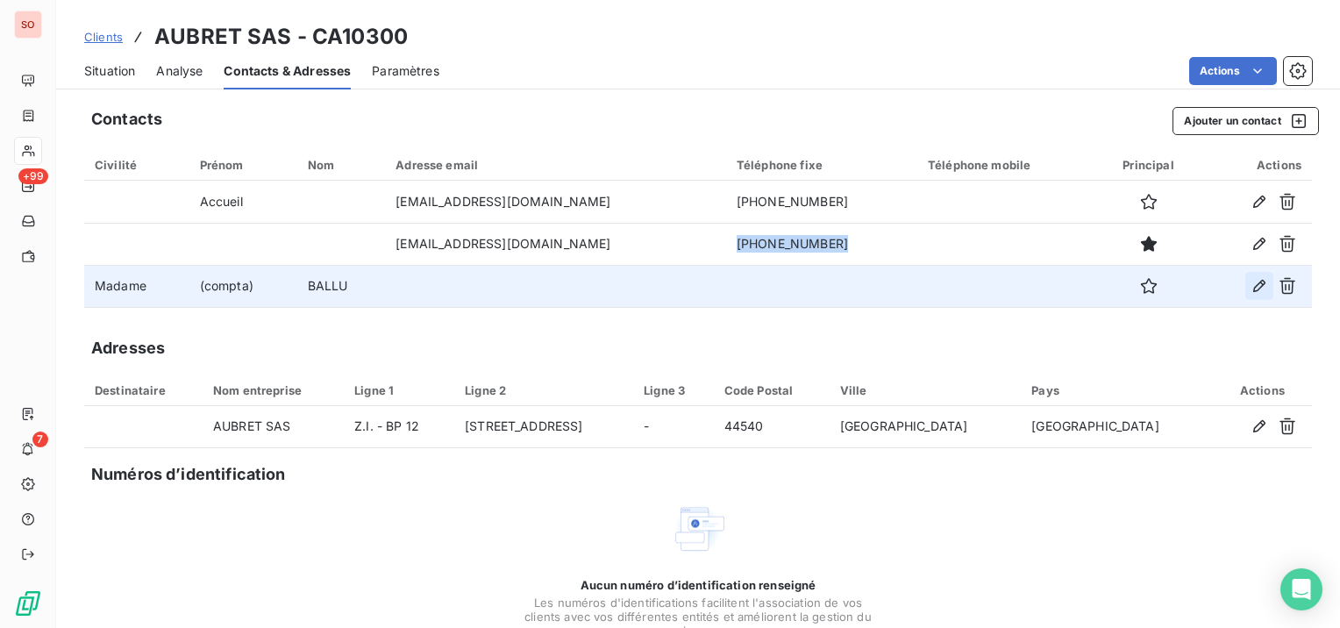
click at [1253, 284] on icon "button" at bounding box center [1259, 286] width 12 height 12
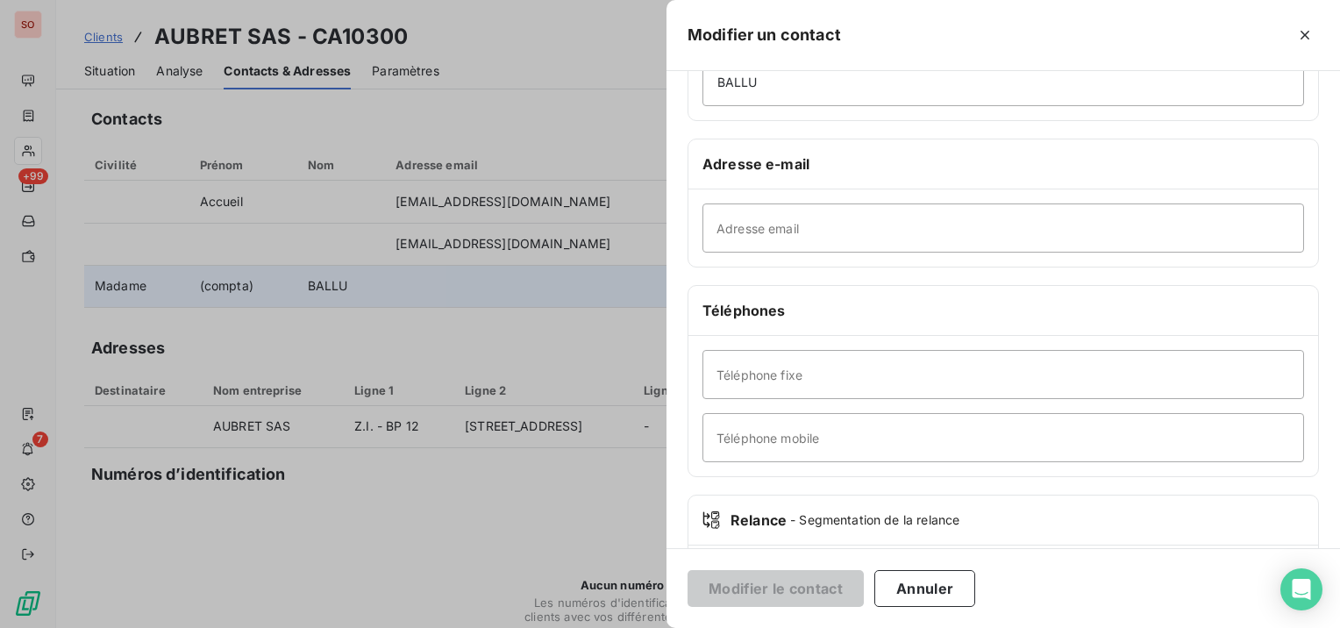
scroll to position [263, 0]
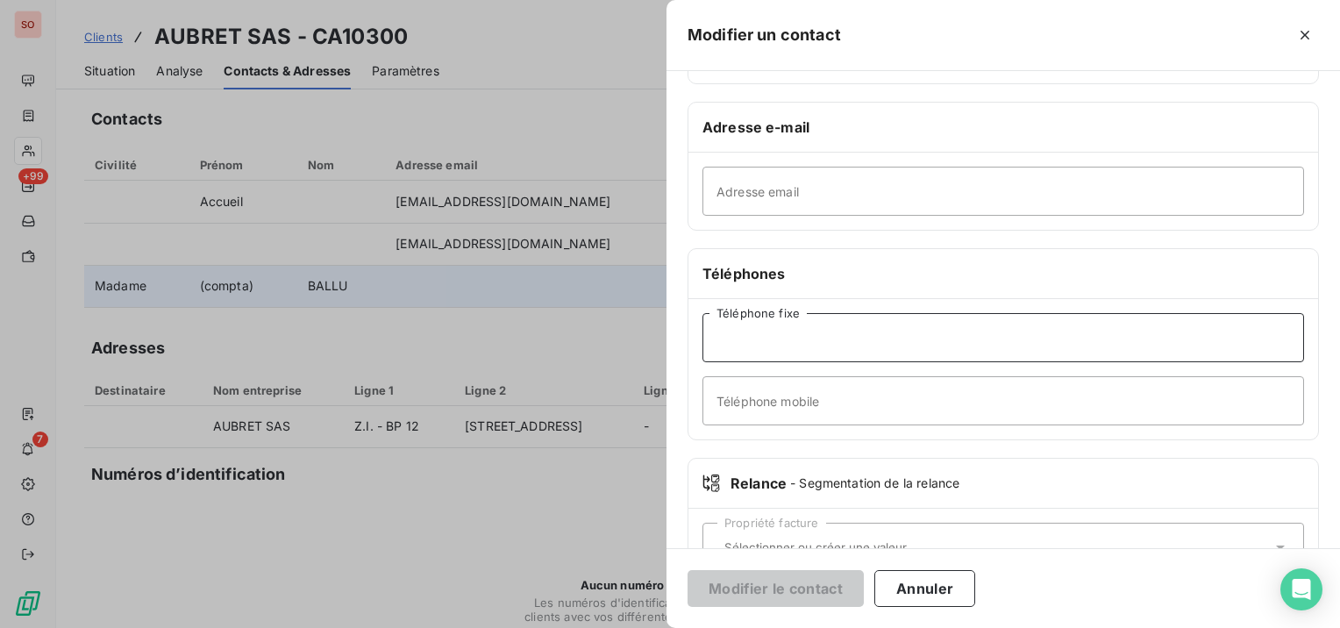
click at [899, 354] on input "Téléphone fixe" at bounding box center [1003, 337] width 602 height 49
paste input "[PHONE_NUMBER]"
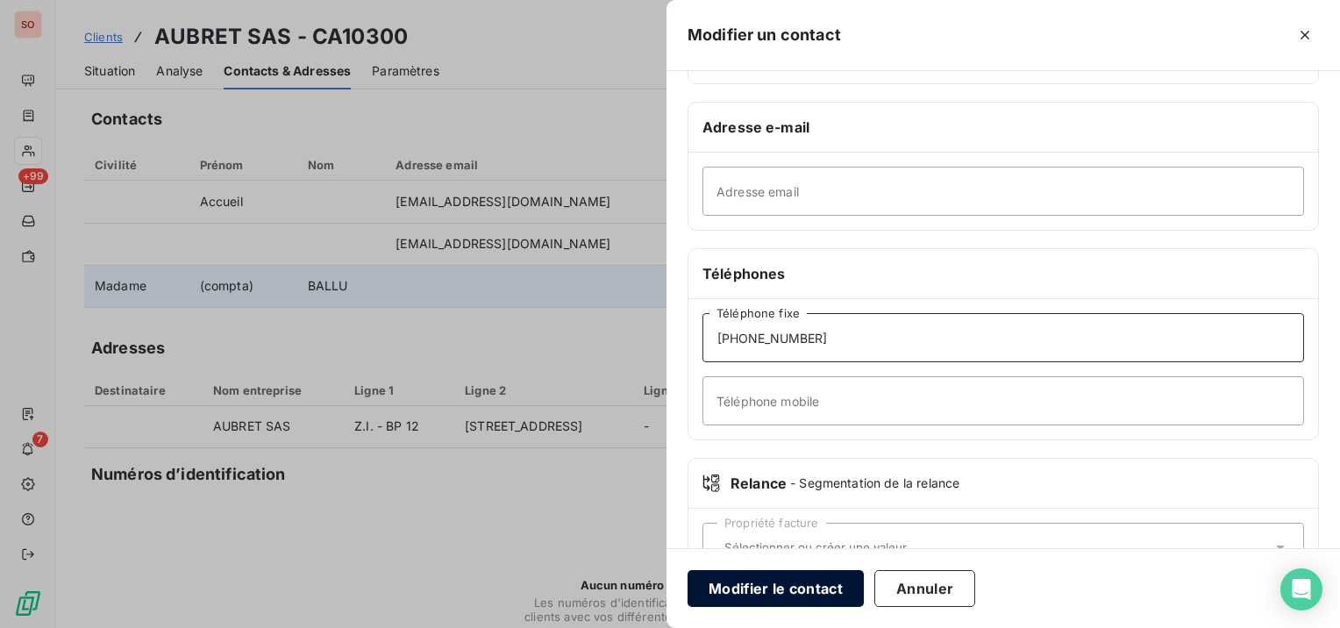
type input "[PHONE_NUMBER]"
click at [837, 588] on button "Modifier le contact" at bounding box center [775, 588] width 176 height 37
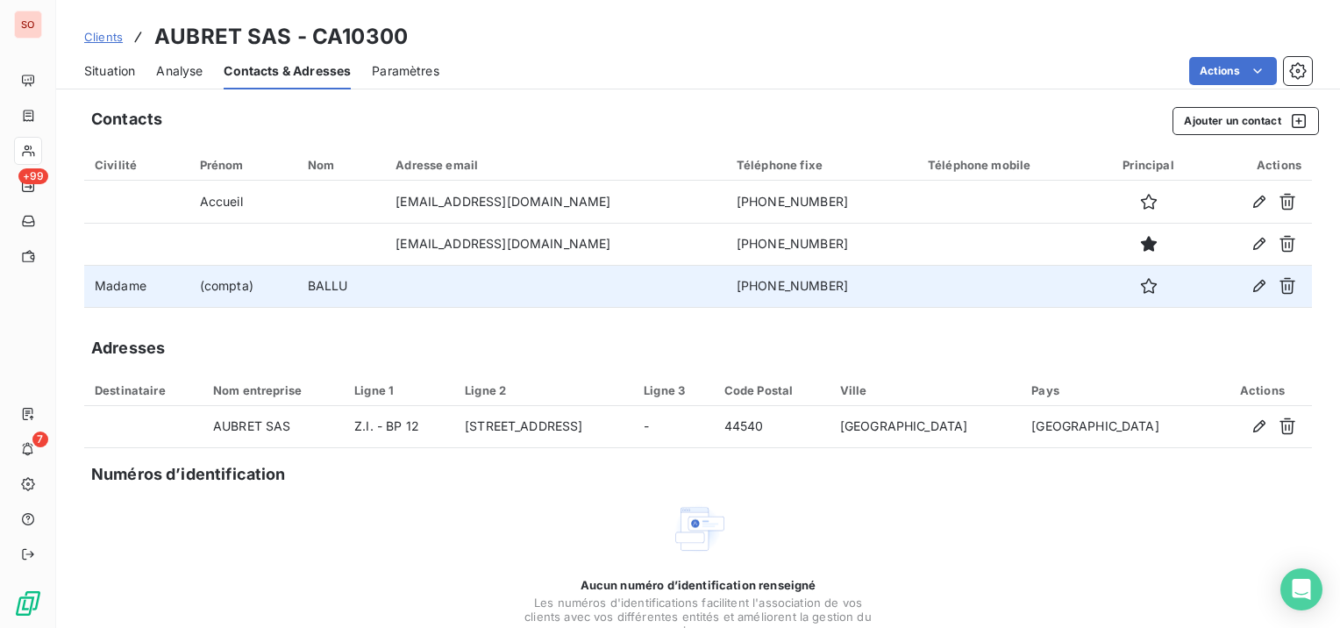
click at [124, 67] on span "Situation" at bounding box center [109, 71] width 51 height 18
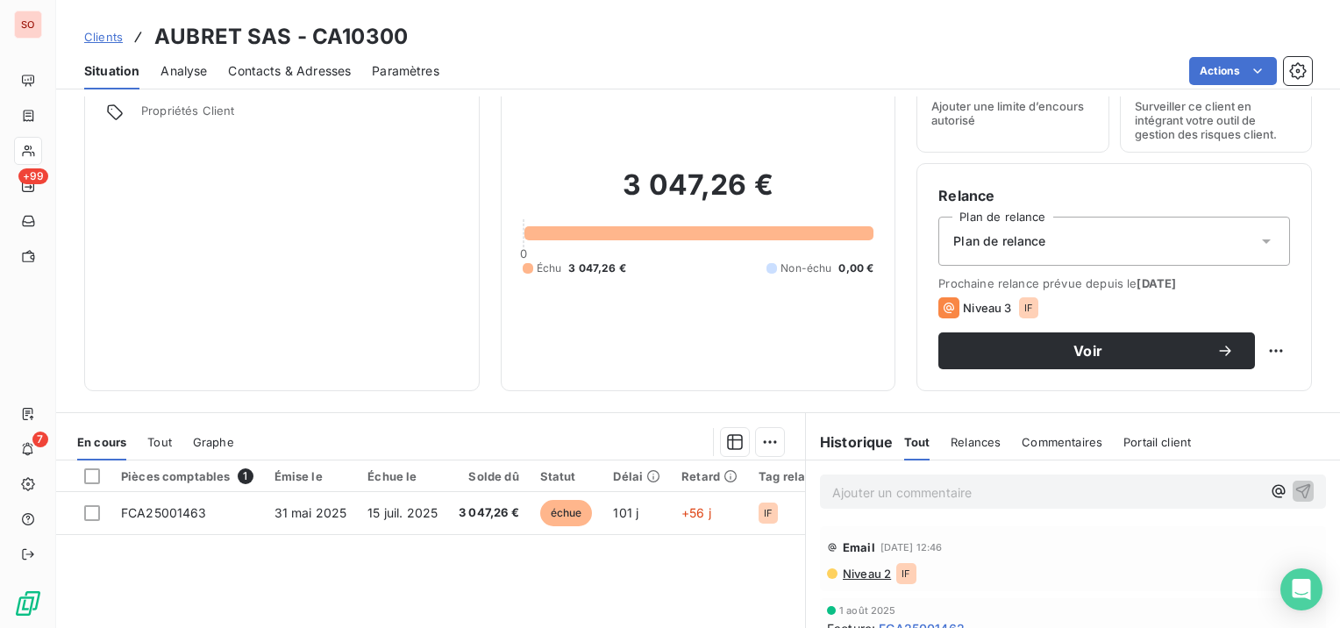
scroll to position [88, 0]
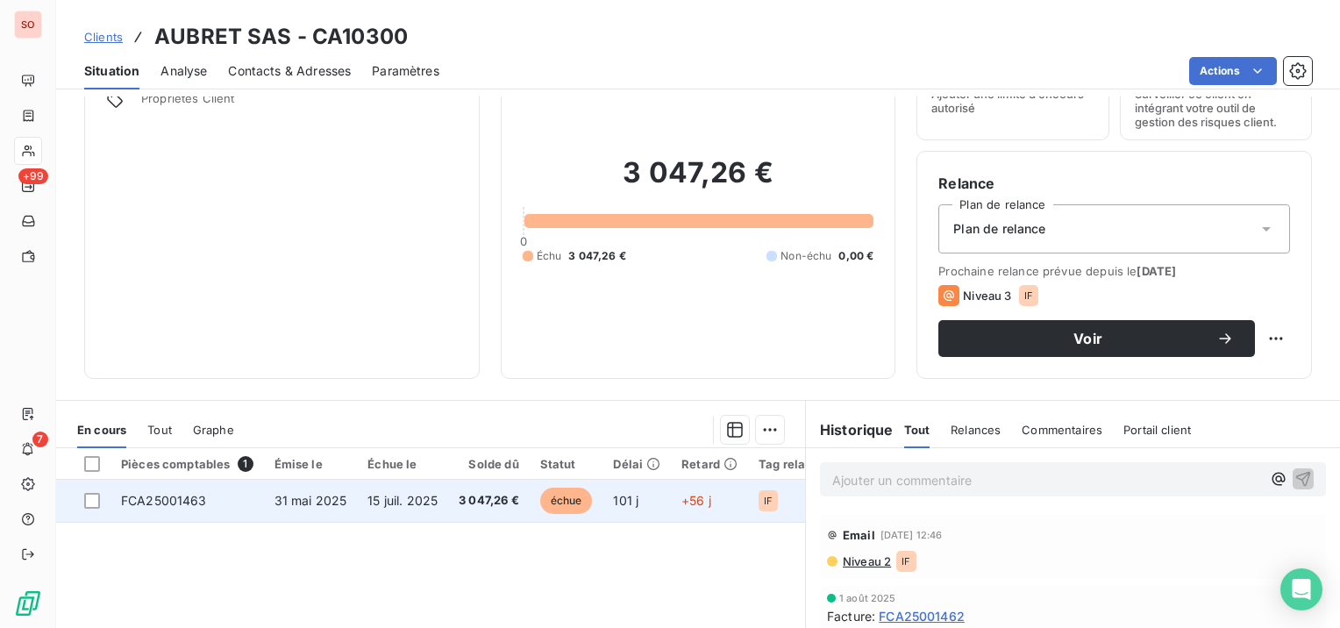
click at [397, 501] on span "15 juil. 2025" at bounding box center [402, 500] width 70 height 15
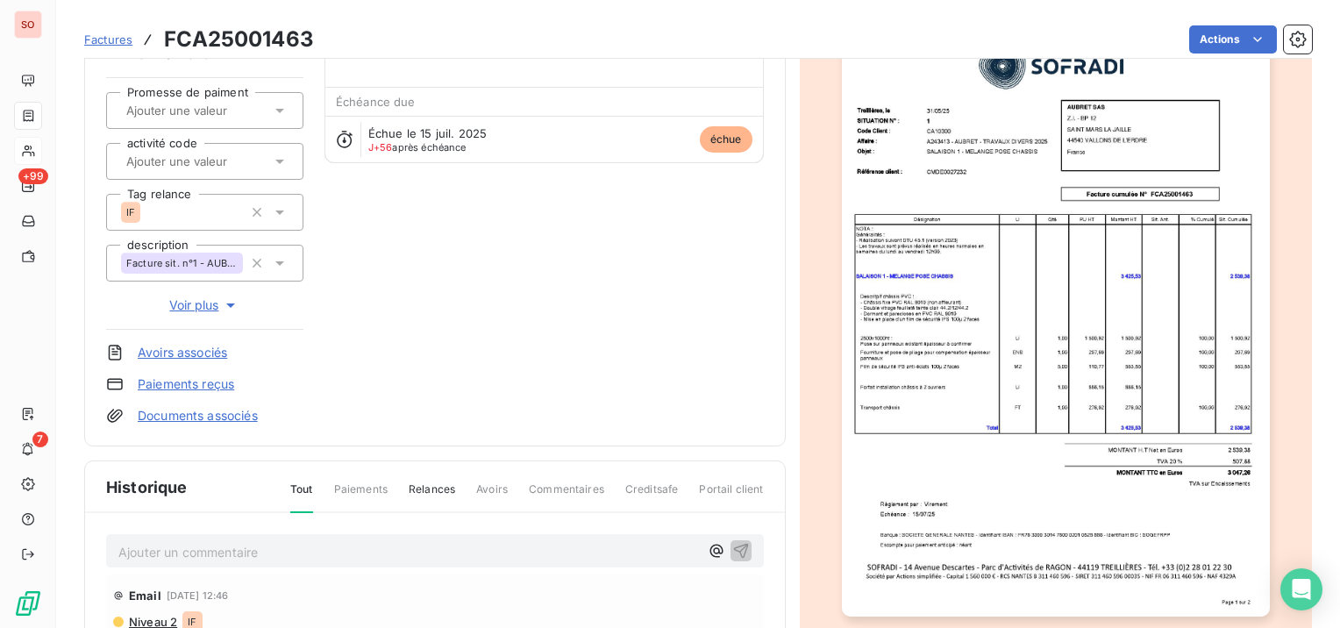
scroll to position [263, 0]
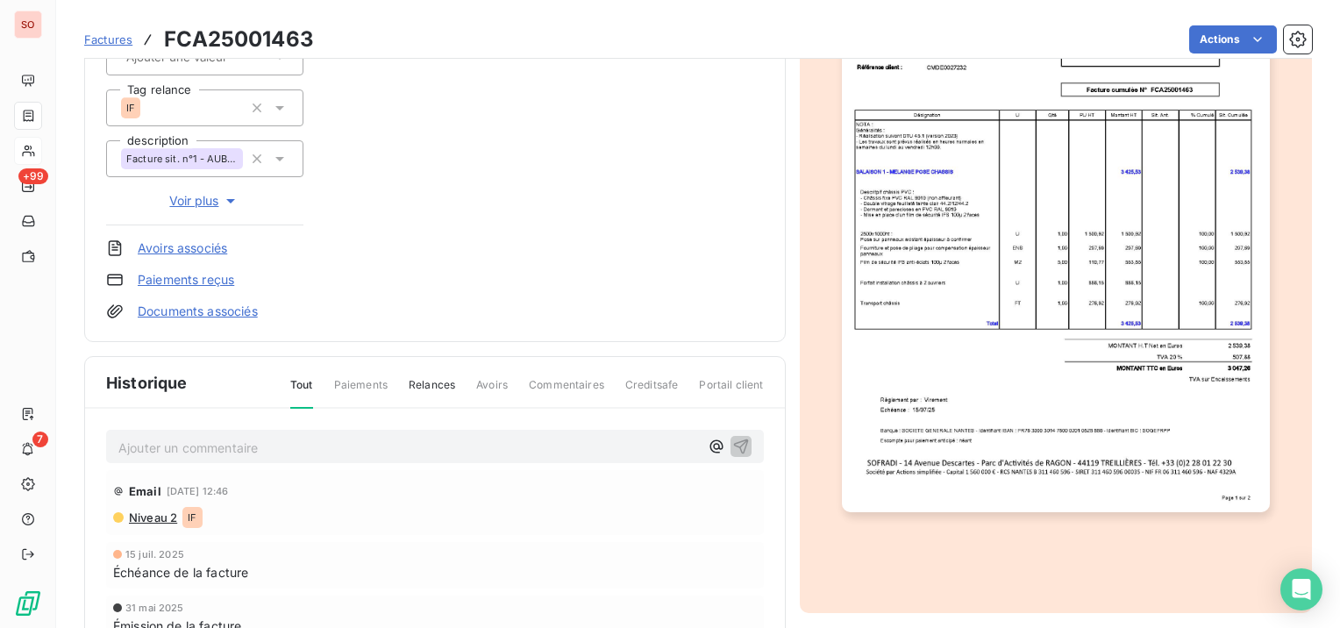
click at [277, 451] on p "Ajouter un commentaire ﻿" at bounding box center [408, 448] width 580 height 22
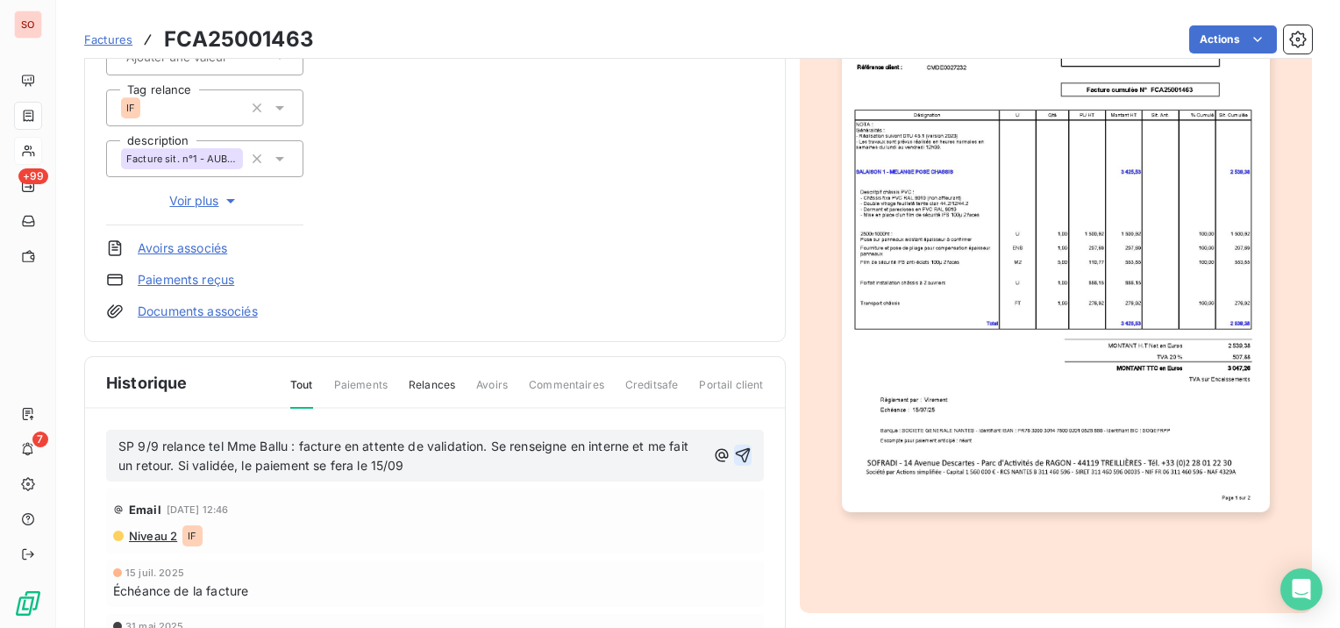
click at [740, 449] on icon "button" at bounding box center [742, 455] width 15 height 15
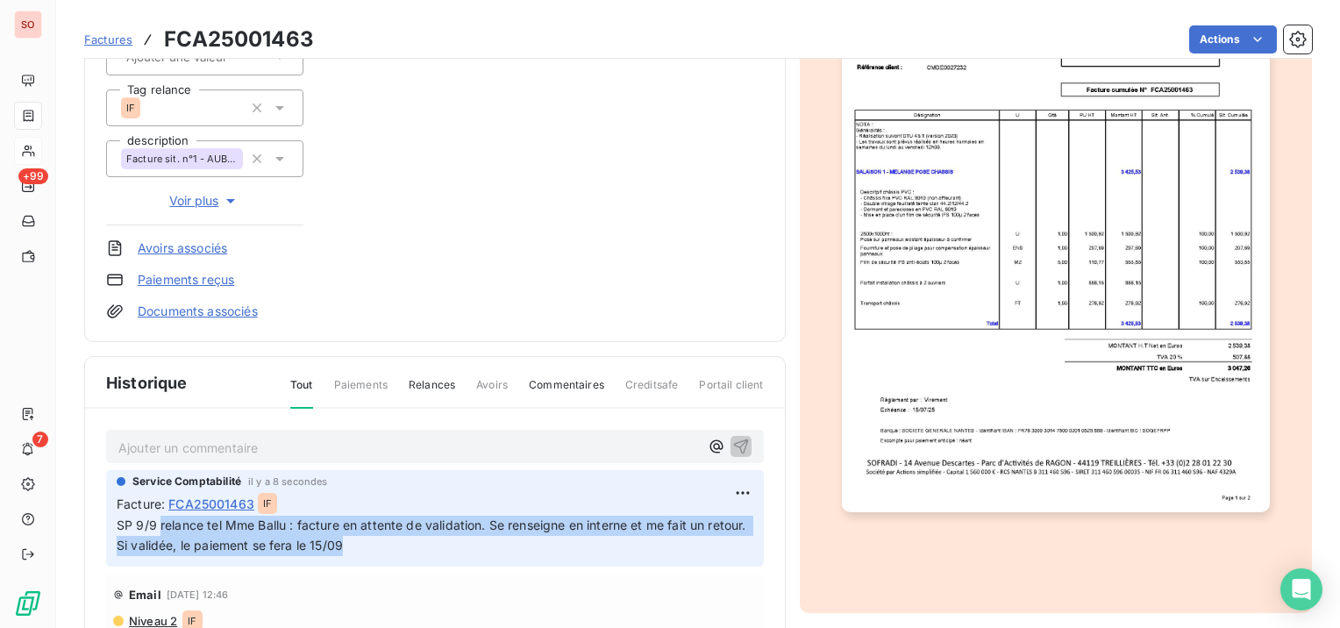
drag, startPoint x: 395, startPoint y: 540, endPoint x: 160, endPoint y: 529, distance: 236.2
click at [160, 529] on p "SP 9/9 relance tel Mme Ballu : facture en attente de validation. Se renseigne e…" at bounding box center [435, 536] width 637 height 40
copy span "relance tel Mme Ballu : facture en attente de validation. Se renseigne en inter…"
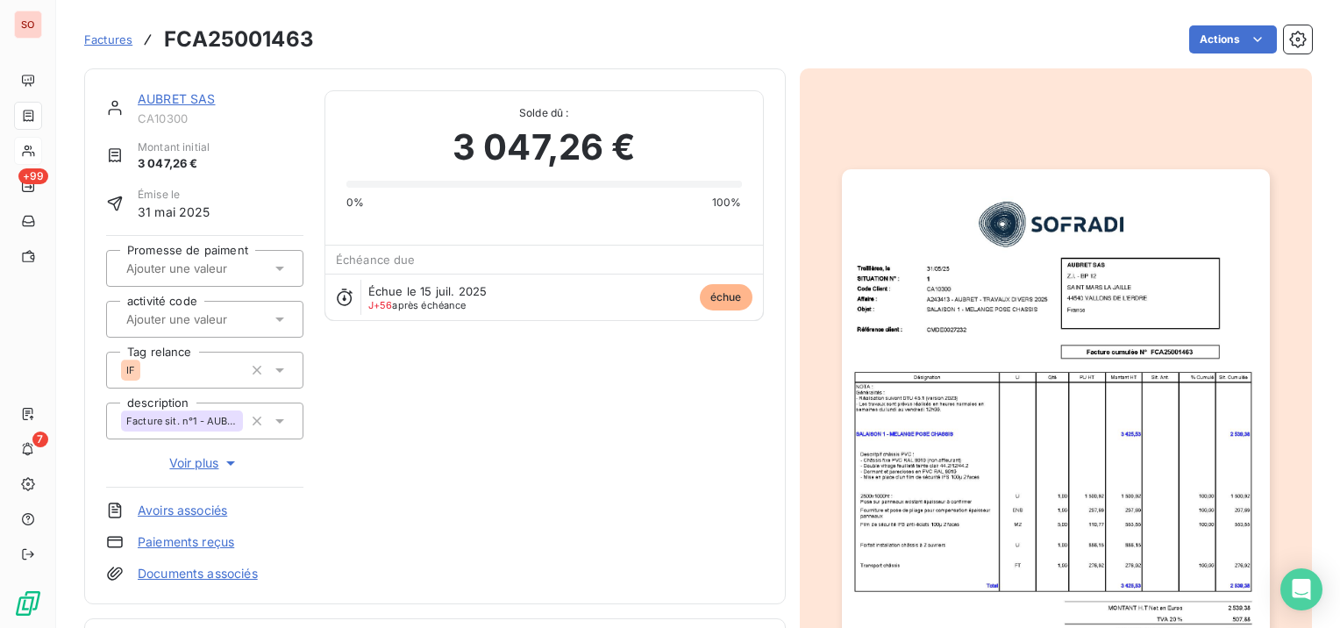
click at [180, 101] on link "AUBRET SAS" at bounding box center [177, 98] width 78 height 15
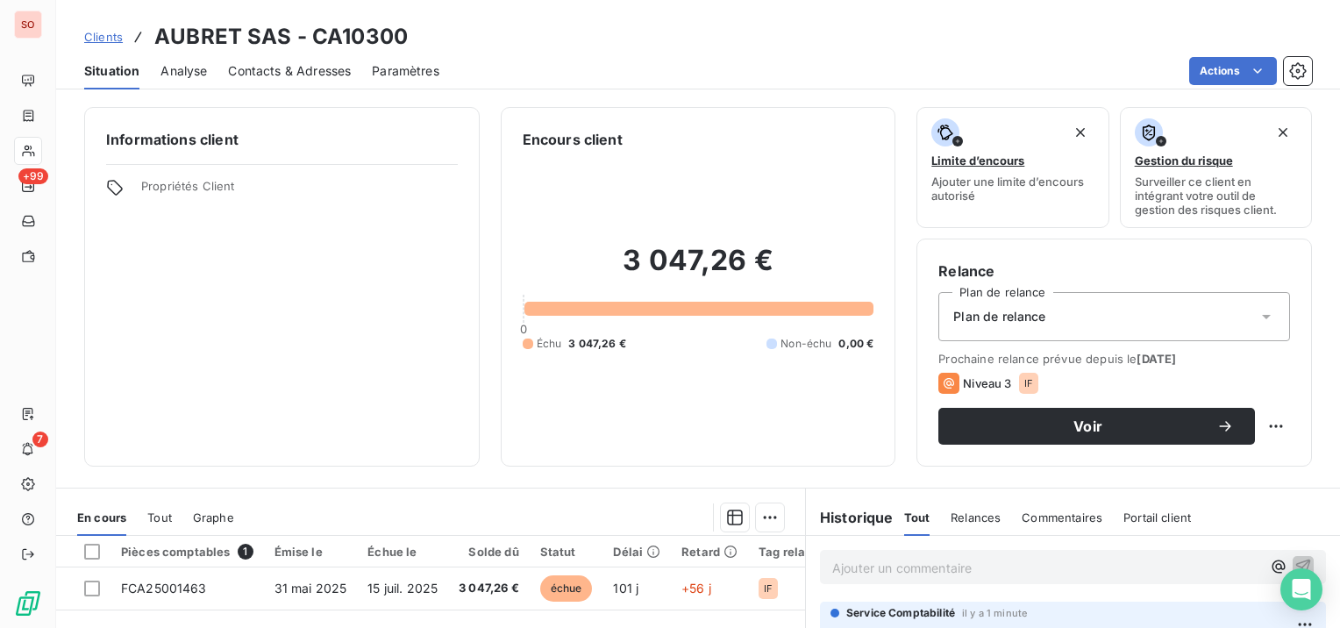
click at [116, 34] on span "Clients" at bounding box center [103, 37] width 39 height 14
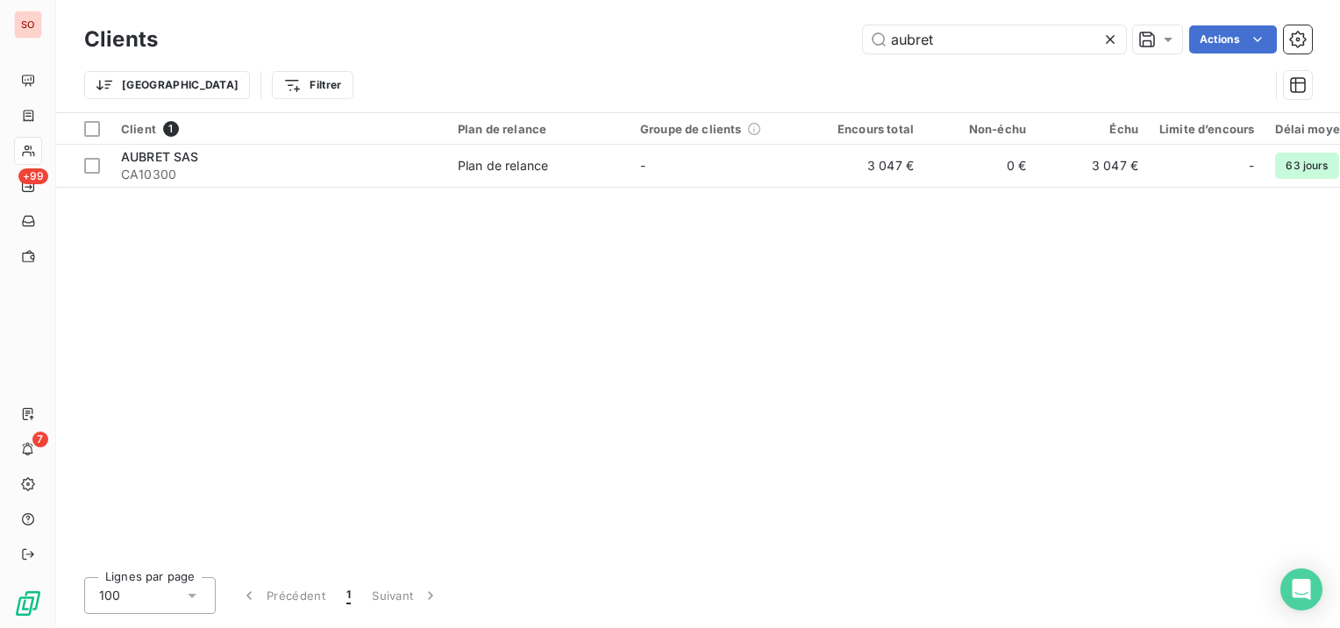
drag, startPoint x: 901, startPoint y: 40, endPoint x: 824, endPoint y: 37, distance: 77.2
click at [824, 37] on div "aubret Actions" at bounding box center [745, 39] width 1133 height 28
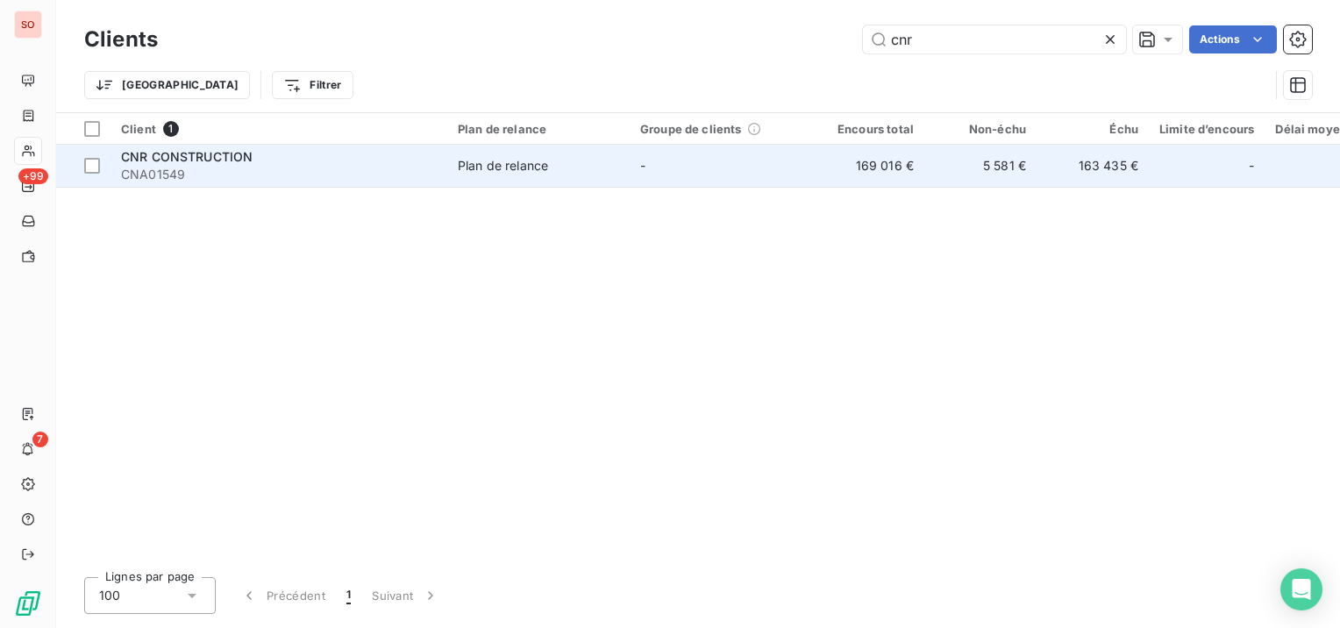
type input "cnr"
click at [602, 161] on span "Plan de relance" at bounding box center [538, 166] width 161 height 18
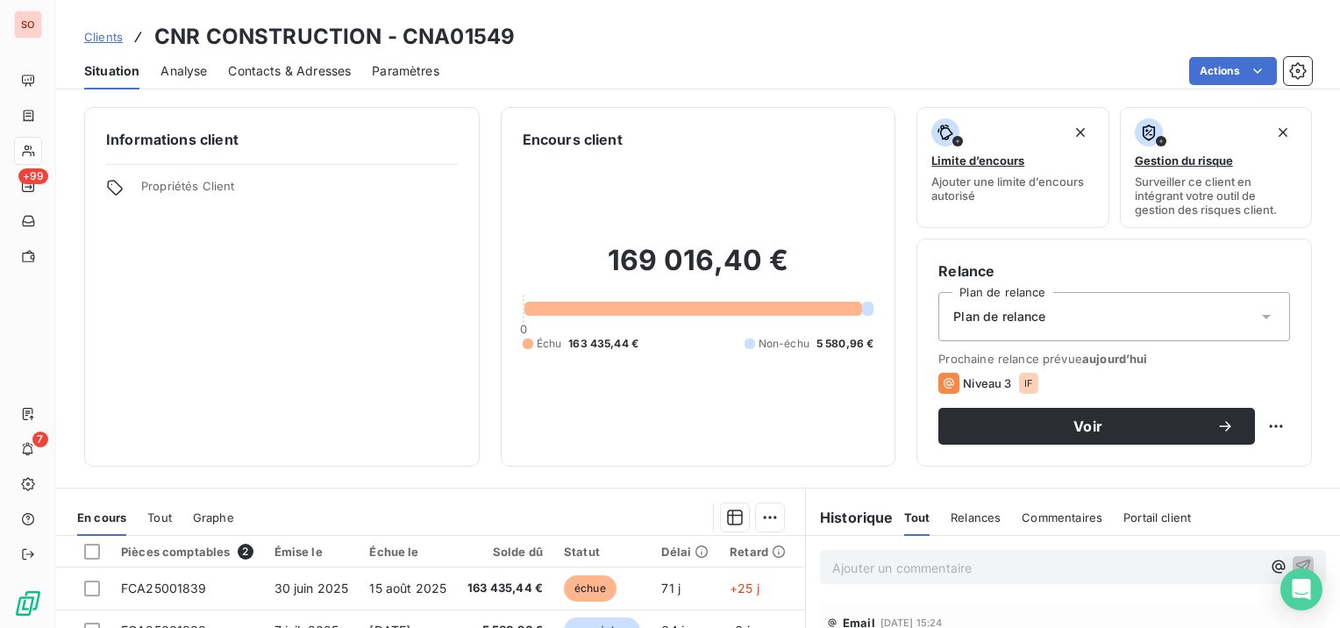
click at [311, 65] on span "Contacts & Adresses" at bounding box center [289, 71] width 123 height 18
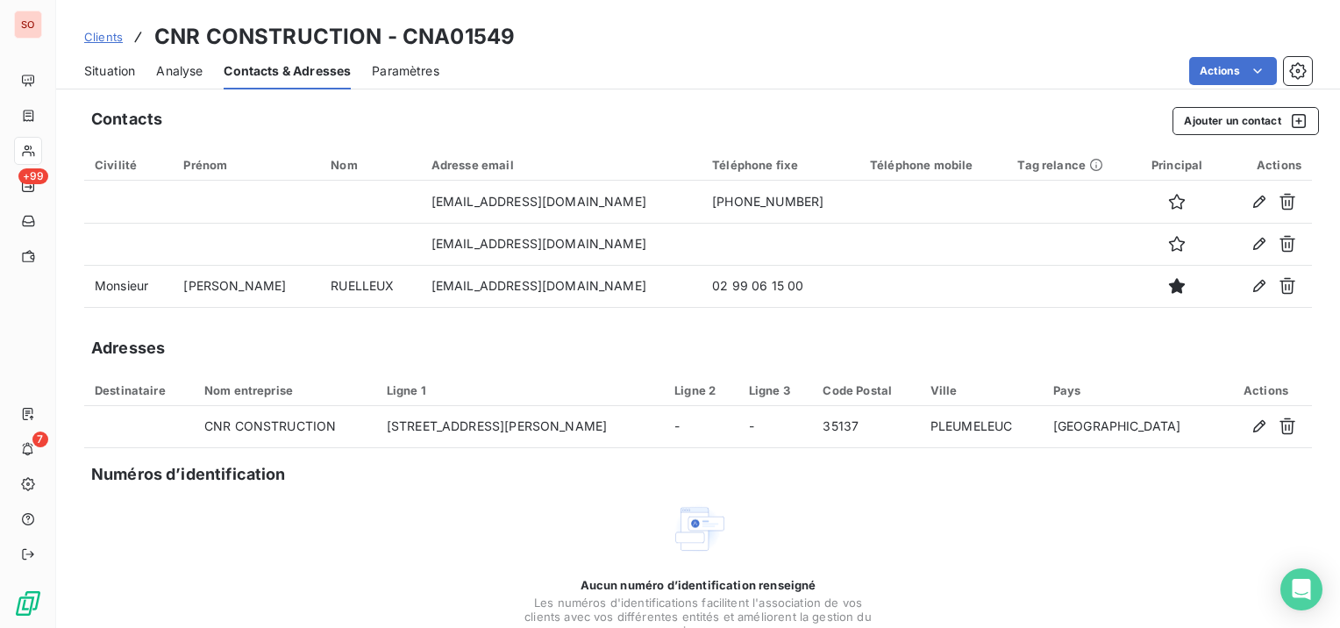
click at [124, 64] on span "Situation" at bounding box center [109, 71] width 51 height 18
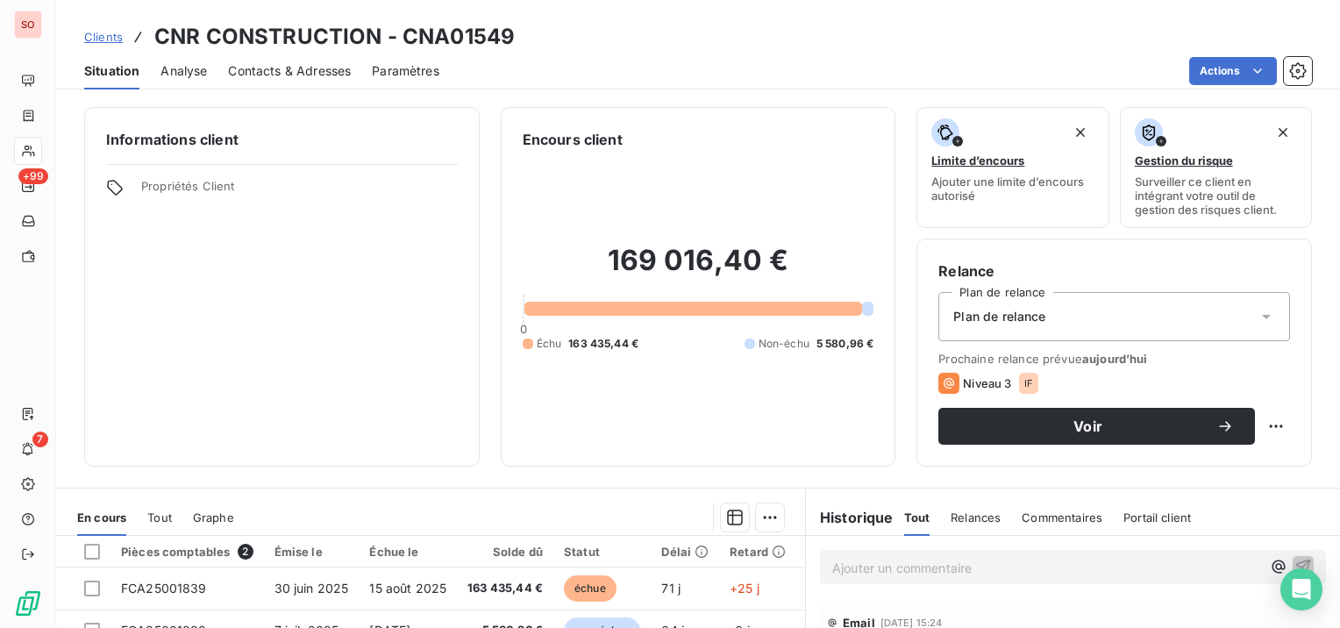
click at [263, 70] on span "Contacts & Adresses" at bounding box center [289, 71] width 123 height 18
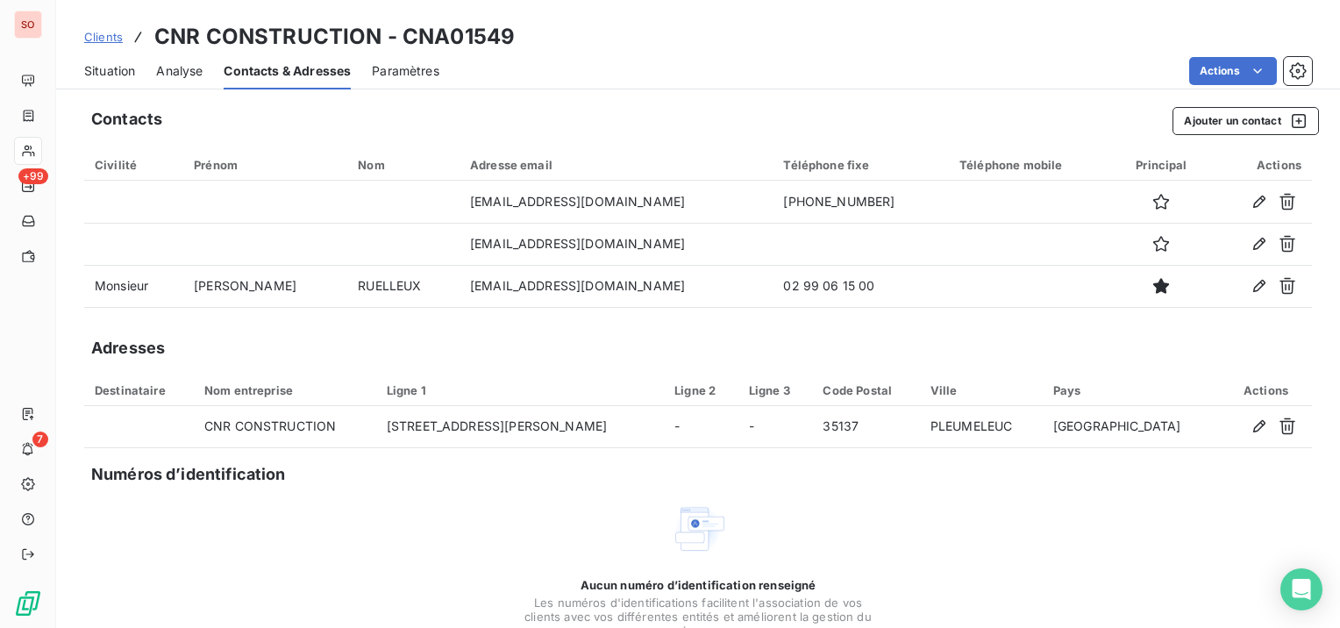
click at [109, 71] on span "Situation" at bounding box center [109, 71] width 51 height 18
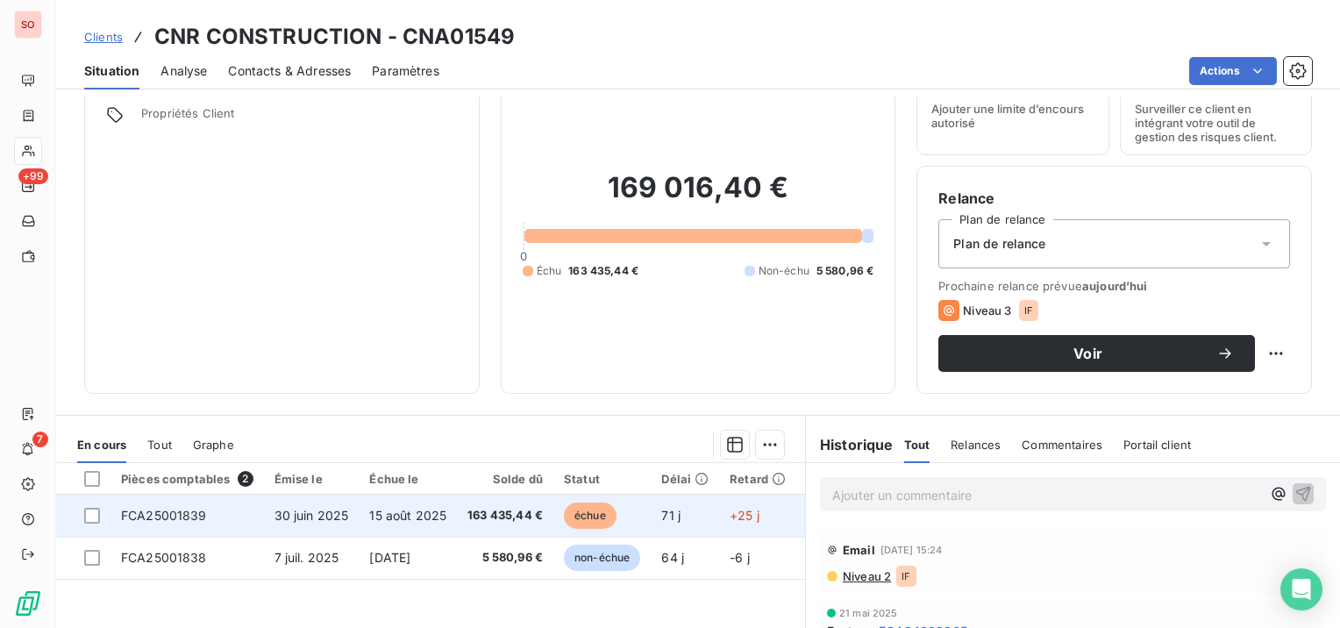
scroll to position [88, 0]
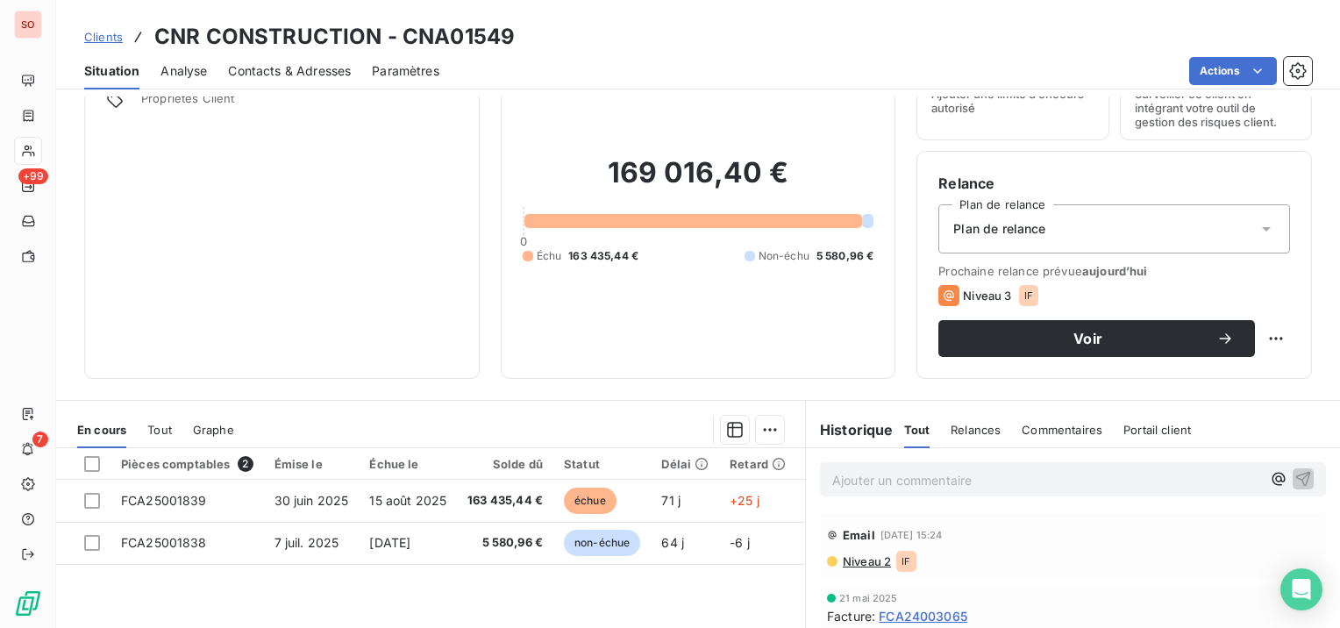
click at [340, 68] on span "Contacts & Adresses" at bounding box center [289, 71] width 123 height 18
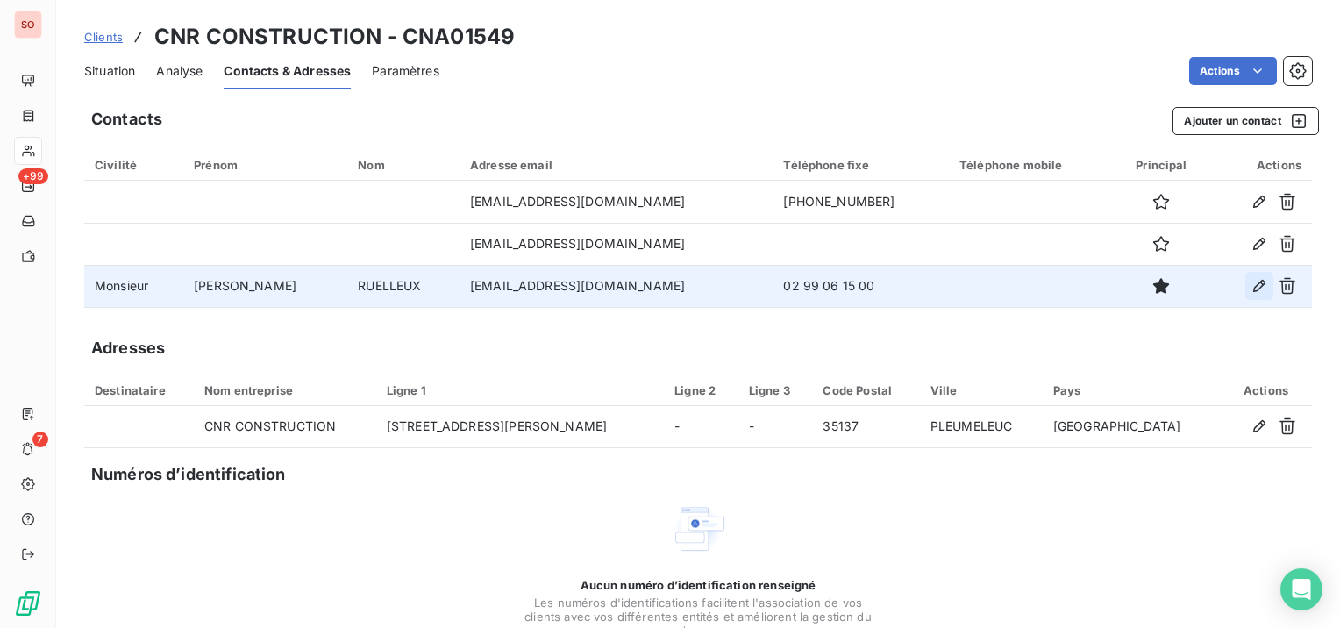
click at [1256, 286] on button "button" at bounding box center [1259, 286] width 28 height 28
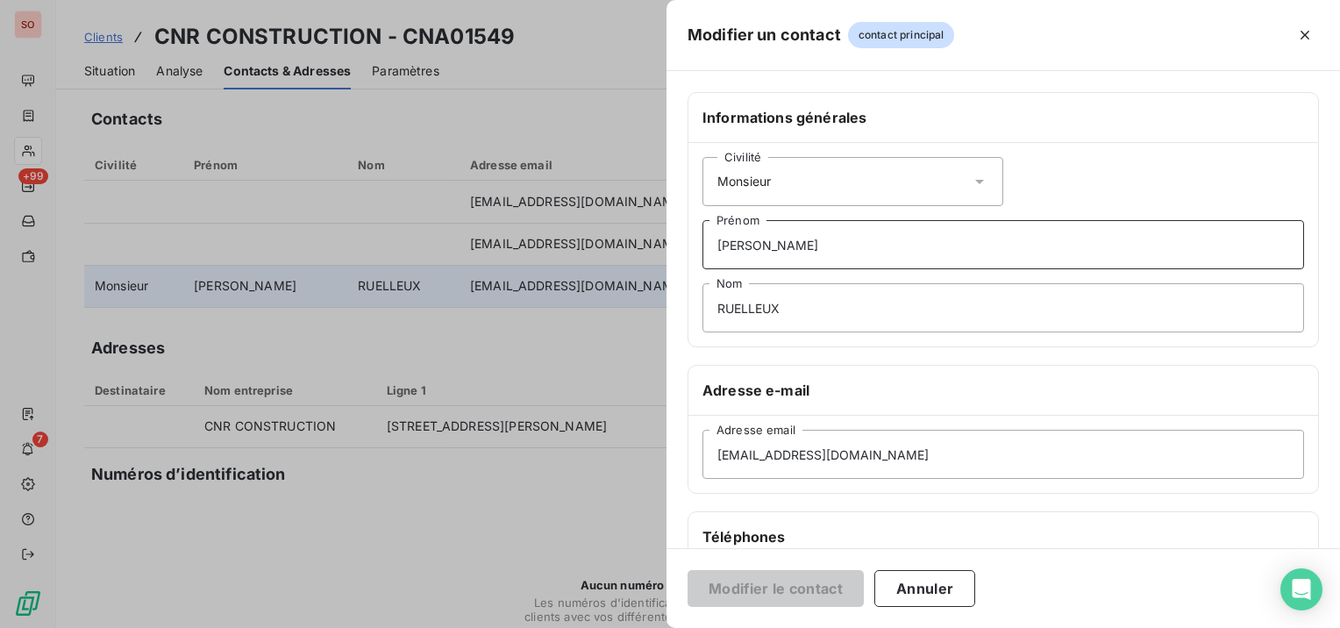
click at [875, 252] on input "[PERSON_NAME]" at bounding box center [1003, 244] width 602 height 49
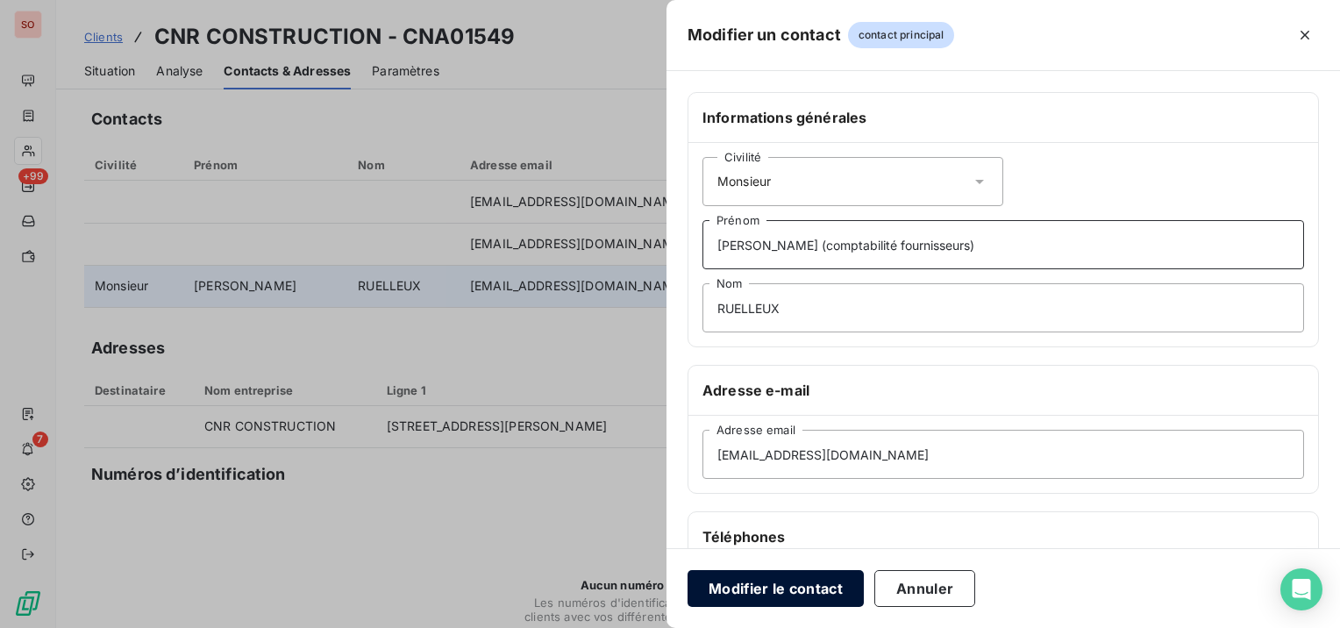
type input "[PERSON_NAME] (comptabilité fournisseurs)"
click at [837, 590] on button "Modifier le contact" at bounding box center [775, 588] width 176 height 37
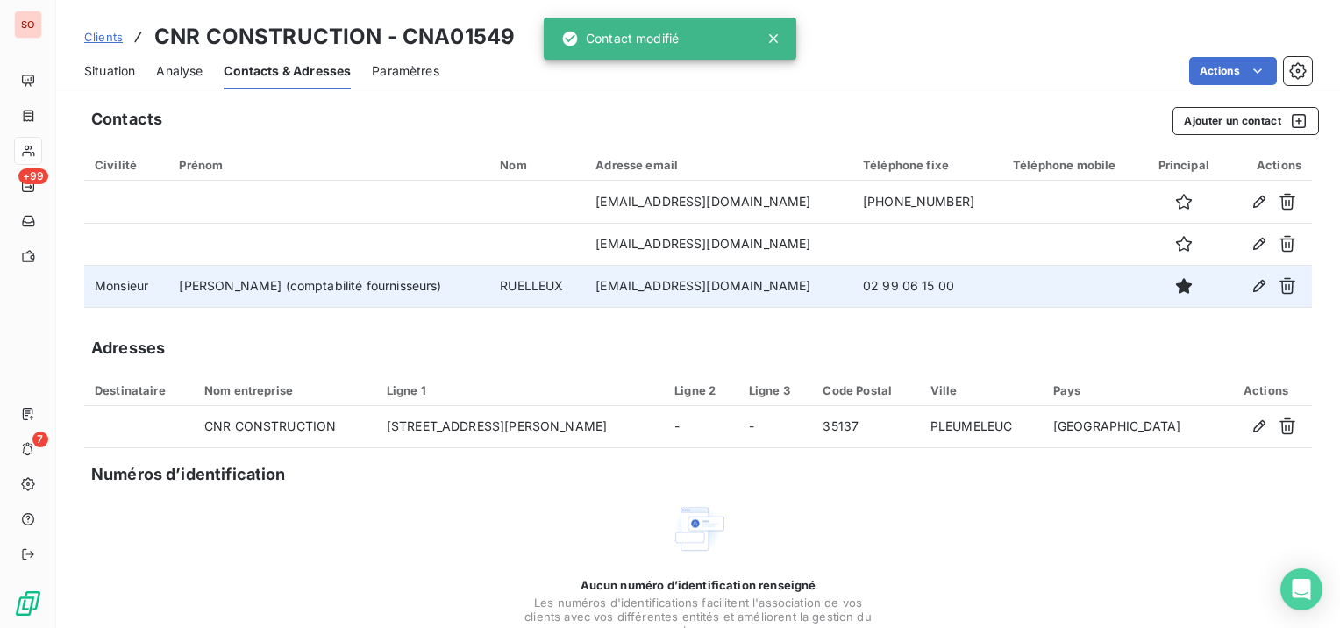
click at [120, 68] on span "Situation" at bounding box center [109, 71] width 51 height 18
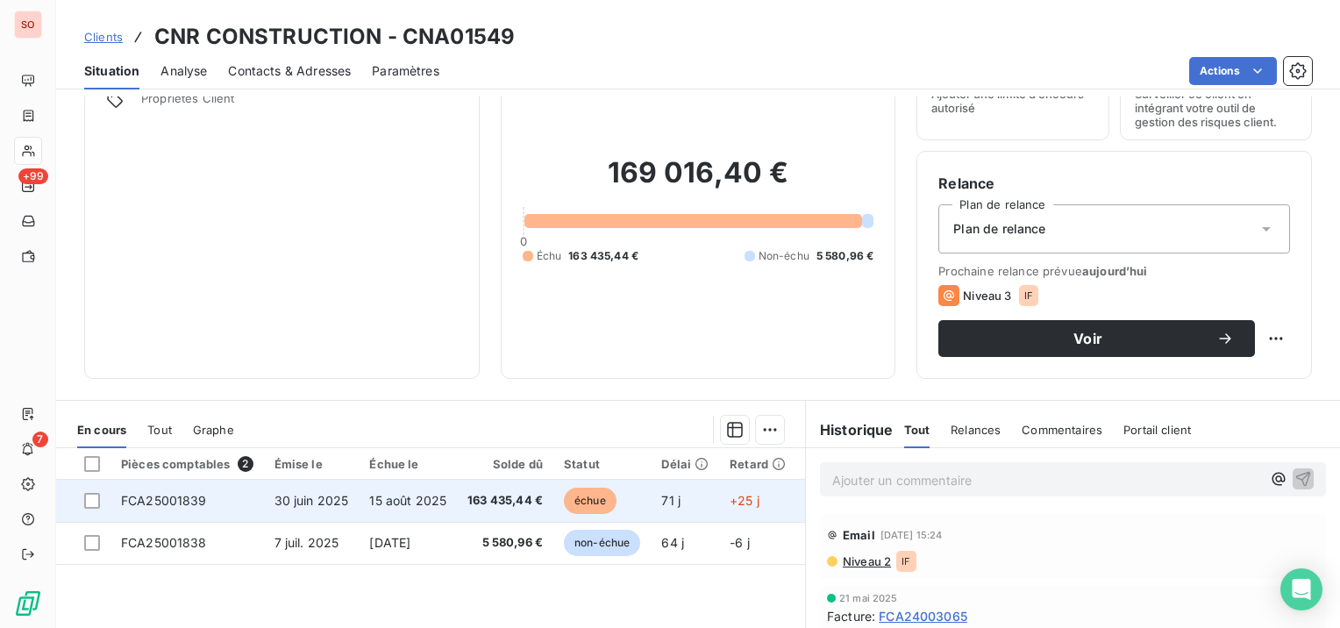
click at [409, 499] on span "15 août 2025" at bounding box center [407, 500] width 77 height 15
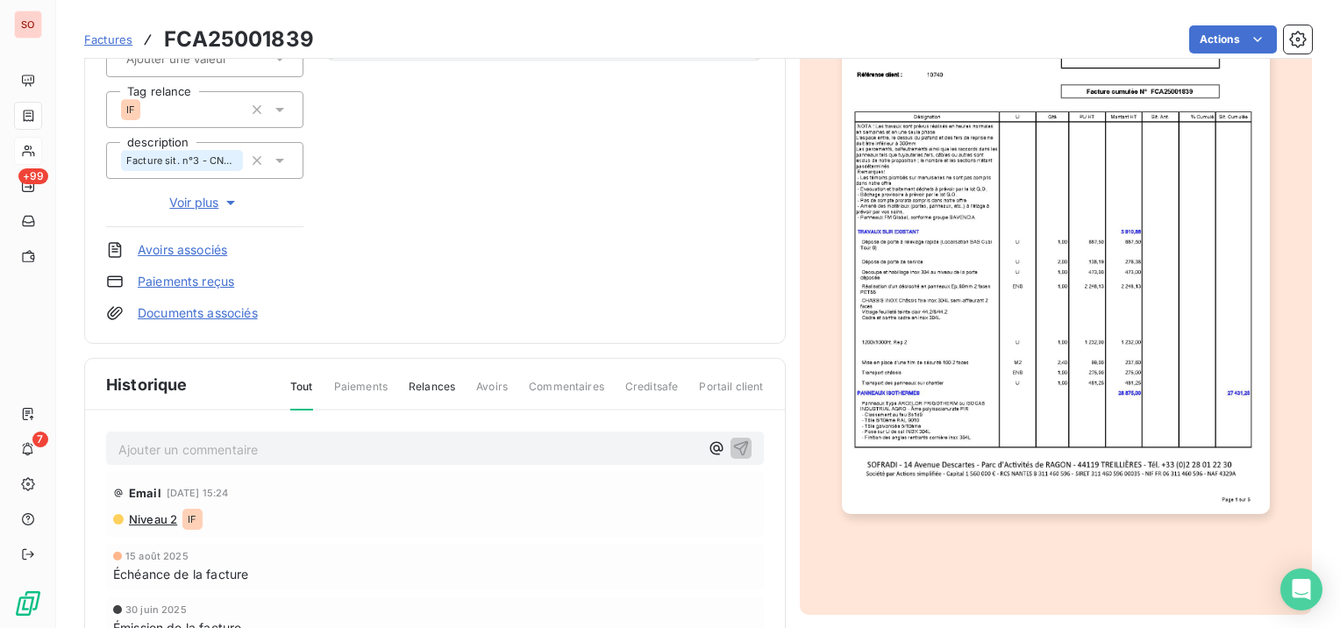
scroll to position [266, 0]
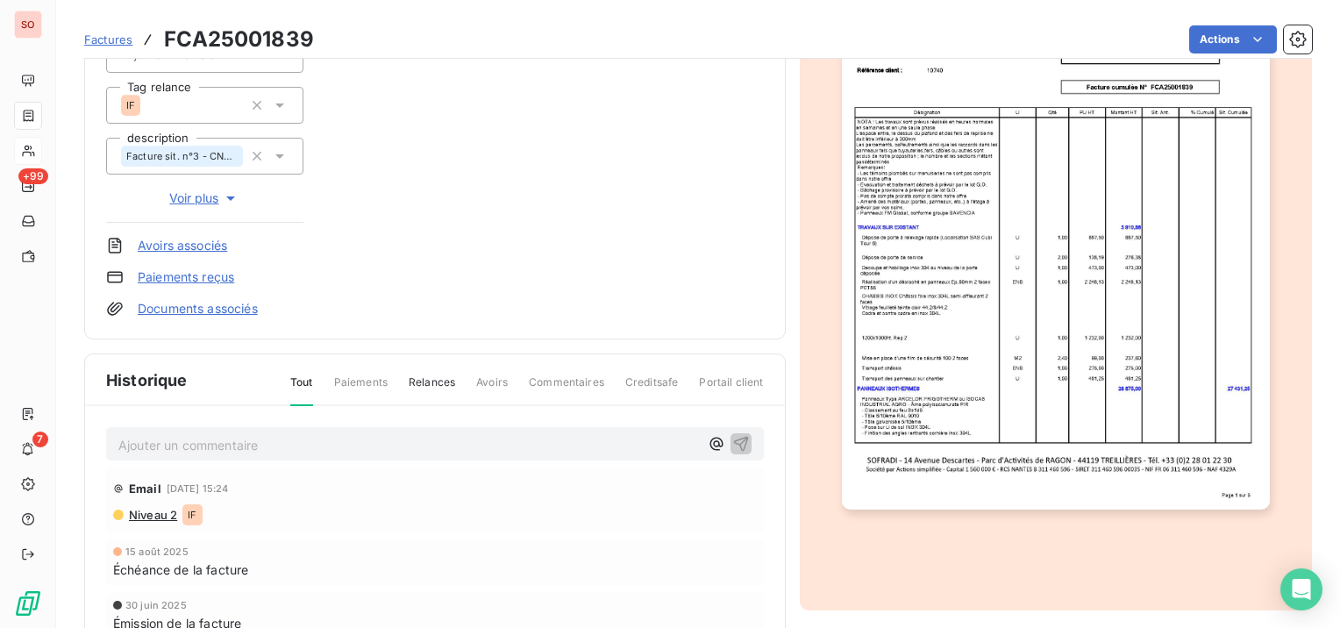
click at [361, 447] on p "Ajouter un commentaire ﻿" at bounding box center [408, 445] width 580 height 22
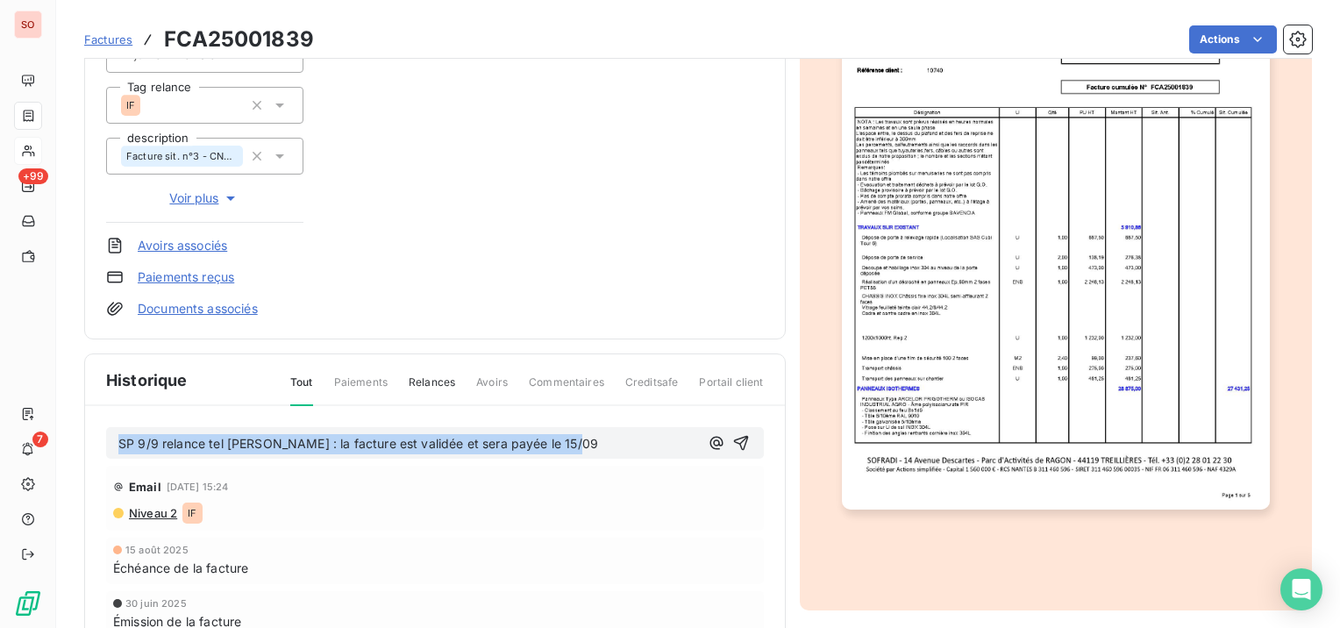
drag, startPoint x: 607, startPoint y: 443, endPoint x: 97, endPoint y: 447, distance: 509.5
click at [97, 447] on div "SP 9/9 relance tel [PERSON_NAME] : la facture est validée et sera payée le 15/0…" at bounding box center [435, 557] width 700 height 303
copy span "SP 9/9 relance tel [PERSON_NAME] : la facture est validée et sera payée le 15/09"
click at [734, 437] on icon "button" at bounding box center [740, 443] width 15 height 15
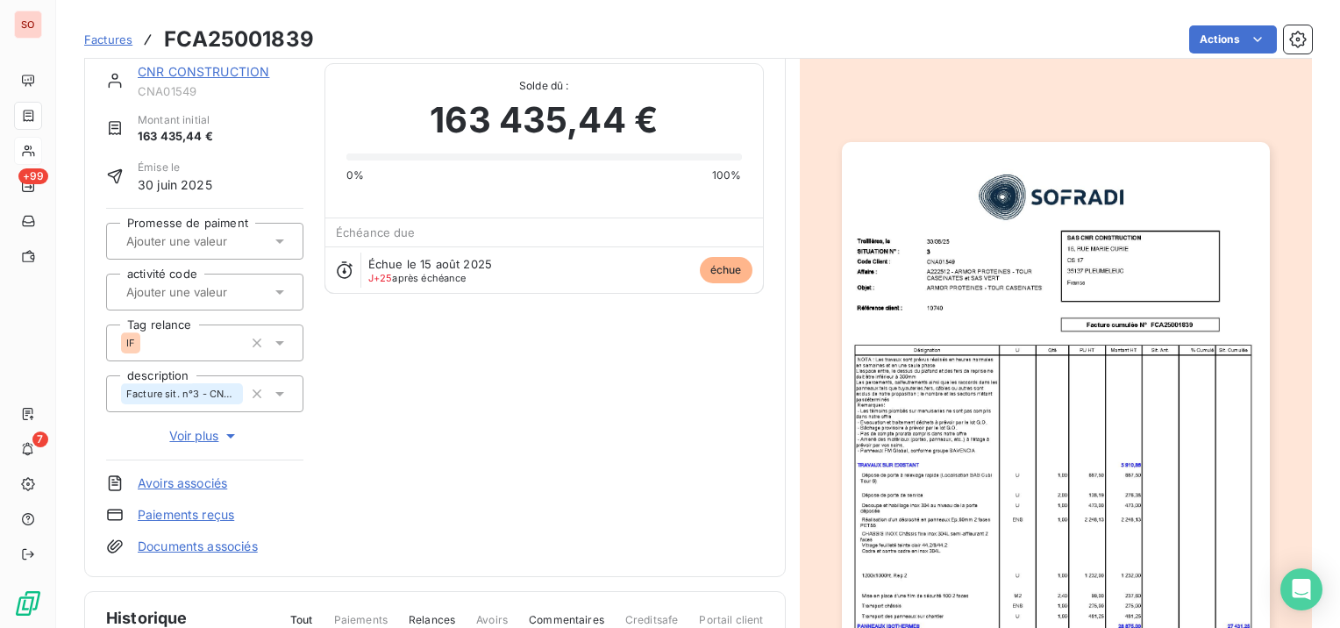
scroll to position [0, 0]
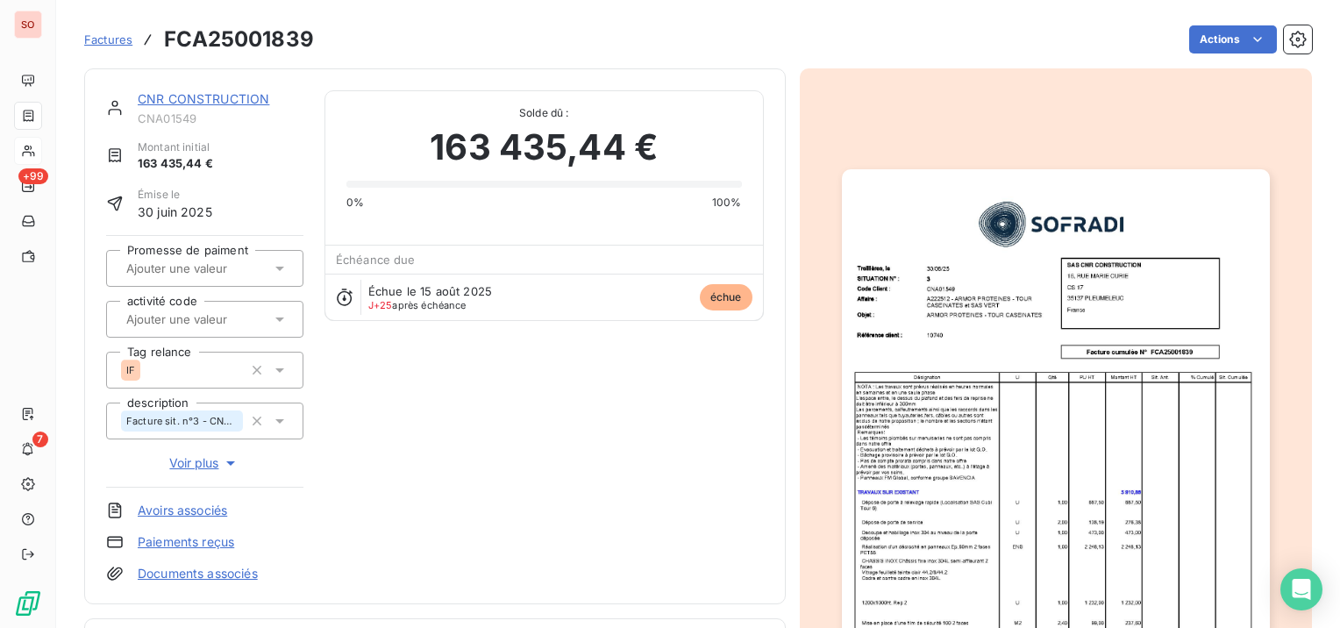
click at [235, 98] on link "CNR CONSTRUCTION" at bounding box center [204, 98] width 132 height 15
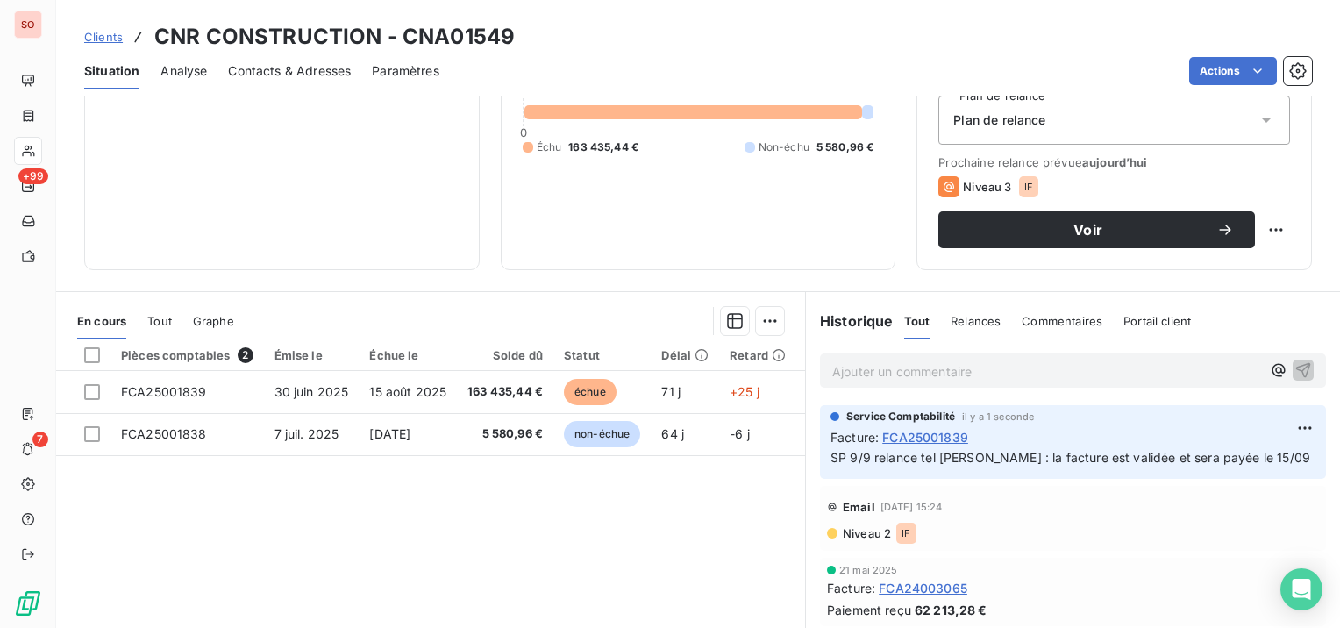
scroll to position [263, 0]
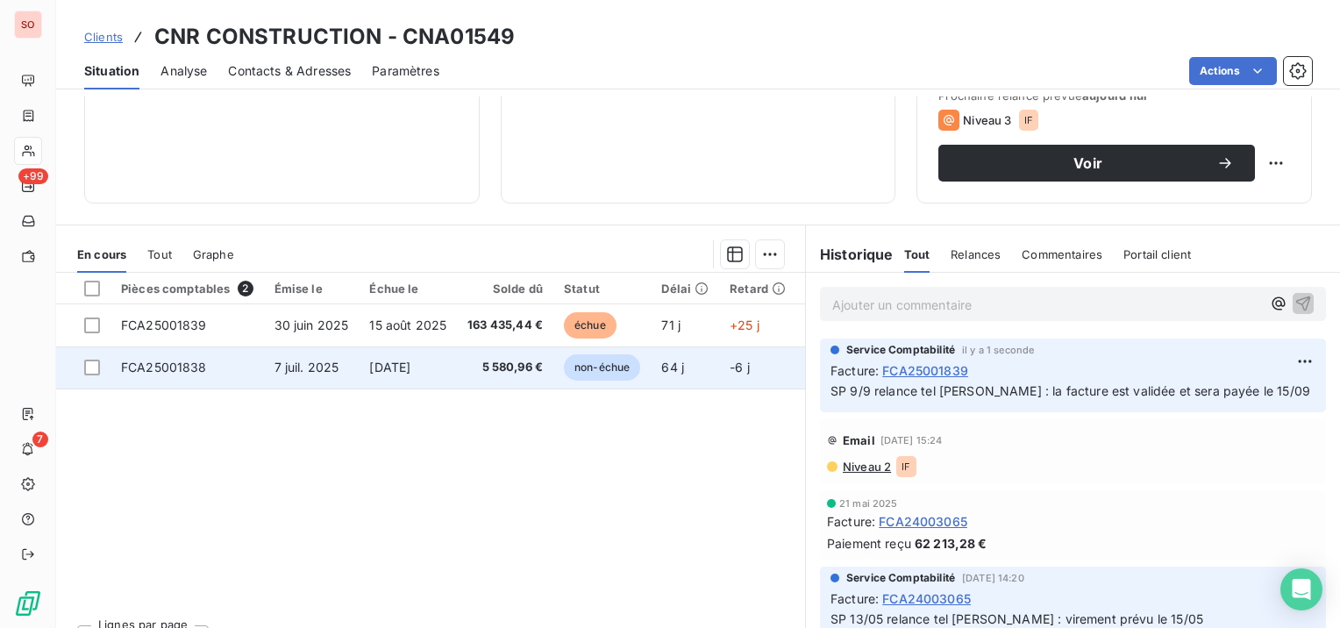
click at [302, 360] on span "7 juil. 2025" at bounding box center [306, 367] width 65 height 15
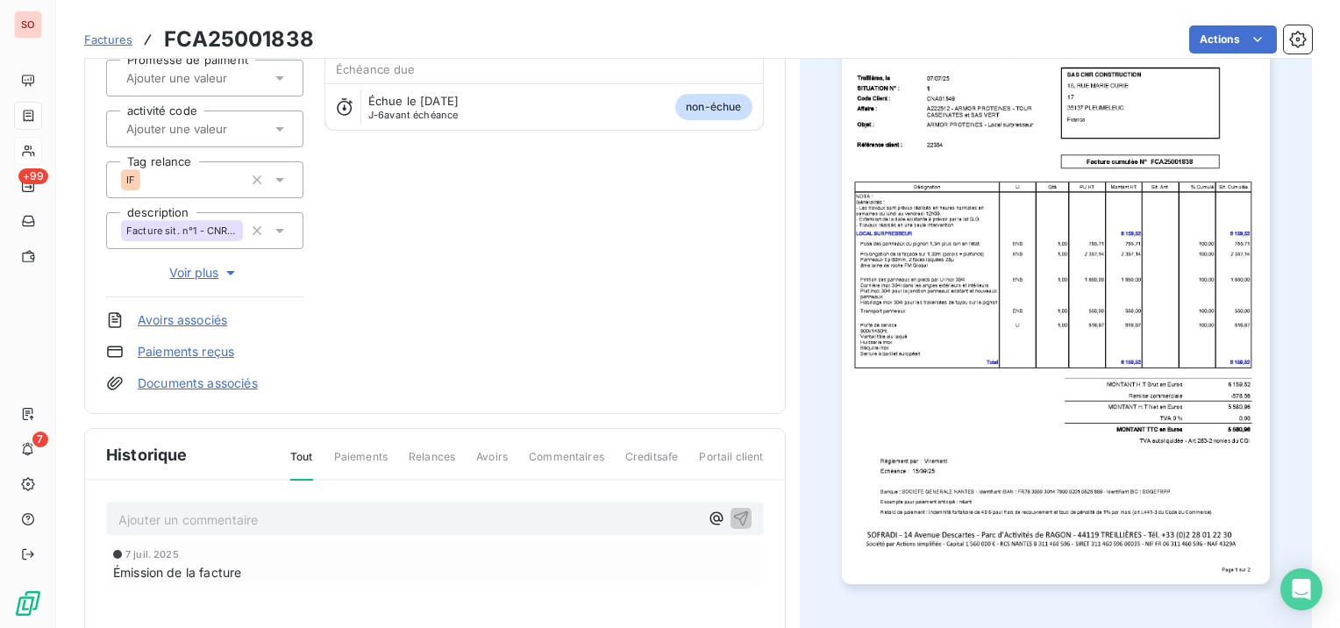
scroll to position [351, 0]
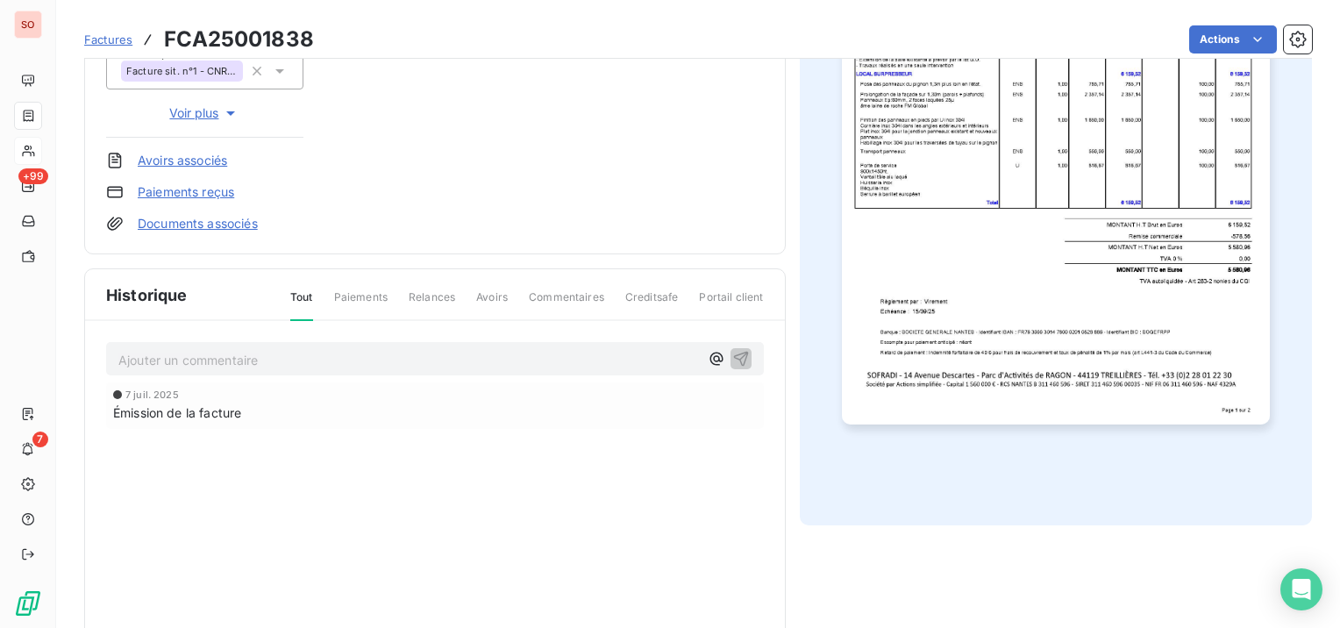
click at [298, 358] on p "Ajouter un commentaire ﻿" at bounding box center [408, 360] width 580 height 22
click at [732, 353] on icon "button" at bounding box center [741, 358] width 18 height 18
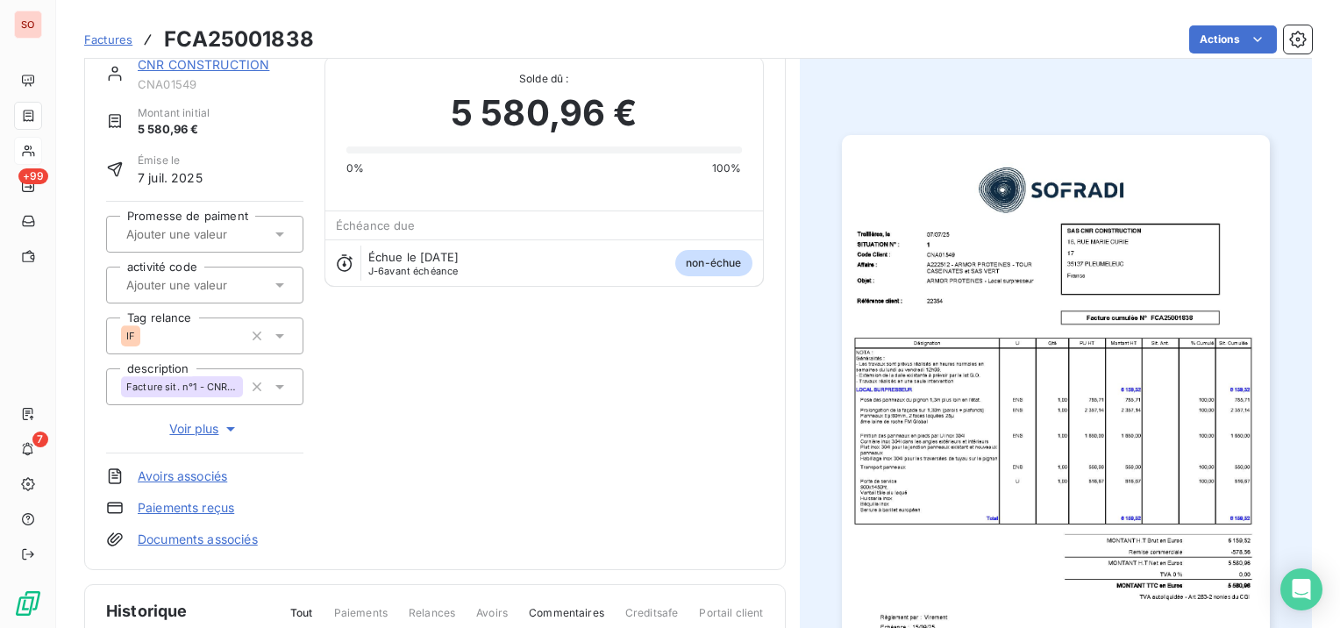
scroll to position [0, 0]
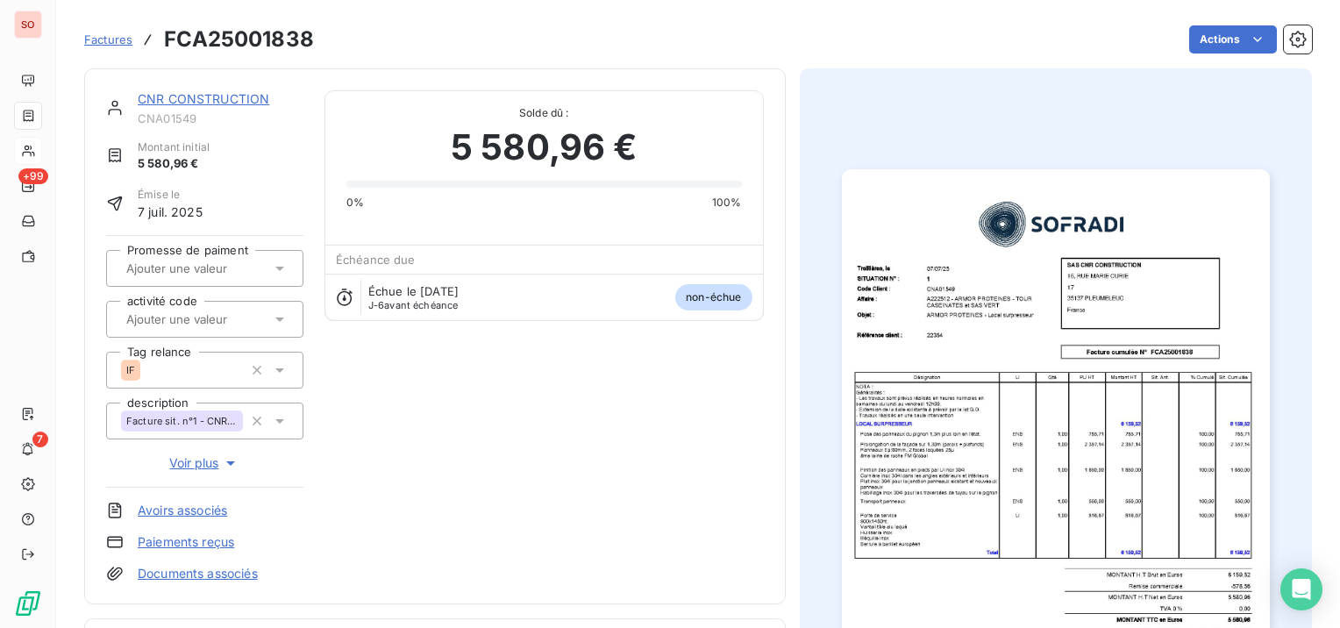
click at [247, 103] on link "CNR CONSTRUCTION" at bounding box center [204, 98] width 132 height 15
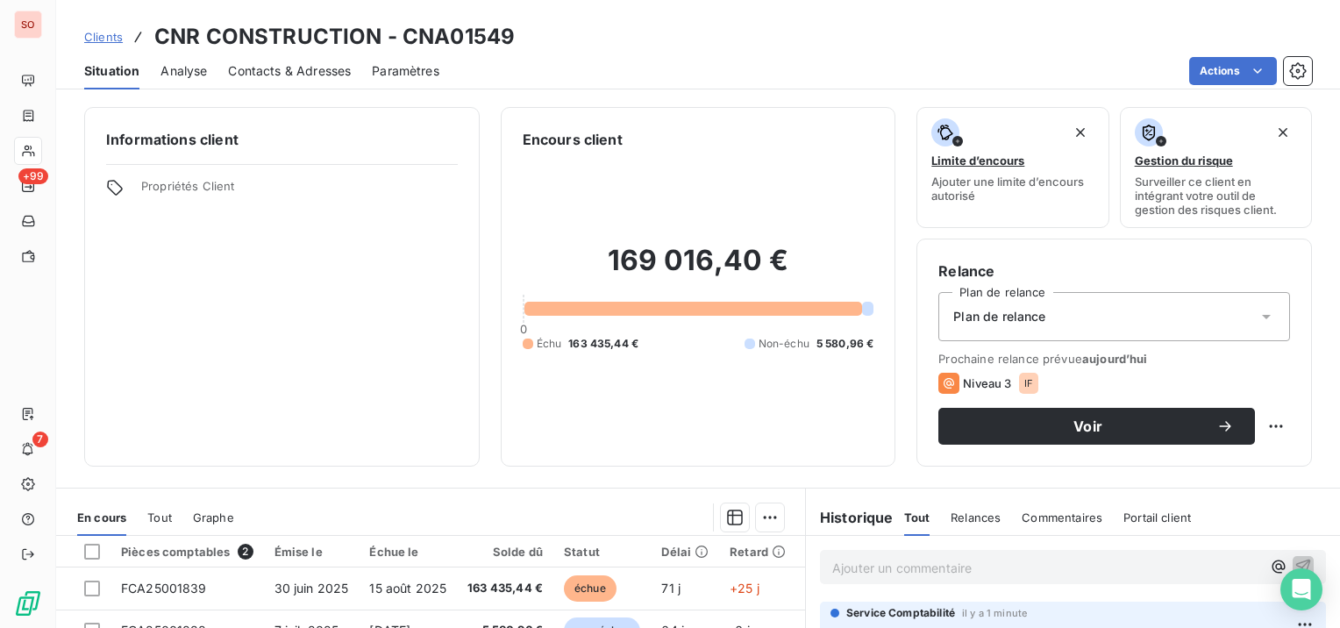
click at [109, 32] on span "Clients" at bounding box center [103, 37] width 39 height 14
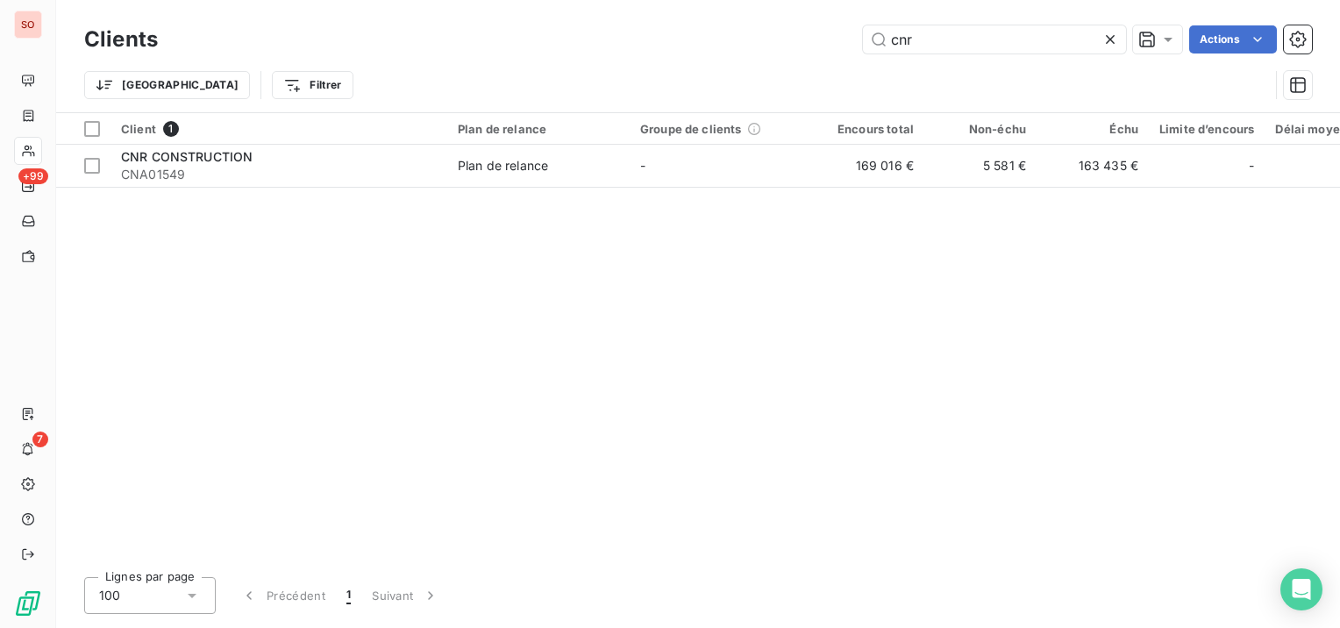
drag, startPoint x: 915, startPoint y: 36, endPoint x: 858, endPoint y: 33, distance: 56.2
click at [858, 33] on div "cnr Actions" at bounding box center [745, 39] width 1133 height 28
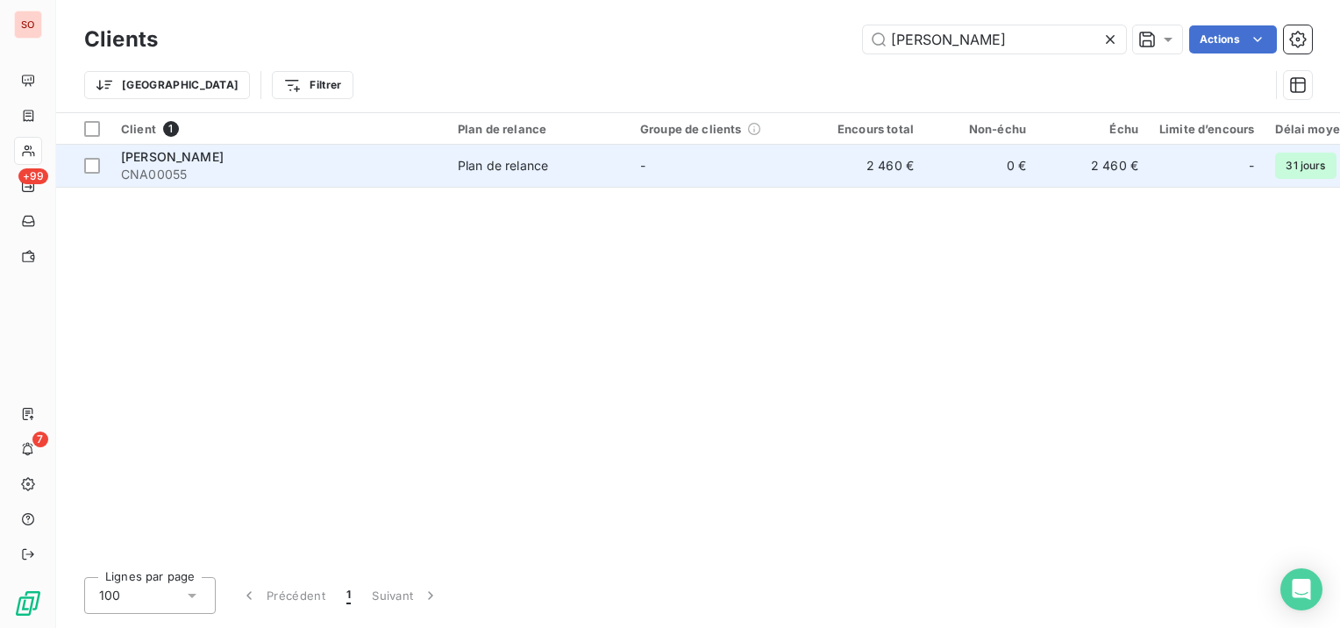
type input "[PERSON_NAME]"
click at [516, 161] on div "Plan de relance" at bounding box center [503, 166] width 90 height 18
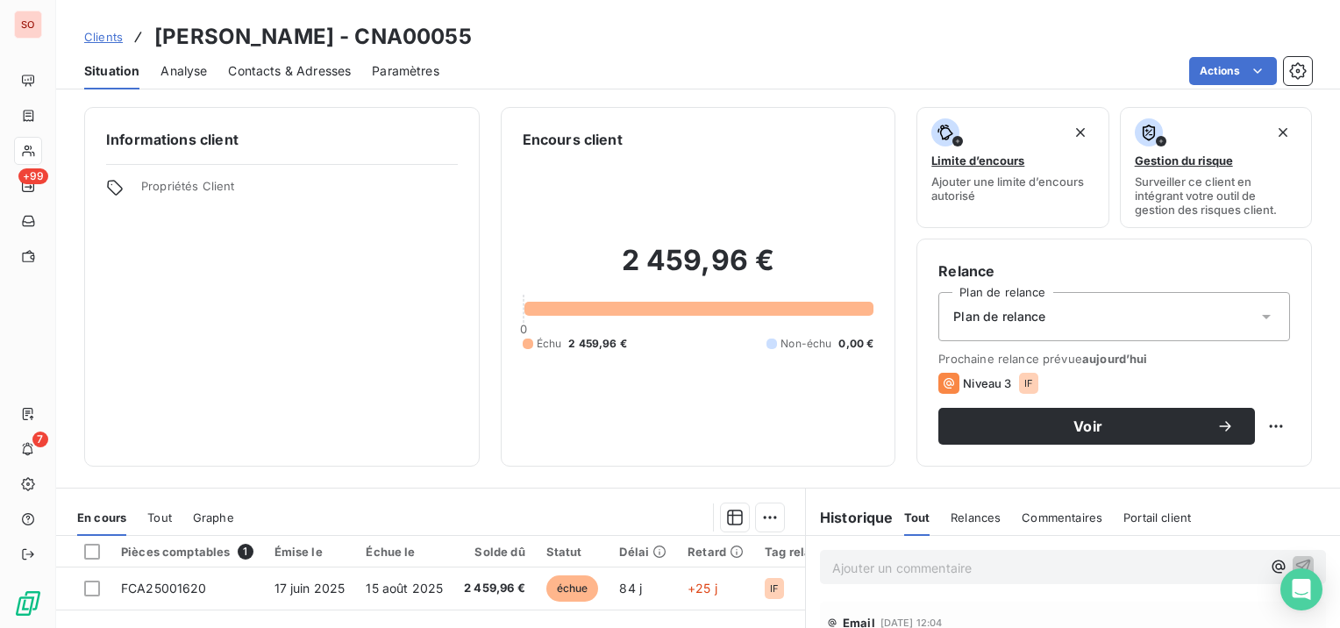
click at [734, 408] on div "2 459,96 € 0 Échu 2 459,96 € Non-échu 0,00 €" at bounding box center [699, 297] width 352 height 295
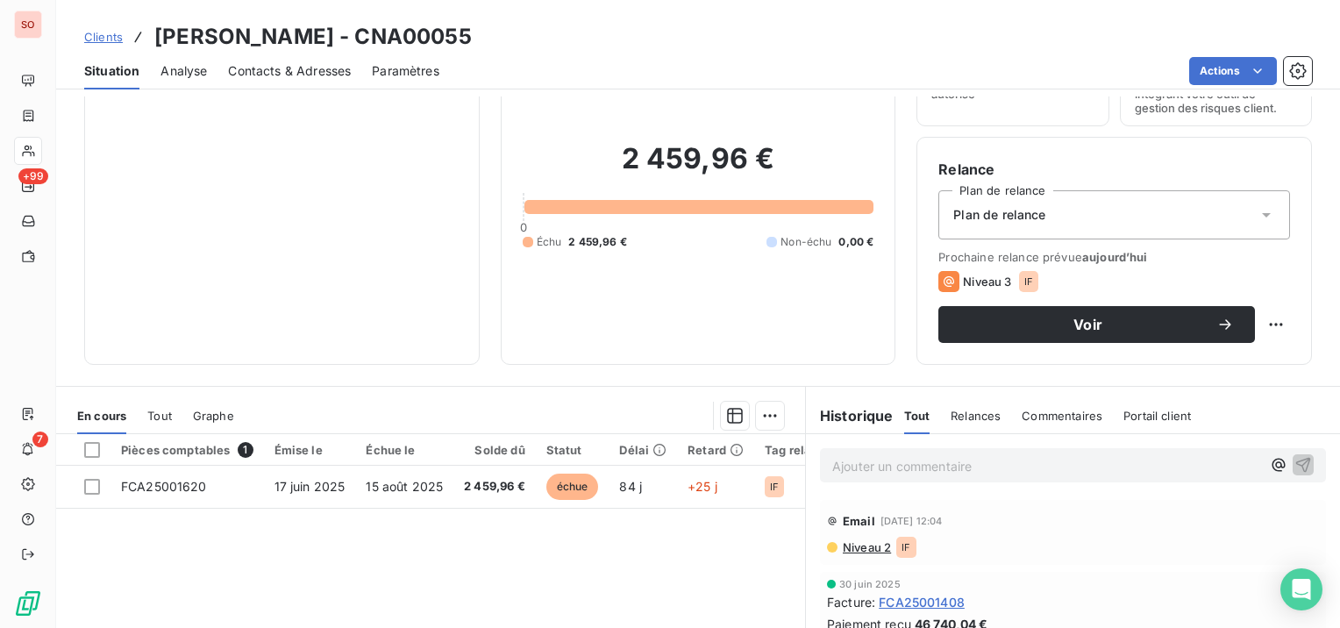
scroll to position [175, 0]
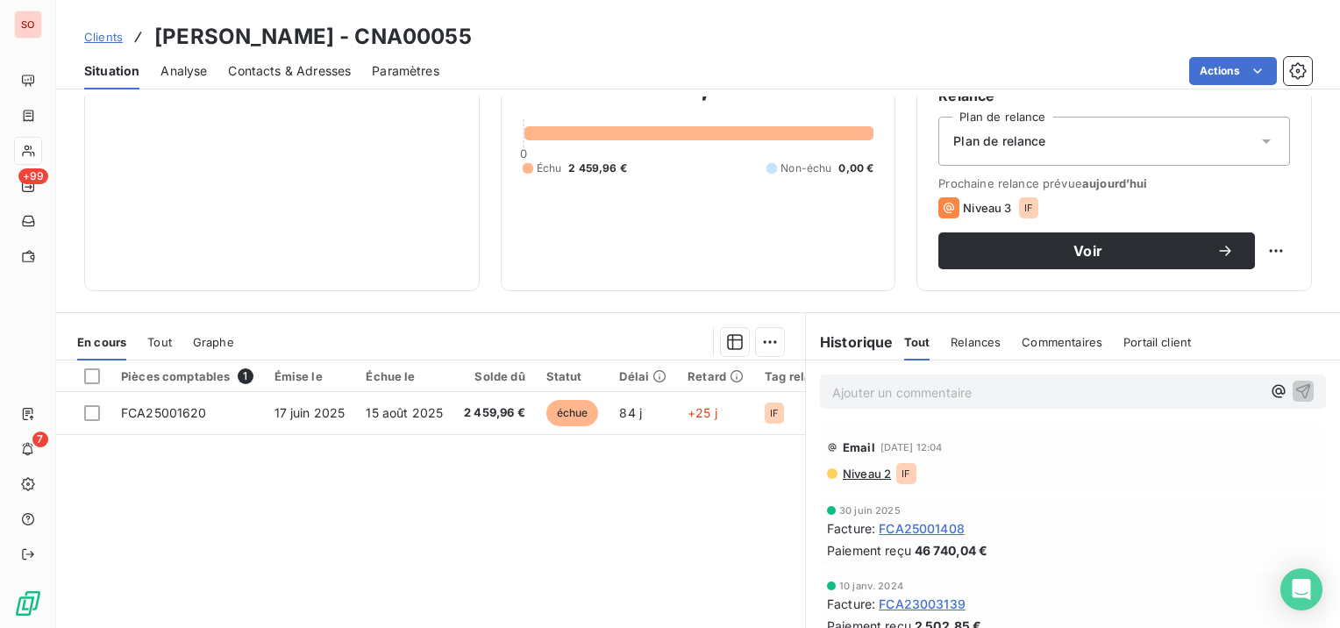
click at [307, 67] on span "Contacts & Adresses" at bounding box center [289, 71] width 123 height 18
